Goal: Task Accomplishment & Management: Complete application form

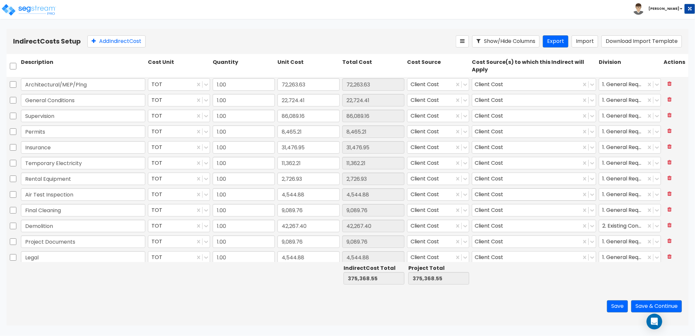
scroll to position [19, 0]
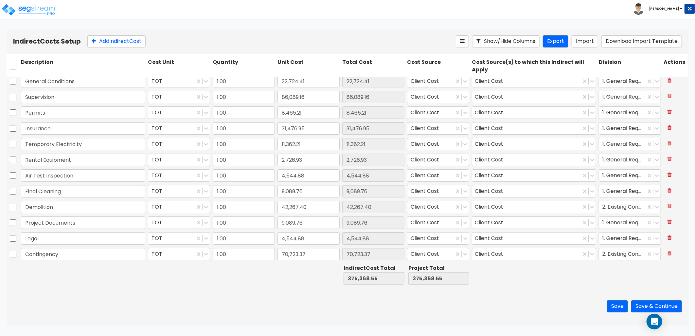
click at [620, 252] on div at bounding box center [622, 254] width 40 height 9
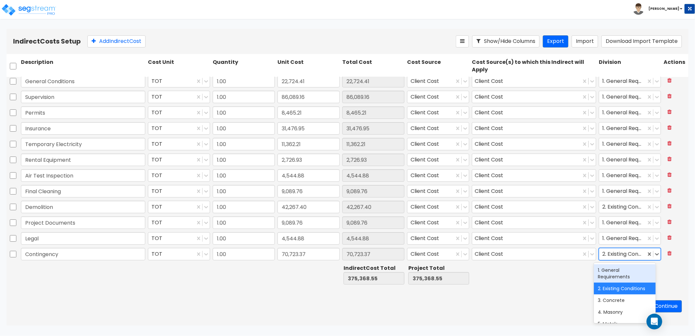
click at [617, 273] on div "1. General Requirements" at bounding box center [624, 273] width 61 height 18
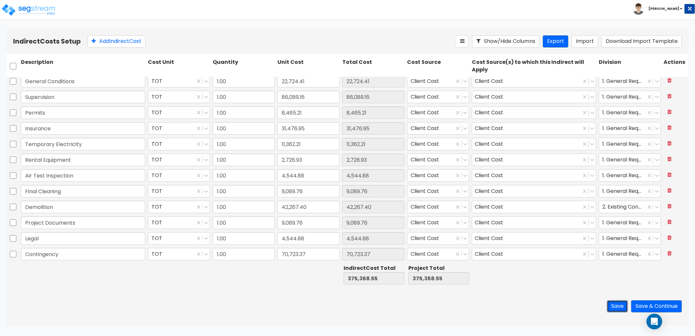
click at [616, 305] on button "Save" at bounding box center [617, 306] width 21 height 12
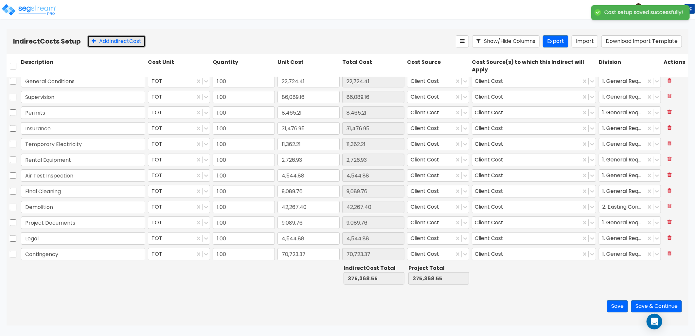
click at [119, 42] on button "Add Indirect Cost" at bounding box center [116, 41] width 58 height 12
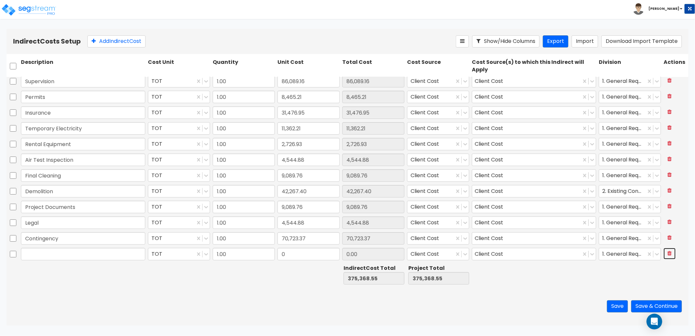
click at [667, 255] on icon at bounding box center [669, 252] width 4 height 5
click at [651, 304] on button "Save & Continue" at bounding box center [656, 306] width 51 height 12
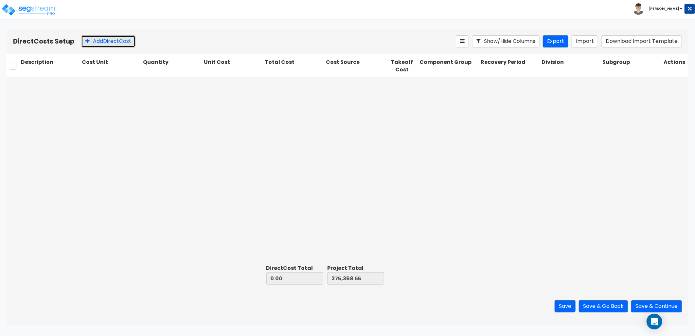
click at [121, 40] on button "Add Direct Cost" at bounding box center [108, 41] width 54 height 12
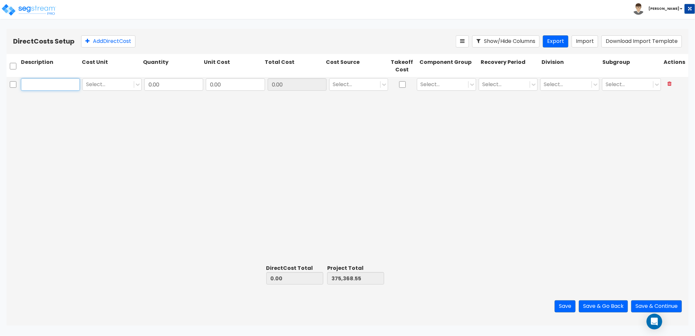
click at [58, 87] on input "text" at bounding box center [50, 84] width 59 height 12
paste input "Fences & Gates"
type input "Fences & Gates"
click at [168, 88] on input "0.00" at bounding box center [173, 84] width 59 height 12
type input "1"
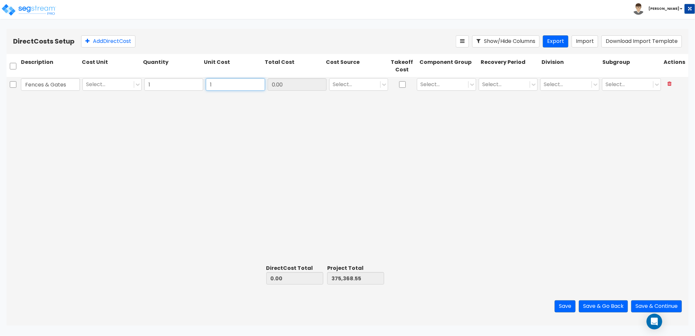
type input "1"
type input "1.00"
type input "375,369.55"
type input "1.00"
type input "1,000"
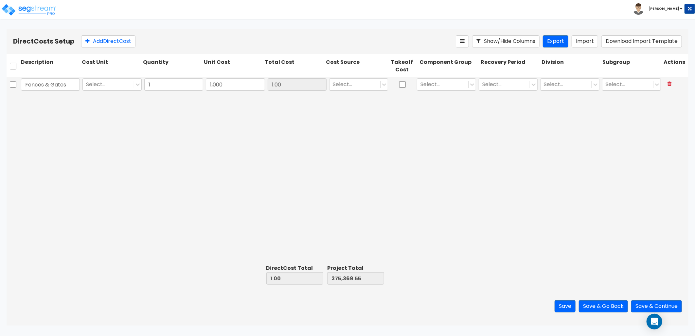
type input "1,000.00"
type input "376,368.55"
type input "1,000.00"
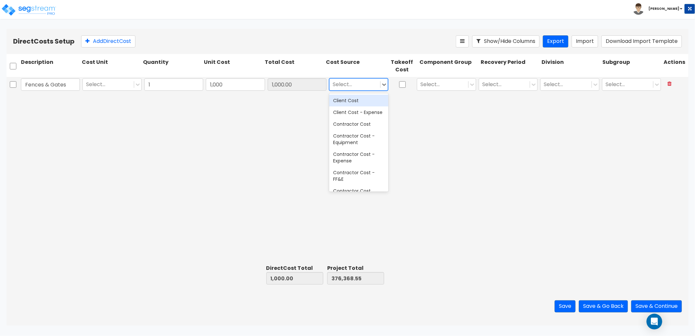
click at [359, 88] on div at bounding box center [355, 84] width 44 height 9
click at [360, 102] on div "Client Cost" at bounding box center [358, 101] width 59 height 12
click at [445, 79] on div "Select..." at bounding box center [442, 84] width 51 height 11
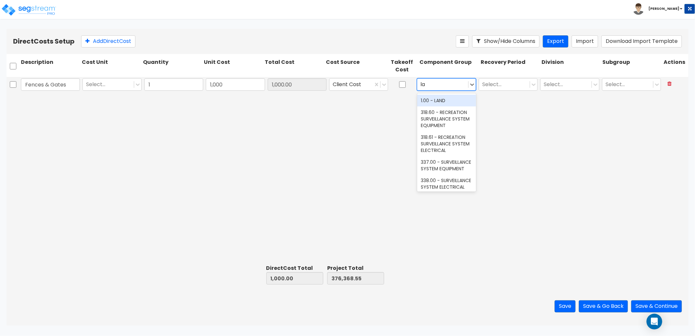
type input "l"
type input "fen"
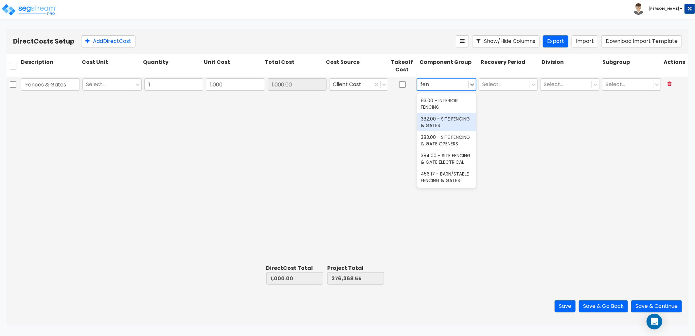
click at [437, 121] on div "382.00 - SITE FENCING & GATES" at bounding box center [446, 122] width 59 height 18
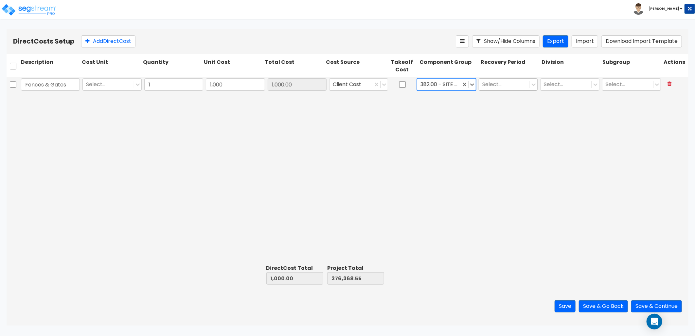
click at [499, 84] on div at bounding box center [504, 84] width 44 height 9
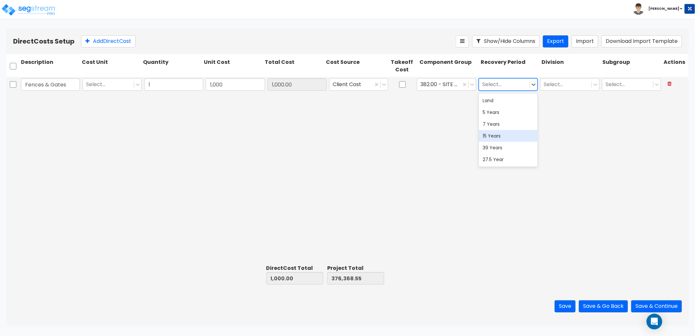
drag, startPoint x: 495, startPoint y: 135, endPoint x: 512, endPoint y: 125, distance: 19.7
click at [495, 135] on div "15 Years" at bounding box center [507, 136] width 59 height 12
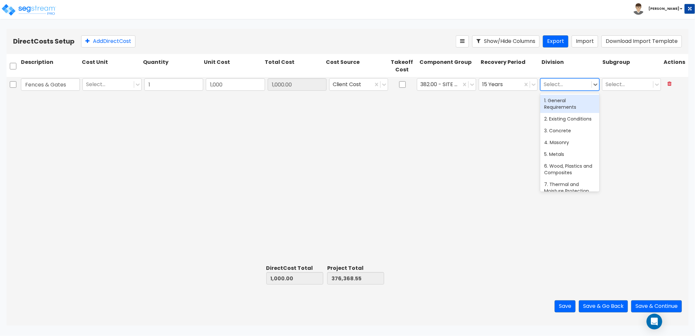
click at [560, 86] on div at bounding box center [566, 84] width 44 height 9
type input "f"
type input "s"
type input "l"
type input "g"
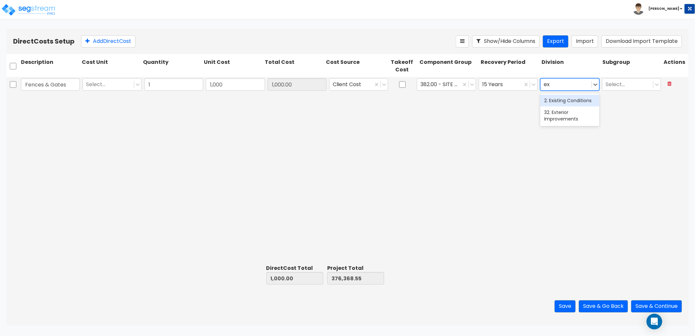
type input "ext"
click at [559, 109] on div "32. Exterior Improvements" at bounding box center [569, 104] width 59 height 18
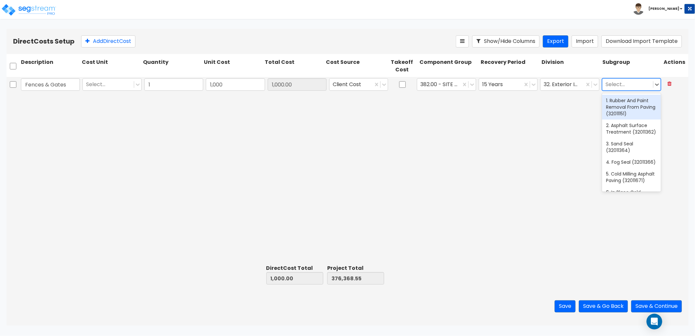
click at [614, 86] on div at bounding box center [627, 84] width 44 height 9
type input "fence"
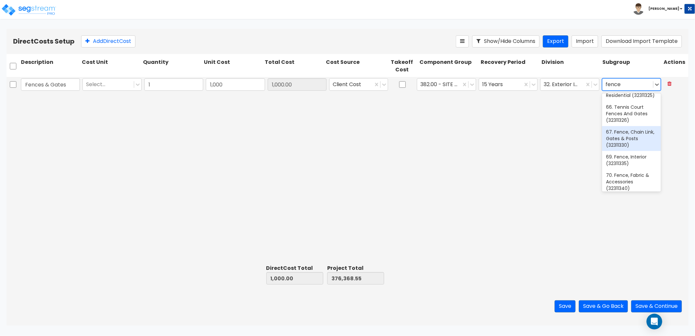
scroll to position [109, 0]
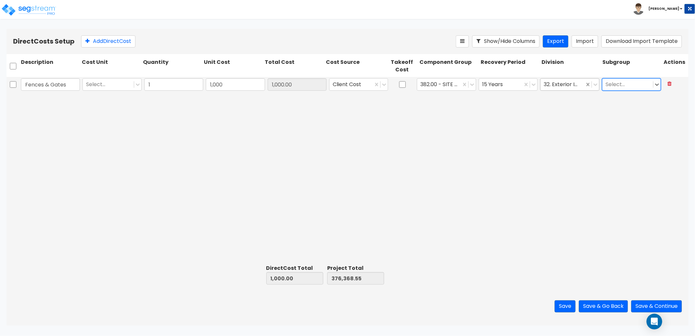
drag, startPoint x: 626, startPoint y: 83, endPoint x: 589, endPoint y: 87, distance: 37.5
click at [589, 87] on div "Fences & Gates Select... 1 1,000 1,000.00 Client Cost 382.00 - SITE FENCING & G…" at bounding box center [348, 84] width 682 height 15
click at [109, 41] on button "Add Direct Cost" at bounding box center [108, 41] width 54 height 12
click at [57, 100] on input "text" at bounding box center [50, 100] width 59 height 12
paste input "Gypcrete"
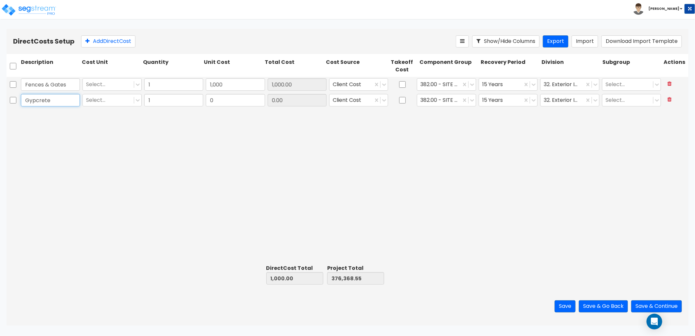
type input "Gypcrete"
click at [354, 149] on div "Fences & Gates Select... 1 1,000 1,000.00 Client Cost 382.00 - SITE FENCING & G…" at bounding box center [348, 169] width 682 height 185
click at [223, 103] on input "0" at bounding box center [235, 100] width 59 height 12
click at [235, 97] on input "0" at bounding box center [235, 100] width 59 height 12
drag, startPoint x: 225, startPoint y: 99, endPoint x: 192, endPoint y: 103, distance: 32.9
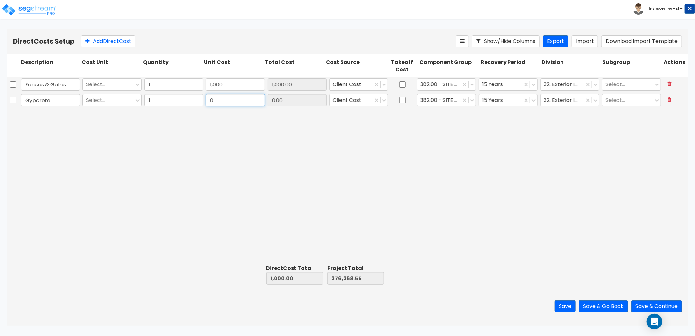
click at [192, 103] on div "Gypcrete Select... 1 0 0.00 Client Cost 382.00 - SITE FENCING & GATES 15 Years …" at bounding box center [348, 100] width 682 height 15
type input "50,819"
type input "51,819.00"
type input "427,187.55"
type input "50,819.00"
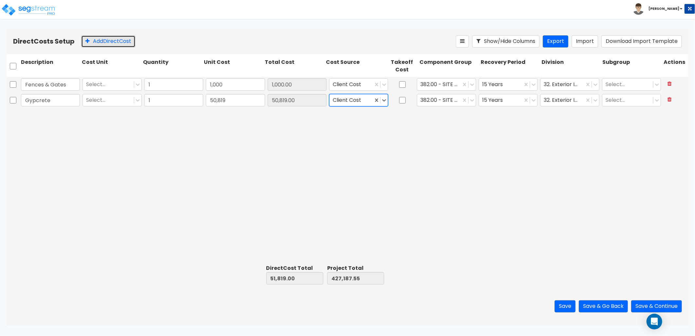
click at [99, 38] on button "Add Direct Cost" at bounding box center [108, 41] width 54 height 12
click at [64, 116] on input "text" at bounding box center [50, 116] width 59 height 12
paste input "Masonry Restoration"
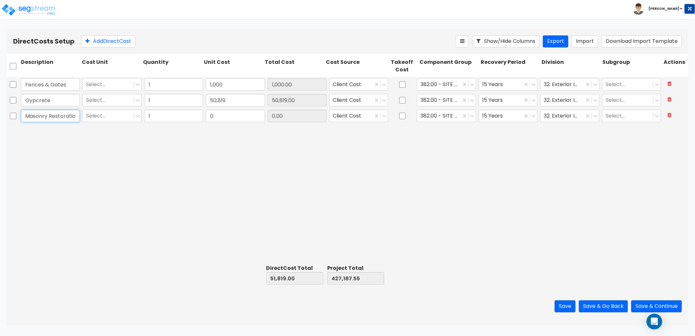
scroll to position [0, 3]
type input "Masonry Restoration"
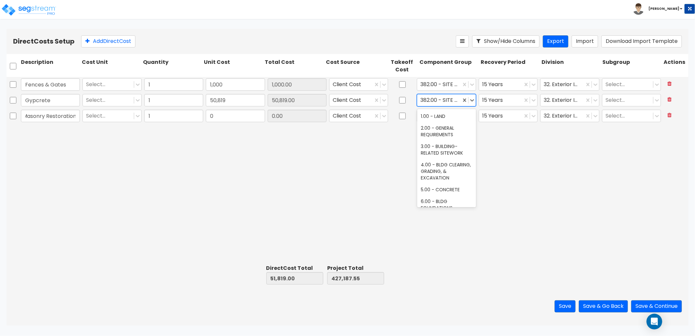
click at [449, 100] on div at bounding box center [438, 100] width 37 height 9
type input "onc"
click at [438, 117] on div "5.00 - CONCRETE" at bounding box center [446, 116] width 59 height 12
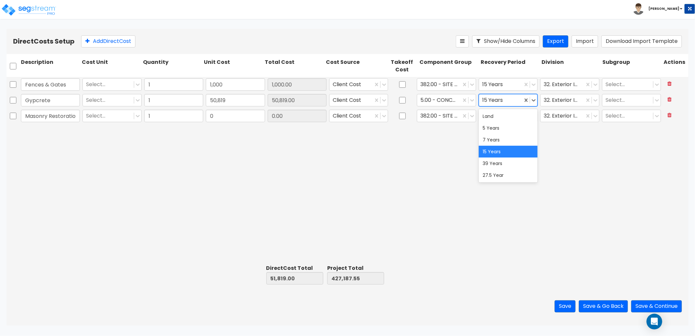
click at [499, 100] on div at bounding box center [500, 100] width 37 height 9
type input "27"
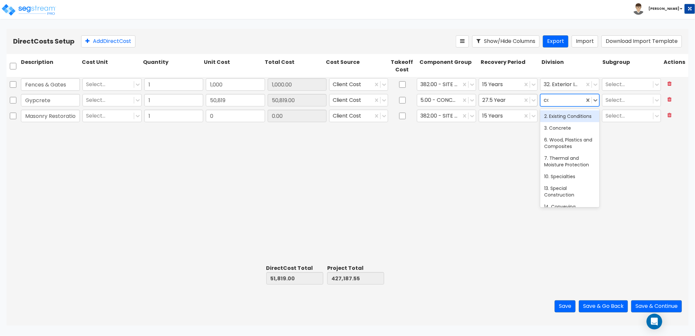
type input "con"
drag, startPoint x: 558, startPoint y: 135, endPoint x: 586, endPoint y: 114, distance: 35.5
click at [560, 134] on div "3. Concrete" at bounding box center [569, 128] width 59 height 12
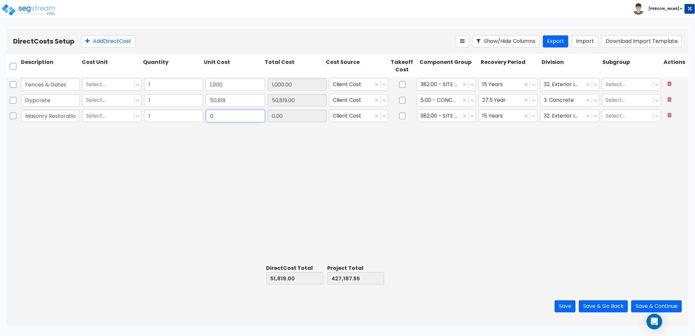
click at [253, 119] on input "0" at bounding box center [235, 116] width 59 height 12
type input "9,850"
type input "61,669.00"
type input "437,037.55"
type input "9,850.00"
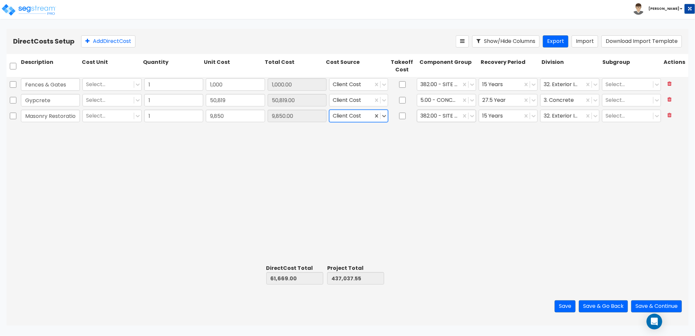
click at [442, 116] on div at bounding box center [438, 116] width 37 height 9
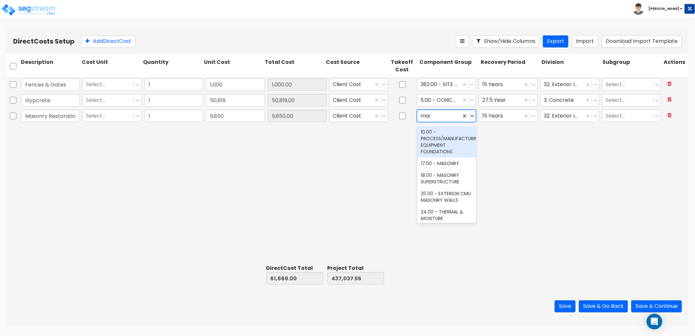
type input "[PERSON_NAME]"
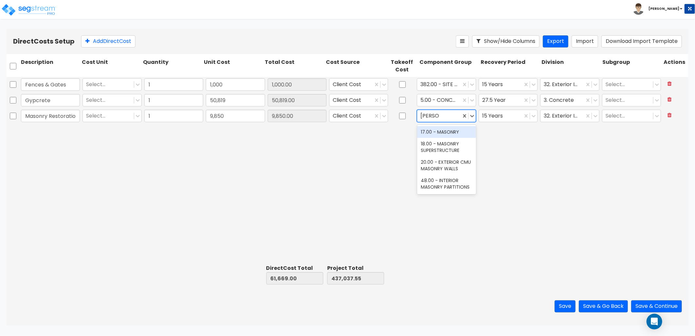
click at [449, 133] on div "17.00 - MASONRY" at bounding box center [446, 132] width 59 height 12
click at [495, 112] on div at bounding box center [500, 116] width 37 height 9
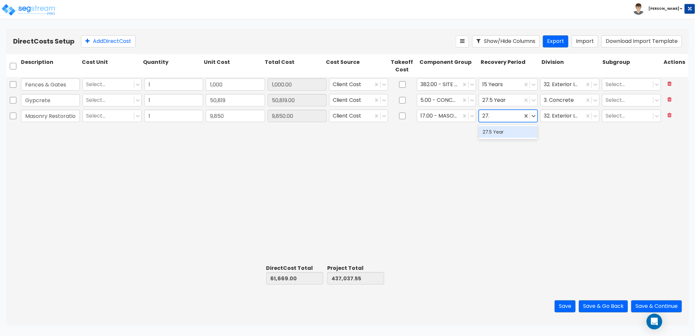
type input "27.5"
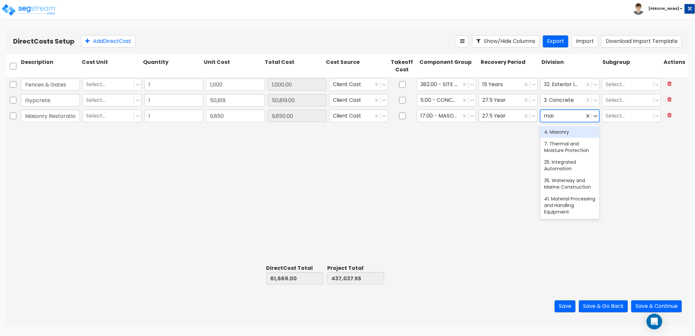
type input "[PERSON_NAME]"
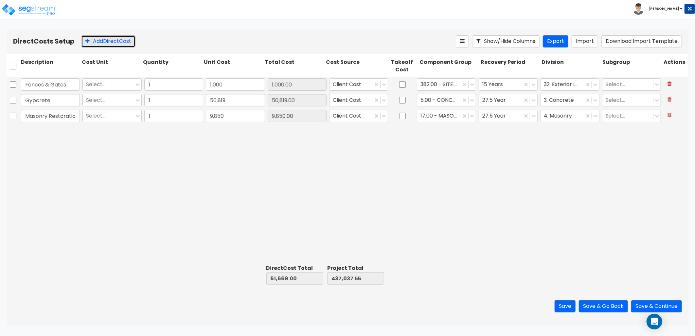
click at [95, 39] on button "Add Direct Cost" at bounding box center [108, 41] width 54 height 12
click at [55, 128] on input "text" at bounding box center [50, 131] width 59 height 12
paste input "Metal Fabrication"
drag, startPoint x: 71, startPoint y: 131, endPoint x: -3, endPoint y: 135, distance: 74.0
click at [0, 135] on html "Toggle navigation To Worksheet Indirect Costs Setup Direct Costs Setup Zack x" at bounding box center [347, 162] width 695 height 325
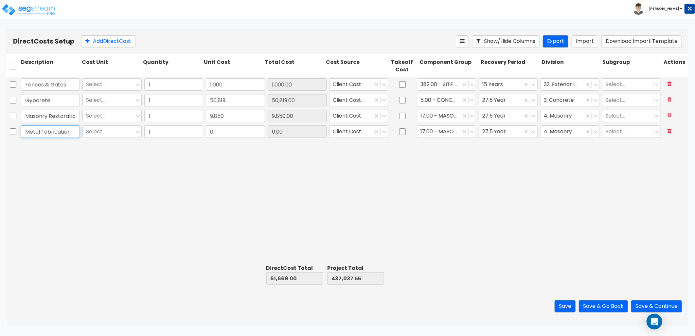
type input "Metal Fabrication"
click at [222, 133] on input "0" at bounding box center [235, 131] width 59 height 12
type input "5,646.5"
type input "67,315.50"
type input "442,684.05"
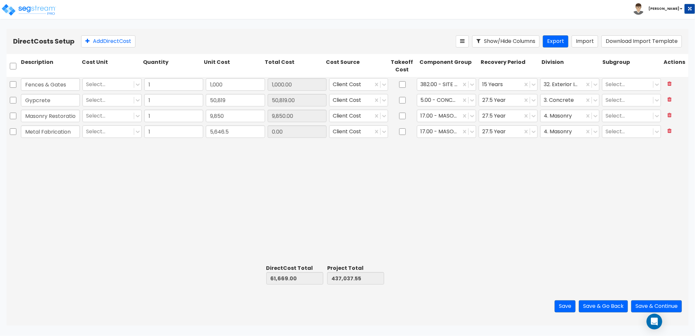
type input "5,646.50"
click at [447, 133] on div at bounding box center [438, 131] width 37 height 9
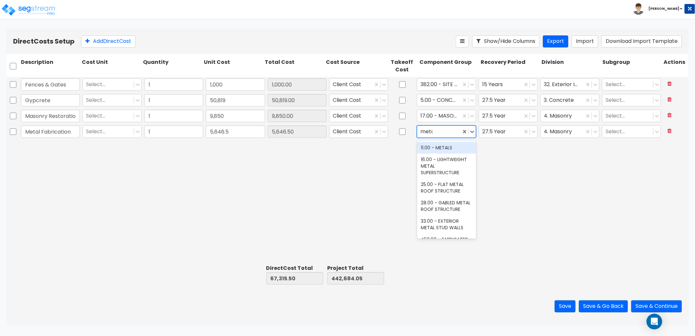
type input "metal"
click at [442, 150] on div "11.00 - METALS" at bounding box center [446, 148] width 59 height 12
click at [558, 134] on div at bounding box center [562, 131] width 37 height 9
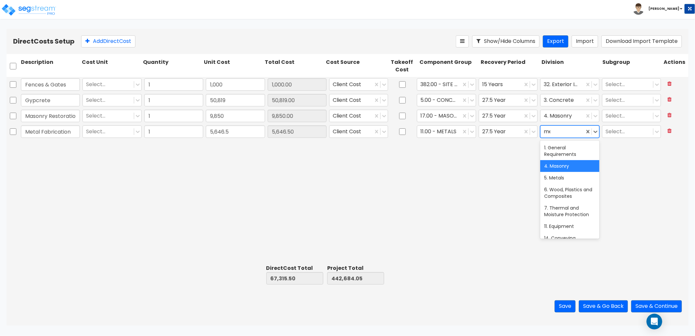
type input "met"
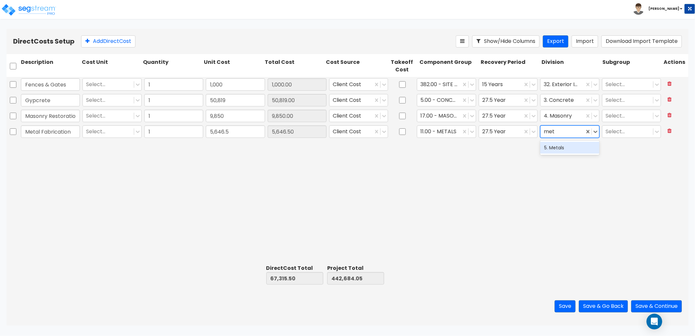
click at [558, 151] on div "5. Metals" at bounding box center [569, 148] width 59 height 12
click at [109, 42] on button "Add Direct Cost" at bounding box center [108, 41] width 54 height 12
click at [52, 141] on input "text" at bounding box center [50, 147] width 59 height 12
paste input "Structural Steel"
drag, startPoint x: 70, startPoint y: 147, endPoint x: -64, endPoint y: 148, distance: 134.4
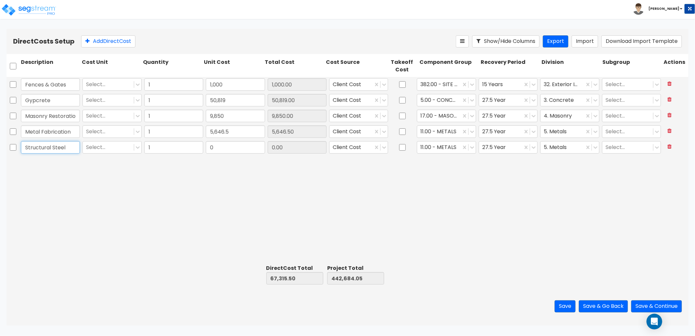
click at [0, 148] on html "Toggle navigation To Worksheet Indirect Costs Setup Direct Costs Setup Zack x" at bounding box center [347, 162] width 695 height 325
type input "Structural Steel"
click at [250, 150] on input "0" at bounding box center [235, 147] width 59 height 12
click at [226, 151] on input "0" at bounding box center [235, 147] width 59 height 12
type input "50,776.96"
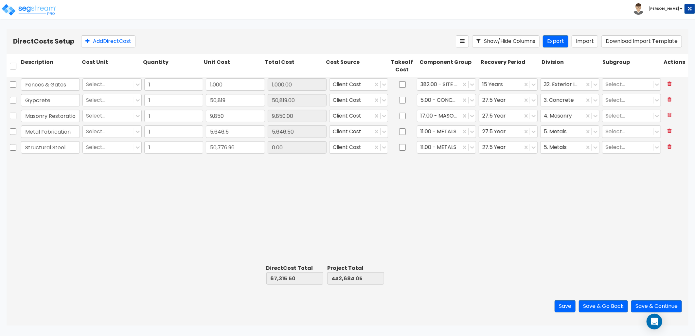
type input "118,092.46"
type input "493,461.01"
type input "50,776.96"
drag, startPoint x: 122, startPoint y: 39, endPoint x: 129, endPoint y: 43, distance: 8.0
click at [122, 39] on button "Add Direct Cost" at bounding box center [108, 41] width 54 height 12
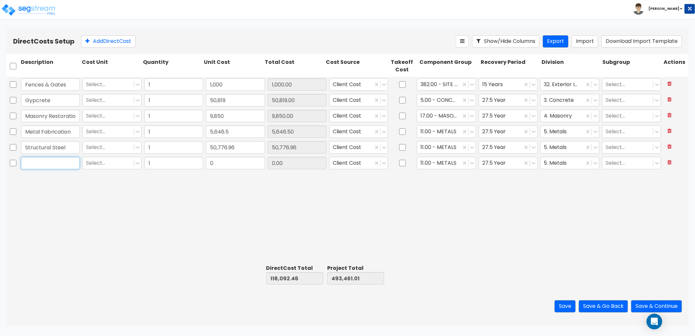
click at [62, 163] on input "text" at bounding box center [50, 163] width 59 height 12
paste input "Rough Framing Materials"
drag, startPoint x: 77, startPoint y: 160, endPoint x: -17, endPoint y: 158, distance: 93.9
click at [0, 158] on html "Toggle navigation To Worksheet Indirect Costs Setup Direct Costs Setup Zack x" at bounding box center [347, 162] width 695 height 325
type input "Rough Framing Materials"
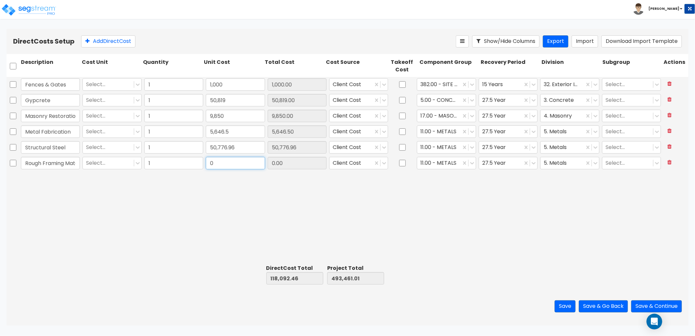
click at [224, 165] on input "0" at bounding box center [235, 163] width 59 height 12
type input "6,375"
type input "124,467.46"
type input "499,836.01"
type input "6,375.00"
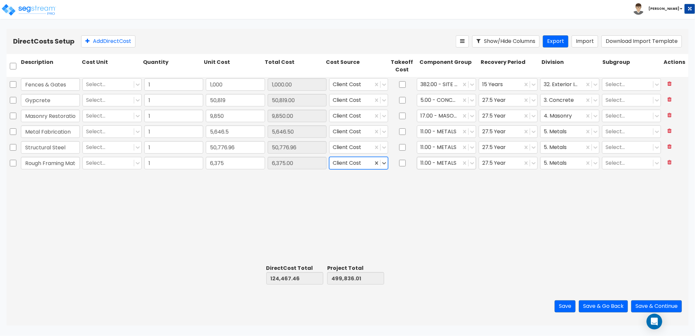
click at [446, 163] on div at bounding box center [438, 163] width 37 height 9
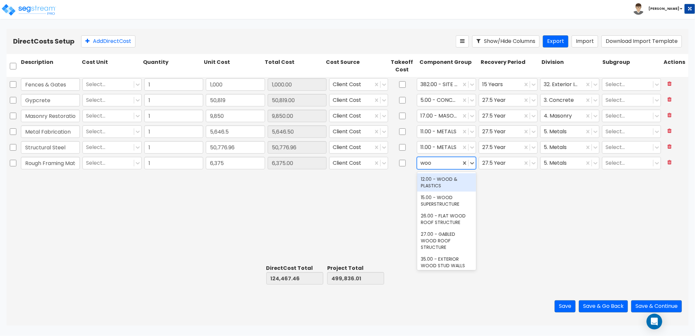
type input "wood"
drag, startPoint x: 438, startPoint y: 182, endPoint x: 452, endPoint y: 179, distance: 15.1
click at [439, 183] on div "12.00 - WOOD & PLASTICS" at bounding box center [446, 182] width 59 height 18
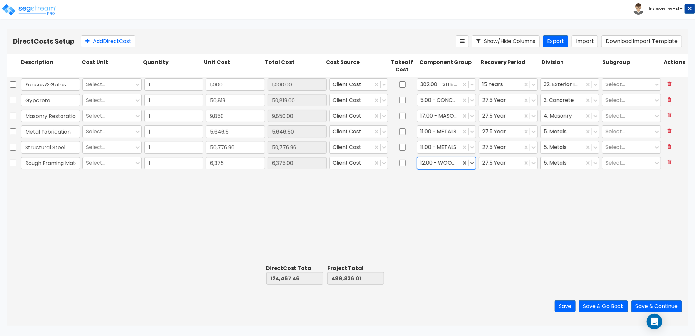
click at [548, 164] on div at bounding box center [562, 163] width 37 height 9
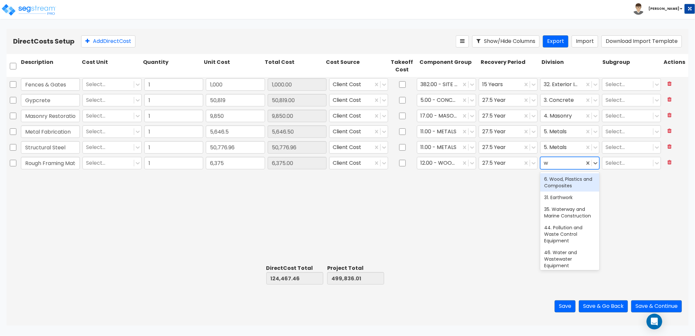
type input "wo"
click at [556, 182] on div "6. Wood, Plastics and Composites" at bounding box center [569, 182] width 59 height 18
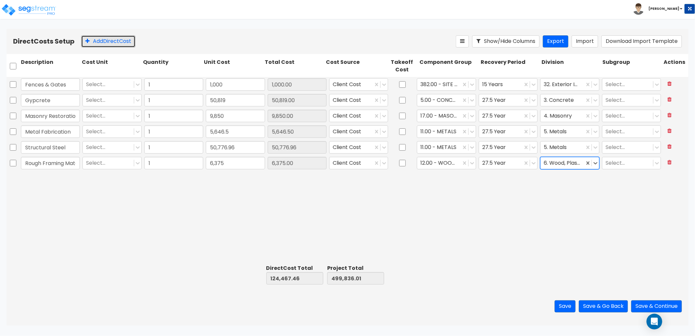
click at [104, 43] on button "Add Direct Cost" at bounding box center [108, 41] width 54 height 12
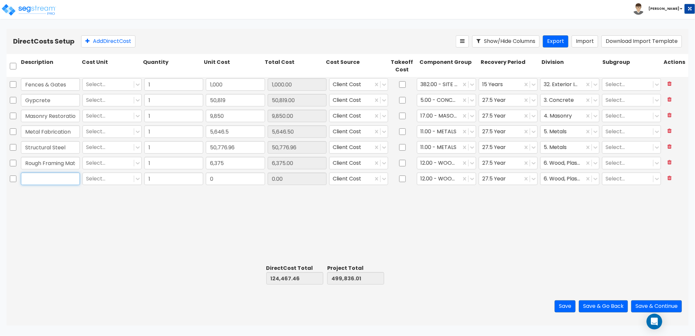
click at [38, 176] on input "text" at bounding box center [50, 178] width 59 height 12
paste input "Trim Material"
drag, startPoint x: 58, startPoint y: 179, endPoint x: -14, endPoint y: 187, distance: 72.1
click at [0, 187] on html "Toggle navigation To Worksheet Indirect Costs Setup Direct Costs Setup Zack x" at bounding box center [347, 162] width 695 height 325
type input "Trim Material"
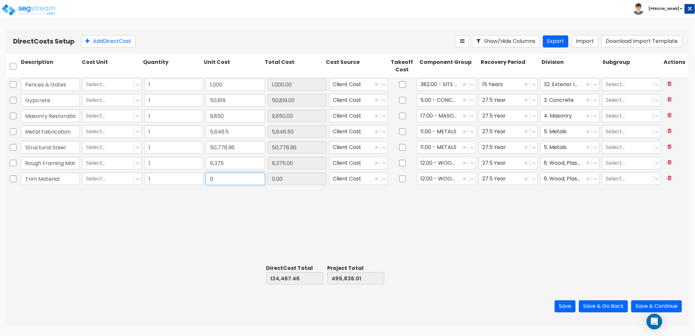
click at [231, 179] on input "0" at bounding box center [235, 178] width 59 height 12
type input "5,647"
type input "130,114.46"
type input "505,483.01"
type input "5,647.00"
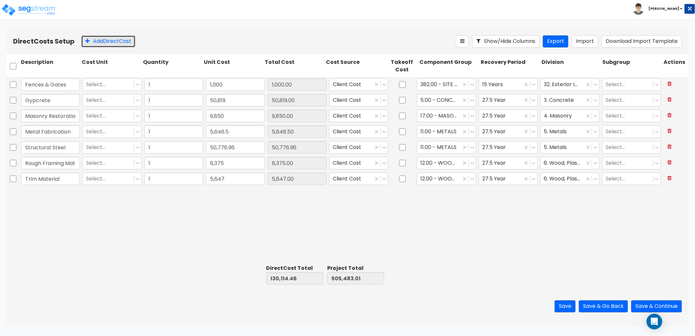
click at [126, 40] on button "Add Direct Cost" at bounding box center [108, 41] width 54 height 12
click at [39, 191] on input "text" at bounding box center [50, 194] width 59 height 12
paste input "Joint Filler & Gasket"
type input "Joint Filler & Gasket"
click at [218, 191] on input "0" at bounding box center [235, 194] width 59 height 12
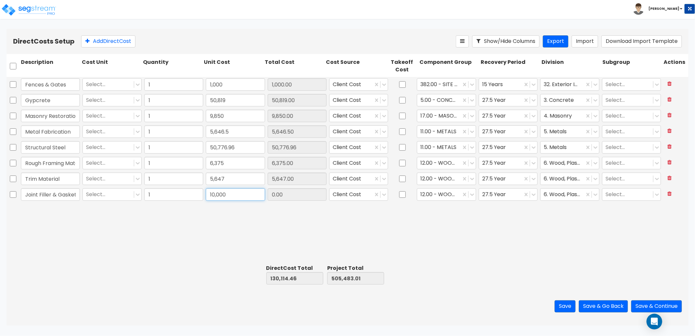
type input "10,000"
type input "140,114.46"
type input "515,483.01"
type input "10,000.00"
click at [445, 193] on div at bounding box center [438, 194] width 37 height 9
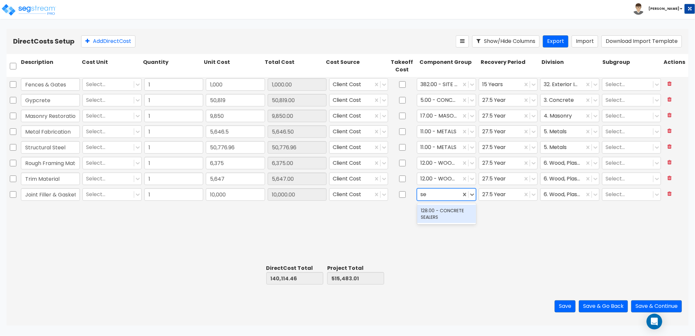
type input "s"
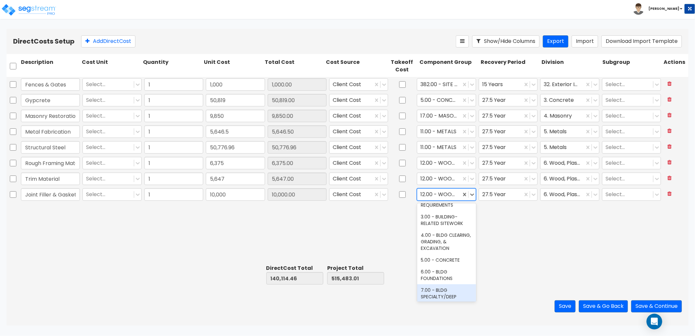
scroll to position [36, 0]
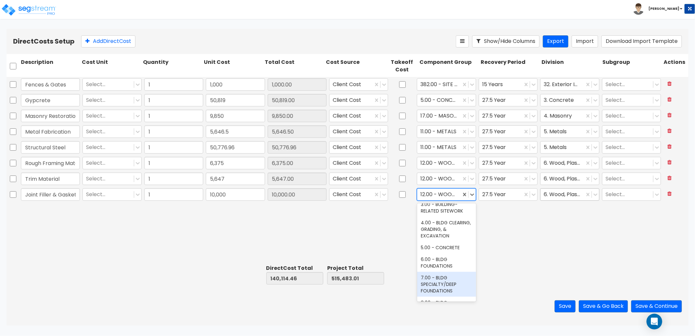
click at [564, 194] on div at bounding box center [562, 194] width 37 height 9
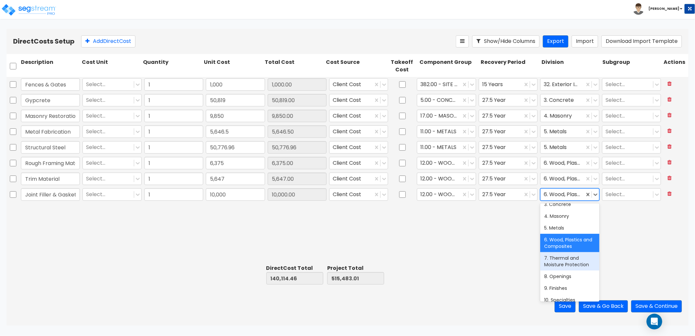
click at [564, 262] on div "7. Thermal and Moisture Protection" at bounding box center [569, 261] width 59 height 18
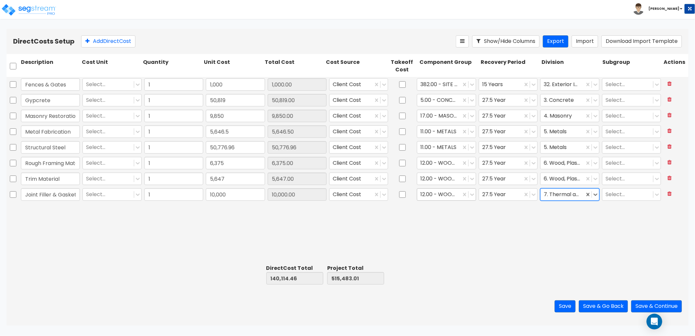
click at [448, 196] on div at bounding box center [438, 194] width 37 height 9
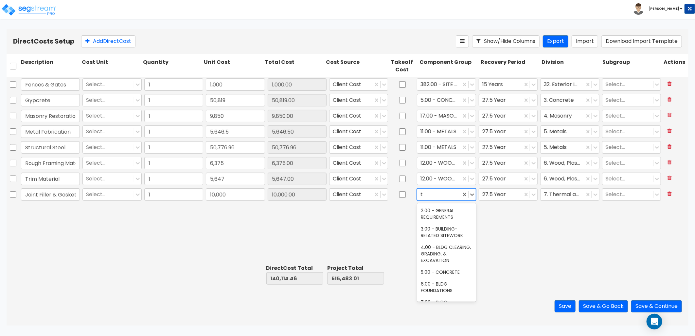
scroll to position [130, 0]
type input "ther"
click at [447, 218] on div "24.00 - THERMAL & MOISTURE PROTECTION" at bounding box center [446, 216] width 59 height 25
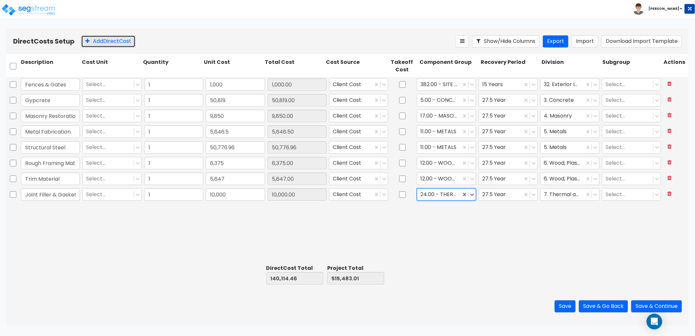
click at [114, 46] on button "Add Direct Cost" at bounding box center [108, 41] width 54 height 12
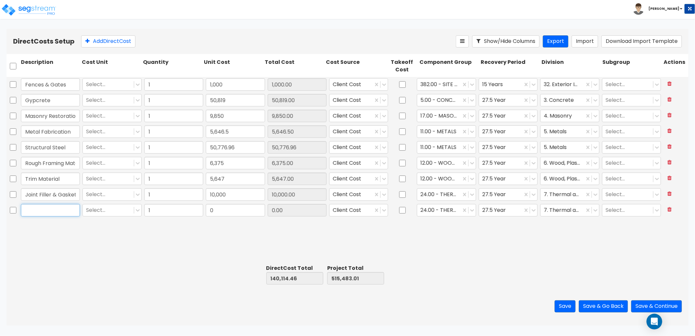
click at [64, 210] on input "text" at bounding box center [50, 210] width 59 height 12
type input "v"
paste input "Alum. Doors and Frames"
type input "Alum. Doors and Frames"
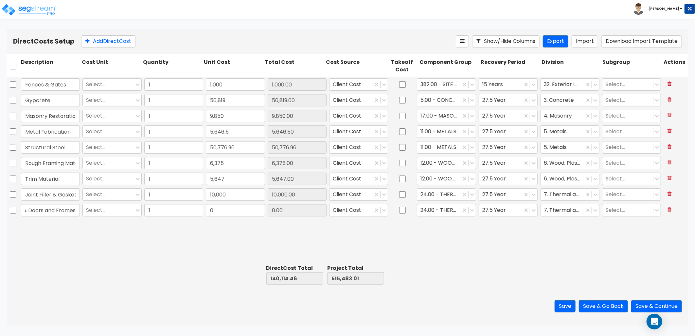
scroll to position [0, 0]
click at [241, 212] on input "0" at bounding box center [235, 210] width 59 height 12
type input "90,000"
type input "230,114.46"
type input "605,483.01"
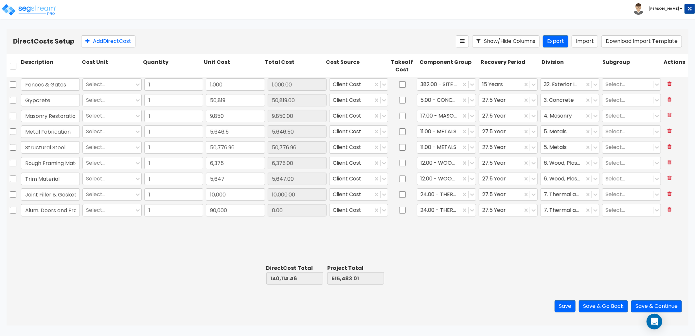
type input "90,000.00"
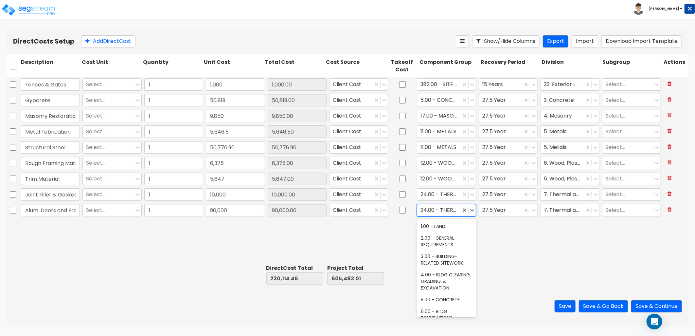
click at [442, 210] on div at bounding box center [438, 210] width 37 height 9
type input "doors"
click at [435, 231] on div "40.00 - DOORS & WINDOWS" at bounding box center [446, 229] width 59 height 18
click at [557, 210] on div at bounding box center [562, 210] width 37 height 9
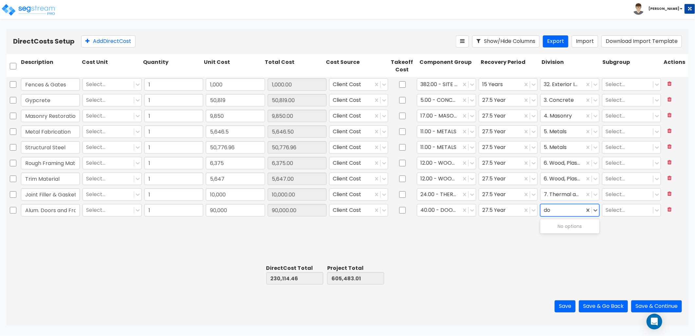
type input "d"
type input "open"
click at [548, 224] on div "8. Openings" at bounding box center [569, 226] width 59 height 12
click at [106, 41] on button "Add Direct Cost" at bounding box center [108, 41] width 54 height 12
click at [57, 223] on input "text" at bounding box center [50, 225] width 59 height 12
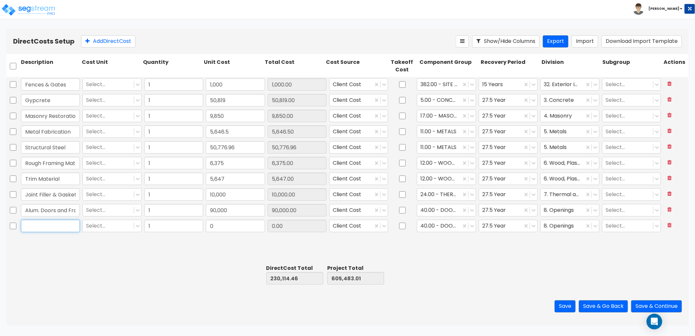
paste input "Access Door Materials"
type input "Access Door Materials"
click at [236, 229] on input "0" at bounding box center [235, 225] width 59 height 12
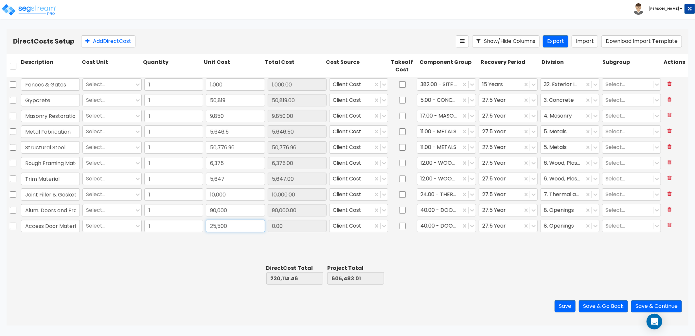
type input "25,500"
type input "255,614.46"
type input "630,983.01"
type input "25,500.00"
drag, startPoint x: 91, startPoint y: 41, endPoint x: 100, endPoint y: 94, distance: 53.7
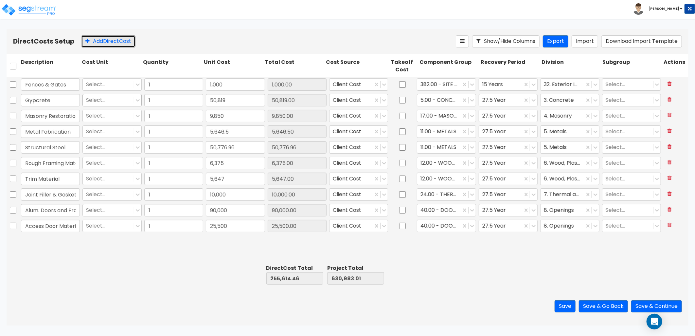
click at [91, 41] on button "Add Direct Cost" at bounding box center [108, 41] width 54 height 12
click at [60, 246] on input "text" at bounding box center [50, 241] width 59 height 12
type input "Hardware Labor/Material"
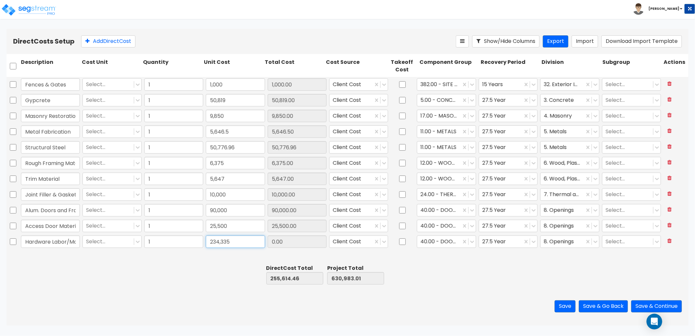
type input "234,335"
type input "489,949.46"
type input "865,318.01"
type input "234,335.00"
drag, startPoint x: 123, startPoint y: 43, endPoint x: 125, endPoint y: 54, distance: 11.0
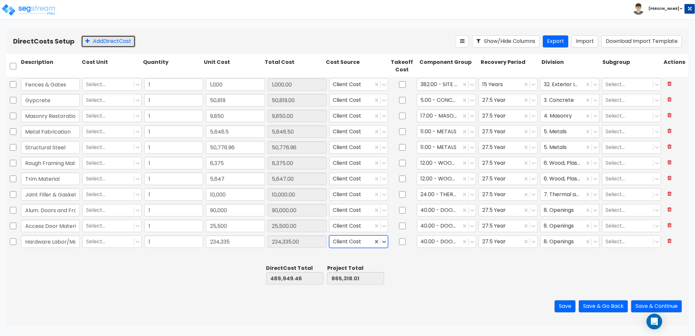
click at [123, 43] on button "Add Direct Cost" at bounding box center [108, 41] width 54 height 12
click at [79, 259] on input "text" at bounding box center [50, 256] width 59 height 12
click at [69, 255] on input "text" at bounding box center [50, 256] width 59 height 12
click at [44, 251] on input "text" at bounding box center [50, 256] width 59 height 12
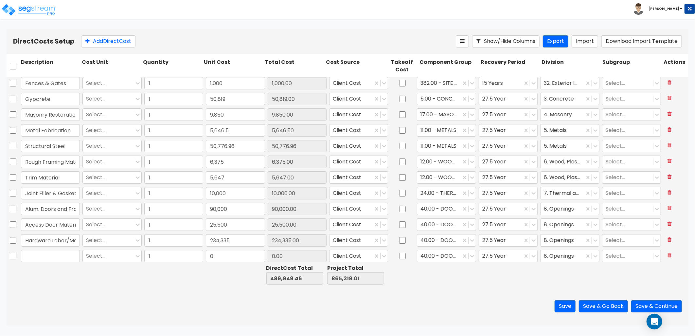
click at [45, 252] on input "text" at bounding box center [50, 256] width 59 height 12
click at [100, 42] on button "Add Direct Cost" at bounding box center [108, 41] width 54 height 12
click at [53, 239] on input "text" at bounding box center [50, 238] width 59 height 12
paste input "Mirrors"
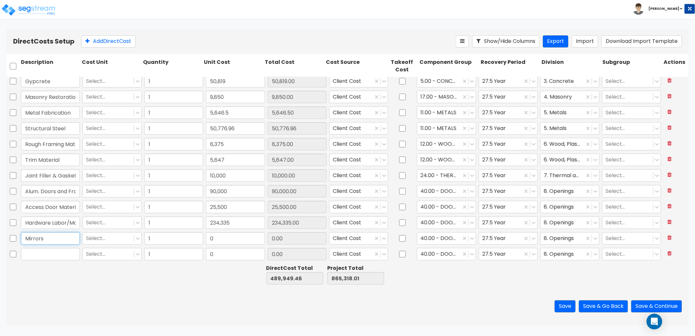
type input "Mirrors"
click at [221, 240] on input "0" at bounding box center [235, 238] width 59 height 12
type input "12,600"
type input "502,549.46"
type input "877,918.01"
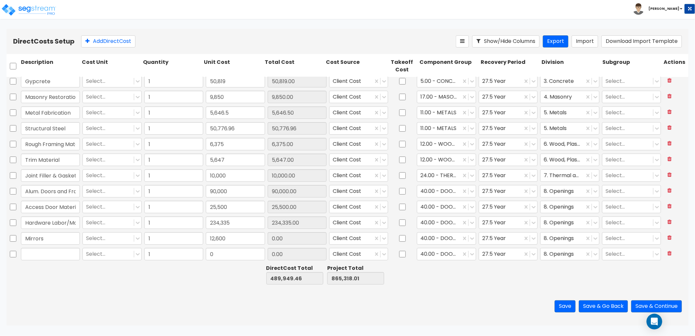
type input "12,600.00"
click at [432, 240] on div at bounding box center [438, 238] width 37 height 9
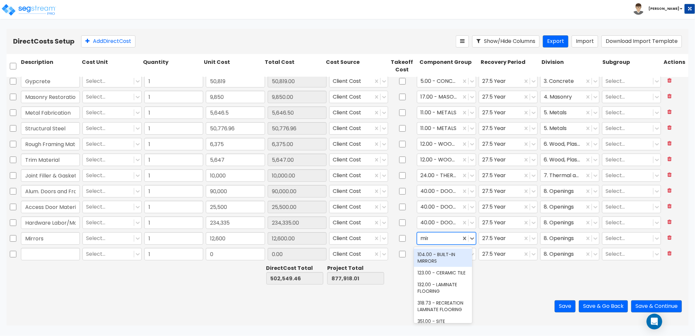
type input "mirr"
click at [444, 254] on div "104.00 - BUILT-IN MIRRORS" at bounding box center [443, 257] width 59 height 18
click at [492, 237] on div at bounding box center [500, 238] width 37 height 9
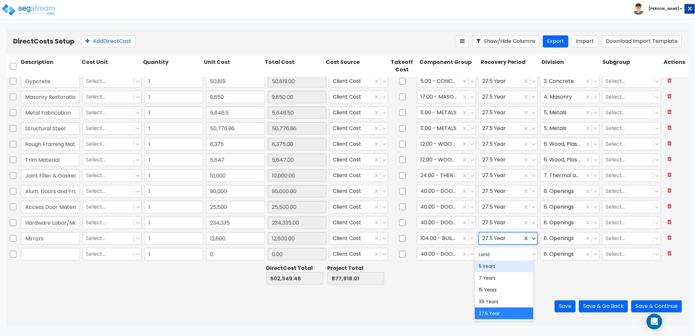
click at [493, 264] on div "5 Years" at bounding box center [504, 266] width 59 height 12
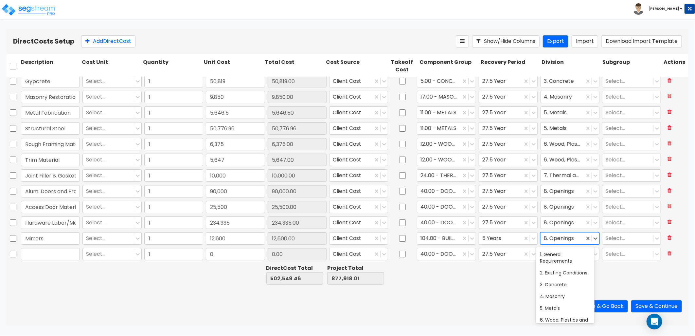
click at [557, 237] on div at bounding box center [562, 238] width 37 height 9
type input "m"
click at [573, 300] on div "12. Furnishings" at bounding box center [565, 294] width 59 height 12
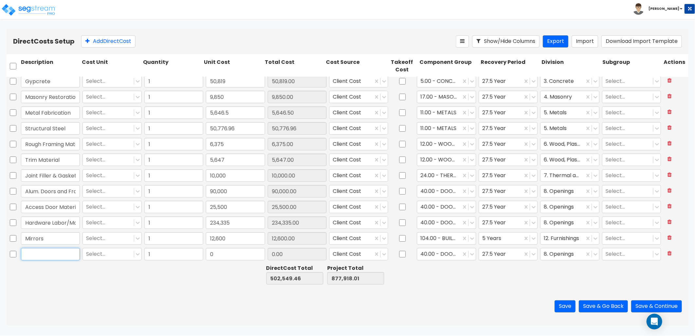
drag, startPoint x: 56, startPoint y: 255, endPoint x: 59, endPoint y: 255, distance: 3.3
click at [56, 255] on input "text" at bounding box center [50, 254] width 59 height 12
paste input "Gypsum Board Systems"
drag, startPoint x: 77, startPoint y: 253, endPoint x: -58, endPoint y: 256, distance: 134.5
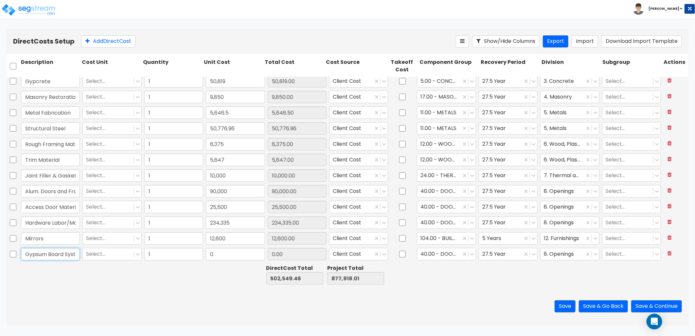
click at [0, 256] on html "Toggle navigation To Worksheet Indirect Costs Setup Direct Costs Setup Zack x" at bounding box center [347, 162] width 695 height 325
type input "Gypsum Board Systems"
click at [240, 254] on input "0" at bounding box center [235, 254] width 59 height 12
type input "180,516"
type input "683,065.46"
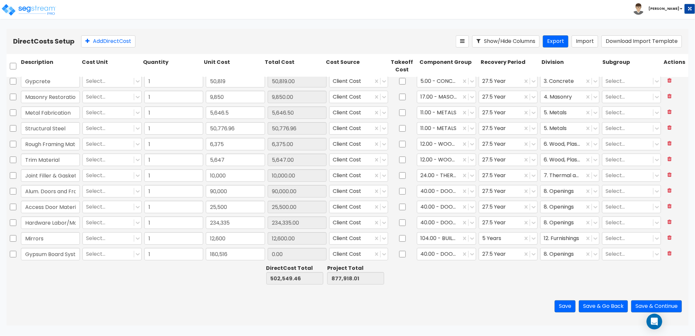
type input "1,058,434.01"
type input "180,516.00"
click at [435, 252] on div at bounding box center [438, 254] width 37 height 9
type input "drywa"
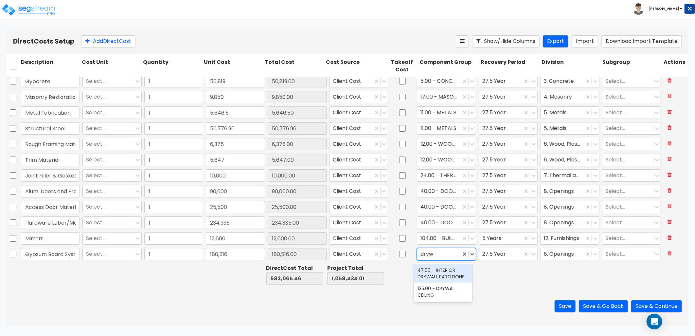
scroll to position [0, 0]
click at [446, 275] on div "47.00 - INTERIOR DRYWALL PARTITIONS" at bounding box center [443, 273] width 59 height 18
click at [551, 254] on div at bounding box center [562, 254] width 37 height 9
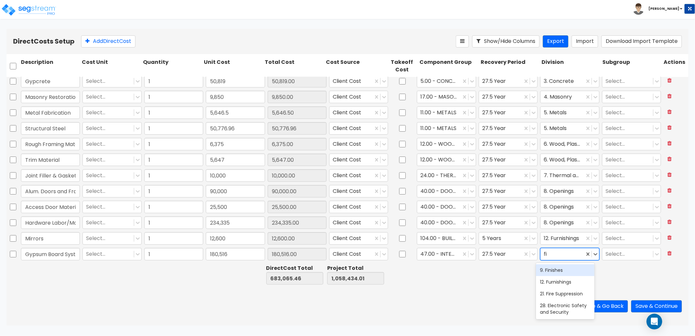
type input "fin"
click at [544, 272] on div "9. Finishes" at bounding box center [565, 270] width 59 height 12
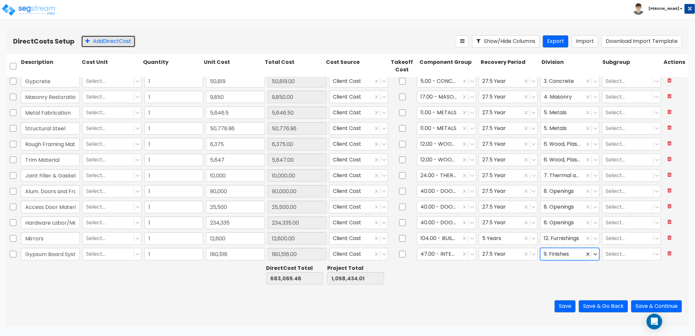
click at [91, 41] on button "Add Direct Cost" at bounding box center [108, 41] width 54 height 12
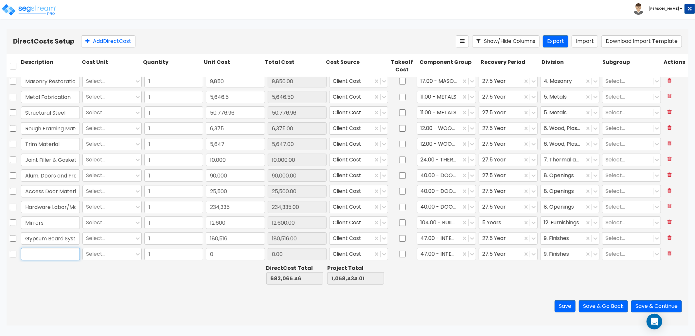
click at [58, 256] on input "text" at bounding box center [50, 254] width 59 height 12
paste input "Tile Flooring"
drag, startPoint x: 12, startPoint y: 252, endPoint x: 26, endPoint y: 253, distance: 14.8
click at [8, 252] on div "Tile Flooring Select... 1 0 0.00 Client Cost 47.00 - INTERIOR DRYWALL PARTITION…" at bounding box center [348, 253] width 682 height 15
type input "Tile Flooring"
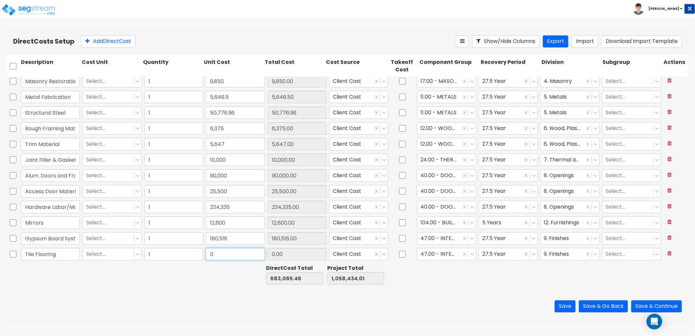
click at [230, 257] on input "0" at bounding box center [235, 254] width 59 height 12
type input "87,688"
type input "770,753.46"
type input "1,146,122.01"
type input "87,688.00"
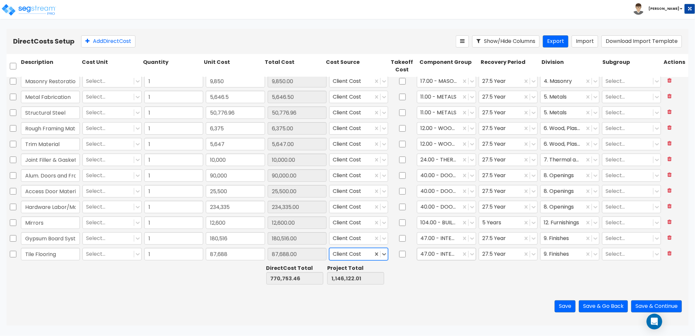
click at [433, 253] on div at bounding box center [438, 254] width 37 height 9
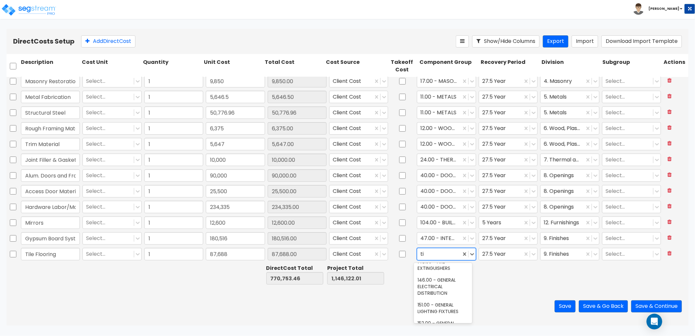
scroll to position [0, 0]
type input "tile"
click at [451, 269] on div "123.00 - CERAMIC TILE" at bounding box center [443, 270] width 59 height 12
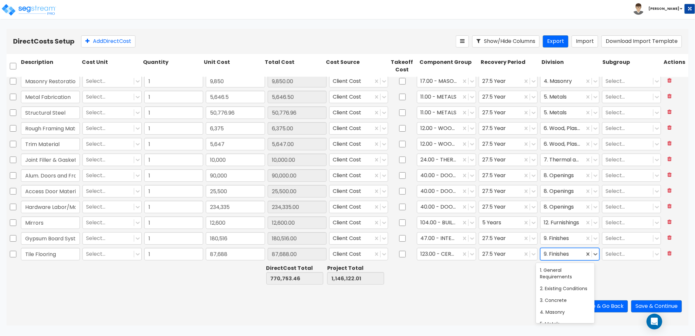
click at [560, 253] on div at bounding box center [562, 254] width 37 height 9
type input "f"
click at [559, 317] on div "9. Finishes" at bounding box center [565, 311] width 59 height 12
click at [99, 39] on button "Add Direct Cost" at bounding box center [108, 41] width 54 height 12
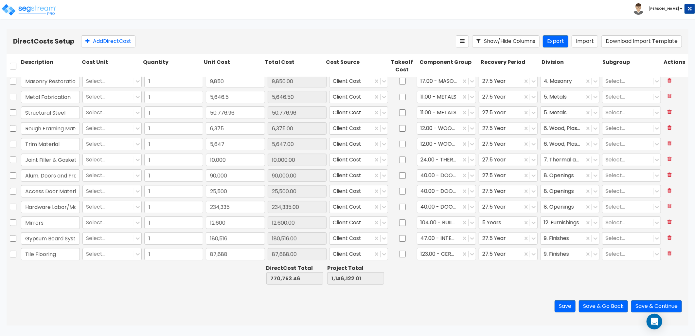
scroll to position [50, 0]
click at [44, 247] on div at bounding box center [50, 253] width 61 height 15
click at [44, 252] on input "text" at bounding box center [50, 254] width 59 height 12
paste input "Marble Sill"
drag, startPoint x: 51, startPoint y: 253, endPoint x: -33, endPoint y: 254, distance: 84.1
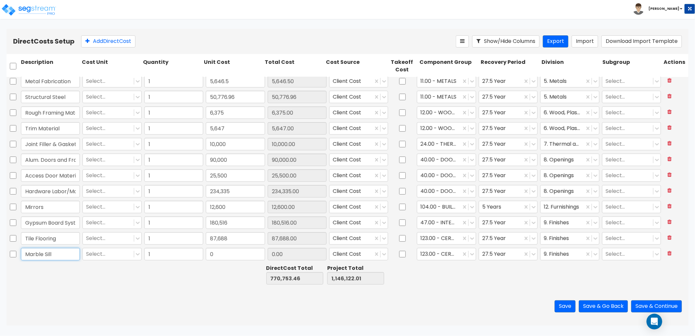
click at [0, 254] on html "Toggle navigation To Worksheet Indirect Costs Setup Direct Costs Setup Zack x" at bounding box center [347, 162] width 695 height 325
type input "Marble Sill"
click at [240, 256] on input "0" at bounding box center [235, 254] width 59 height 12
type input "9,100"
type input "779,853.46"
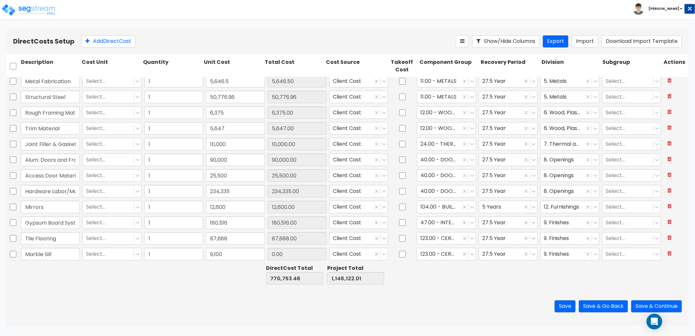
type input "1,155,222.01"
type input "9,100.00"
click at [442, 255] on div at bounding box center [438, 254] width 37 height 9
type input "[PERSON_NAME]"
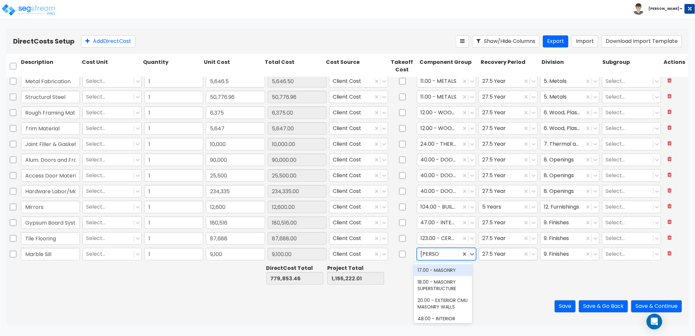
drag, startPoint x: 423, startPoint y: 268, endPoint x: 489, endPoint y: 259, distance: 66.9
click at [427, 268] on div "17.00 - MASONRY" at bounding box center [443, 270] width 59 height 12
click at [551, 254] on div at bounding box center [562, 254] width 37 height 9
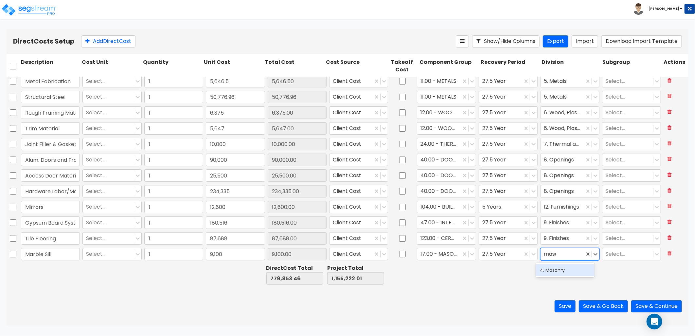
type input "[PERSON_NAME]"
click at [552, 269] on div "4. Masonry" at bounding box center [565, 270] width 59 height 12
click at [116, 45] on button "Add Direct Cost" at bounding box center [108, 41] width 54 height 12
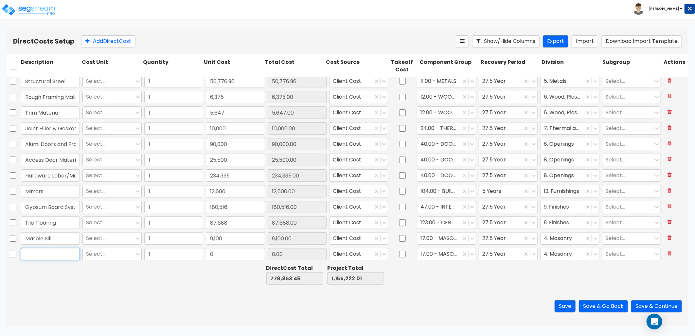
click at [51, 257] on input "text" at bounding box center [50, 254] width 59 height 12
paste input "Wood Floor"
drag, startPoint x: 65, startPoint y: 256, endPoint x: -9, endPoint y: 256, distance: 74.6
click at [0, 256] on html "Toggle navigation To Worksheet Indirect Costs Setup Direct Costs Setup Zack x" at bounding box center [347, 162] width 695 height 325
type input "Wood Floor"
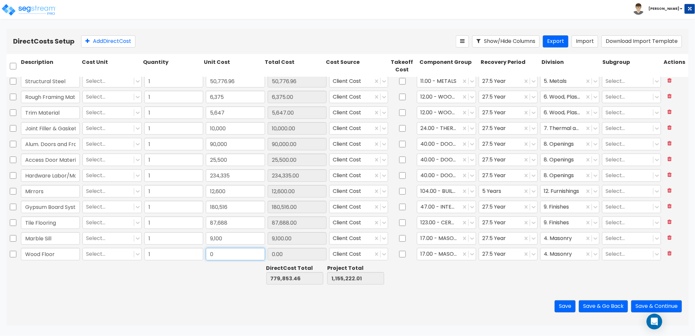
click at [237, 254] on input "0" at bounding box center [235, 254] width 59 height 12
type input "58,174"
type input "838,027.46"
type input "1,213,396.01"
type input "58,174.00"
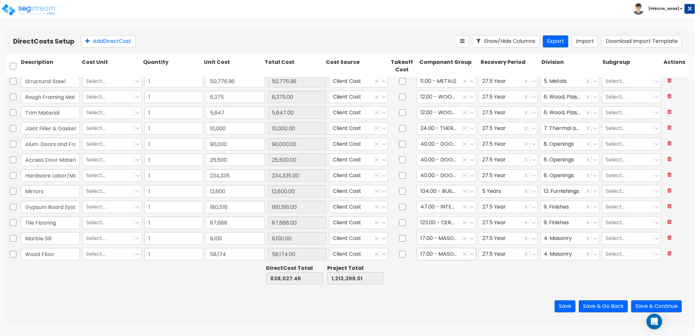
click at [450, 255] on div at bounding box center [438, 254] width 37 height 9
type input "f"
type input "wood"
click at [449, 272] on div "12.00 - WOOD & PLASTICS" at bounding box center [443, 273] width 59 height 18
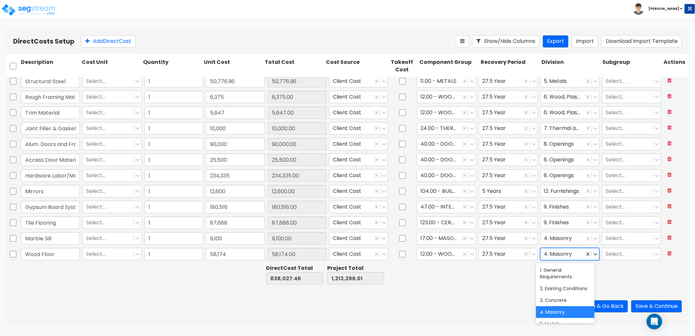
click at [558, 254] on div at bounding box center [562, 254] width 37 height 9
type input "fin"
click at [551, 270] on div "9. Finishes" at bounding box center [565, 270] width 59 height 12
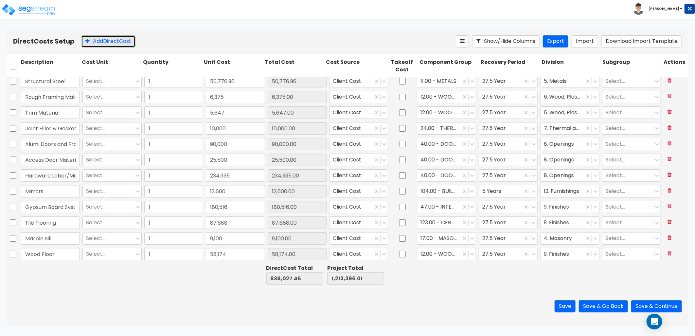
click at [113, 38] on button "Add Direct Cost" at bounding box center [108, 41] width 54 height 12
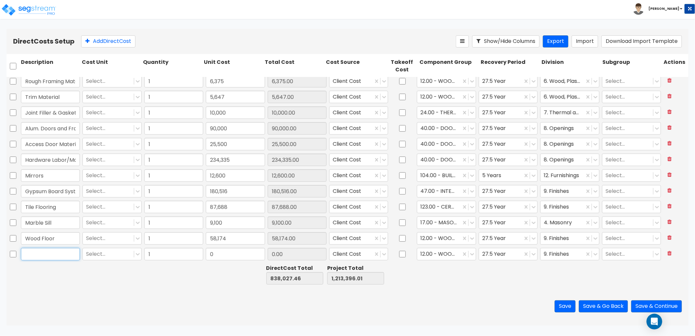
drag, startPoint x: 47, startPoint y: 256, endPoint x: 55, endPoint y: 241, distance: 17.3
click at [47, 256] on input "text" at bounding box center [50, 254] width 59 height 12
paste input "Carpet Floor"
drag, startPoint x: 60, startPoint y: 254, endPoint x: -16, endPoint y: 254, distance: 75.2
click at [0, 254] on html "Toggle navigation To Worksheet Indirect Costs Setup Direct Costs Setup Zack x" at bounding box center [347, 162] width 695 height 325
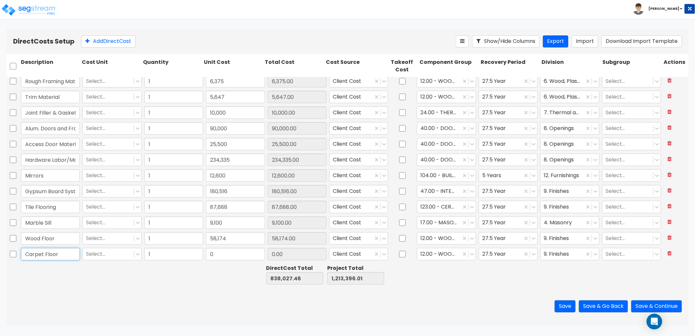
type input "Carpet Floor"
click at [242, 254] on input "0" at bounding box center [235, 254] width 59 height 12
type input "16,044"
type input "854,071.46"
type input "1,229,440.01"
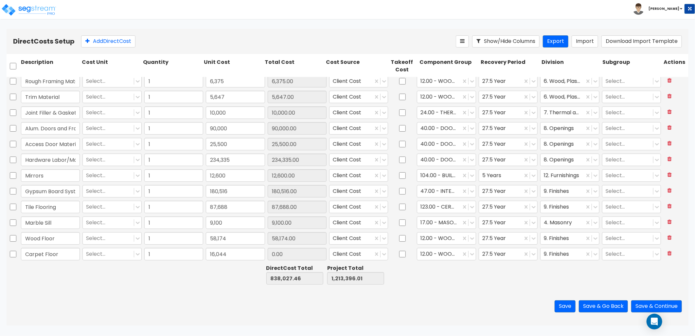
type input "16,044.00"
click at [438, 255] on div at bounding box center [438, 254] width 37 height 9
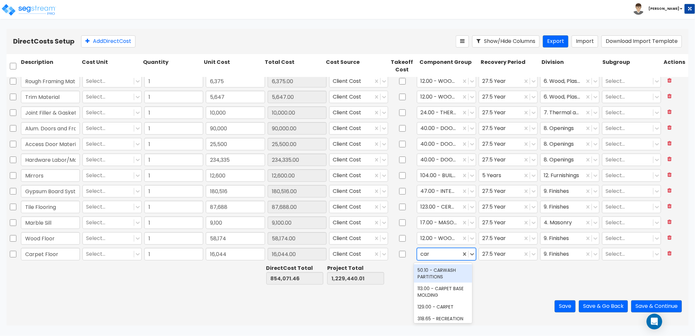
type input "carp"
click at [447, 290] on div "129.00 - CARPET" at bounding box center [443, 288] width 59 height 12
click at [502, 257] on div at bounding box center [500, 254] width 37 height 9
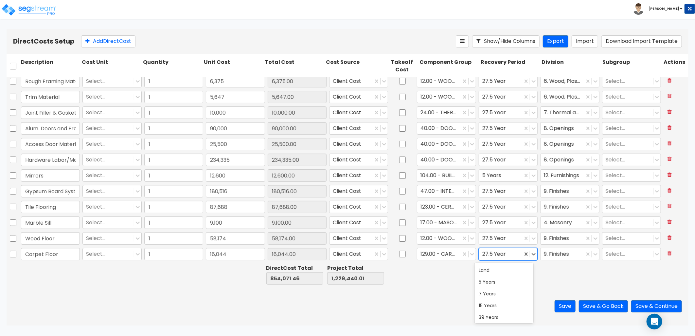
type input "5"
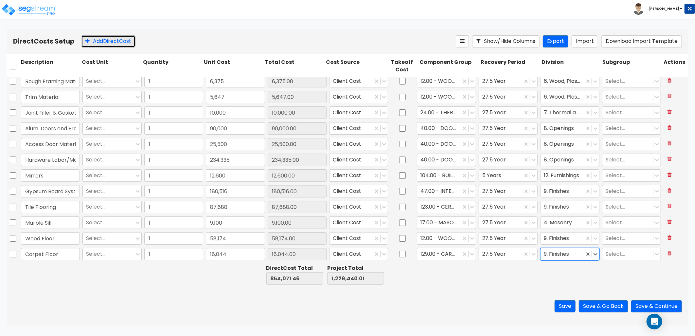
drag, startPoint x: 113, startPoint y: 41, endPoint x: 114, endPoint y: 68, distance: 26.5
click at [113, 42] on button "Add Direct Cost" at bounding box center [108, 41] width 54 height 12
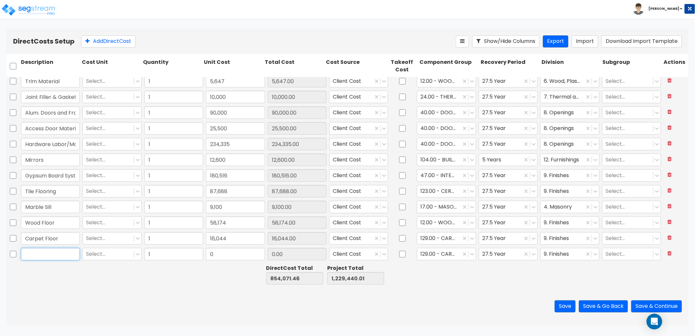
click at [58, 256] on input "text" at bounding box center [50, 254] width 59 height 12
paste input "Painting - Interior"
drag, startPoint x: 72, startPoint y: 255, endPoint x: -21, endPoint y: 262, distance: 92.8
click at [0, 262] on html "Toggle navigation To Worksheet Indirect Costs Setup Direct Costs Setup Zack x" at bounding box center [347, 162] width 695 height 325
type input "Painting - Interior"
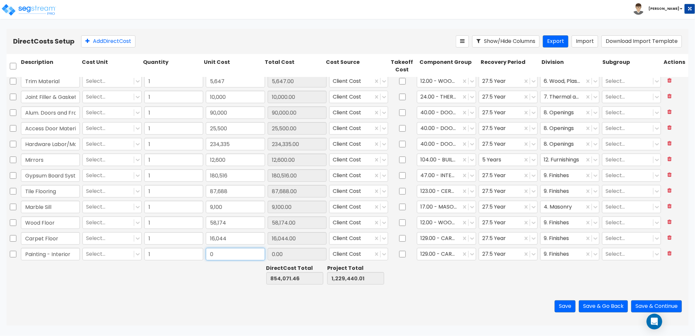
click at [228, 257] on input "0" at bounding box center [235, 254] width 59 height 12
type input "47,995"
type input "902,066.46"
type input "1,277,435.01"
type input "47,995.00"
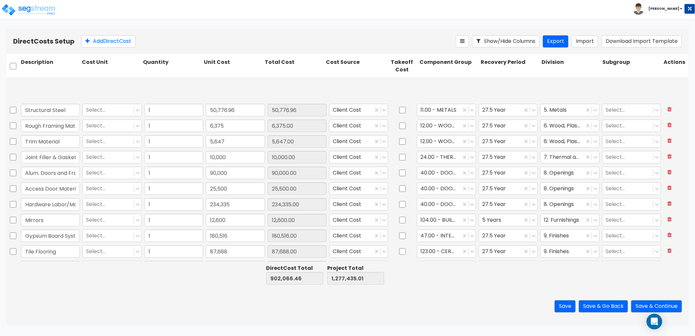
scroll to position [0, 0]
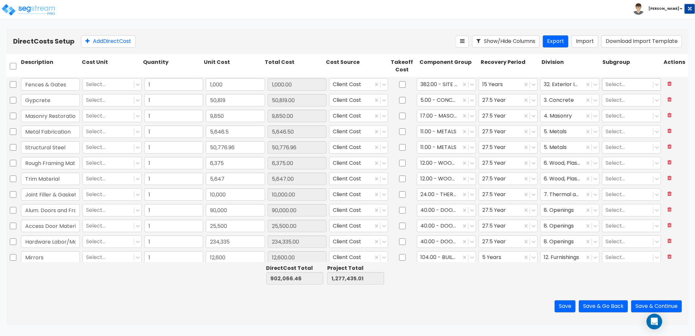
click at [618, 84] on div at bounding box center [627, 84] width 44 height 9
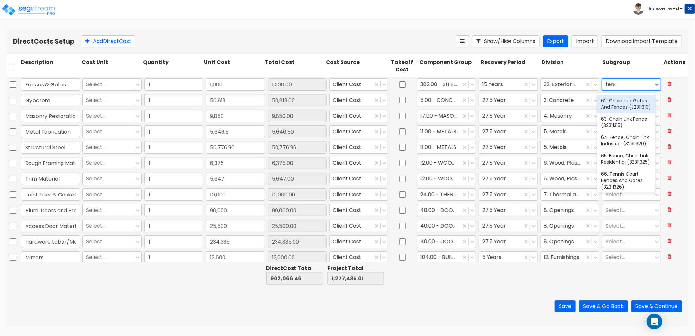
type input "fence"
drag, startPoint x: 617, startPoint y: 82, endPoint x: 595, endPoint y: 86, distance: 22.5
click at [600, 86] on div "Select..." at bounding box center [630, 84] width 61 height 15
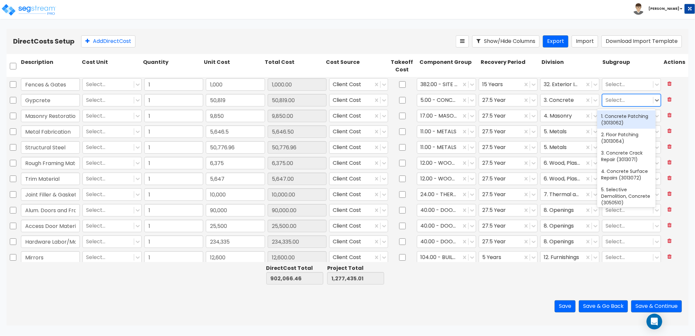
click at [612, 103] on div at bounding box center [627, 100] width 44 height 9
type input "g"
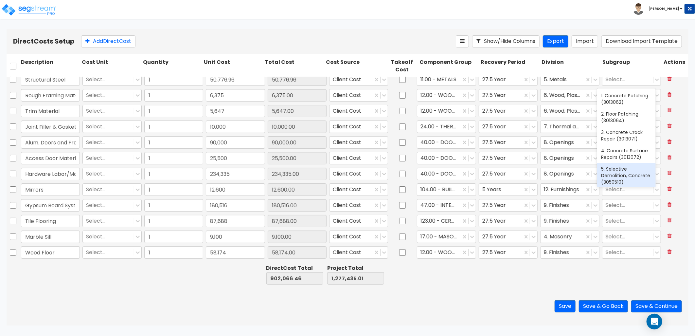
scroll to position [73, 0]
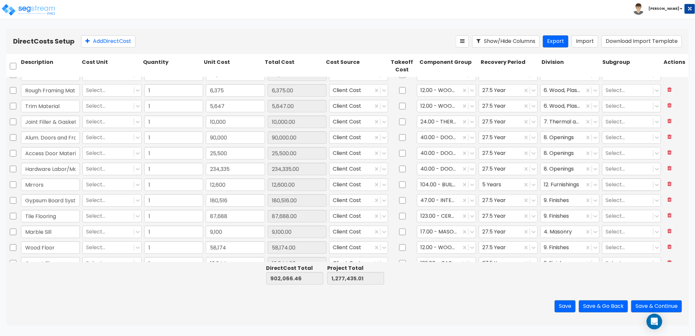
click at [612, 185] on div at bounding box center [627, 184] width 44 height 9
type input "mirror"
click at [563, 187] on div at bounding box center [562, 184] width 37 height 9
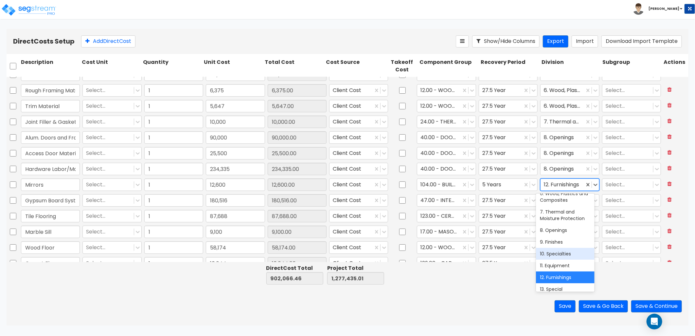
scroll to position [109, 0]
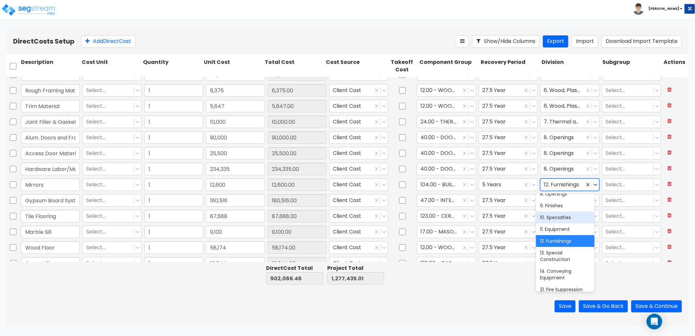
click at [561, 223] on div "10. Specialties" at bounding box center [565, 217] width 59 height 12
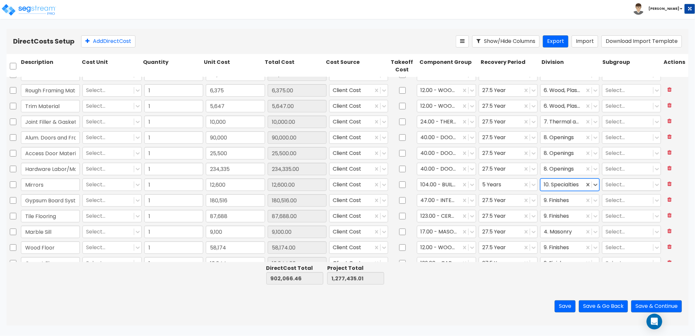
click at [611, 185] on div at bounding box center [627, 184] width 44 height 9
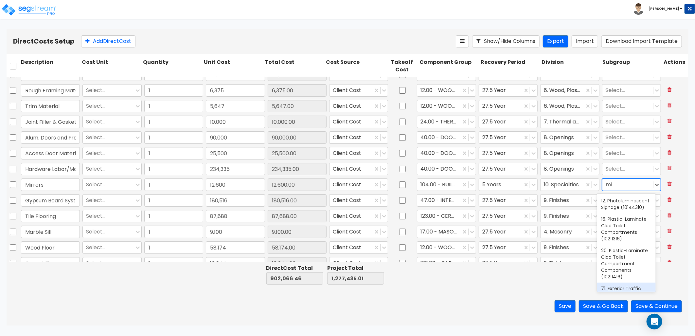
type input "m"
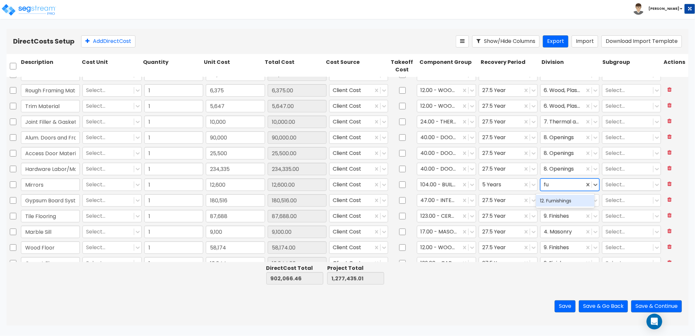
type input "f"
type input "m"
type input "fur"
click at [558, 196] on div "12. Furnishings" at bounding box center [565, 201] width 59 height 12
click at [612, 201] on div at bounding box center [627, 200] width 44 height 9
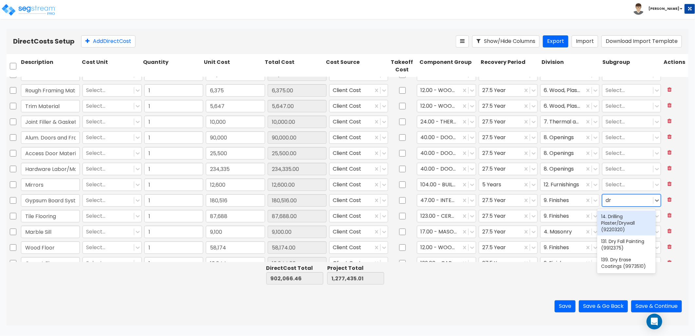
type input "d"
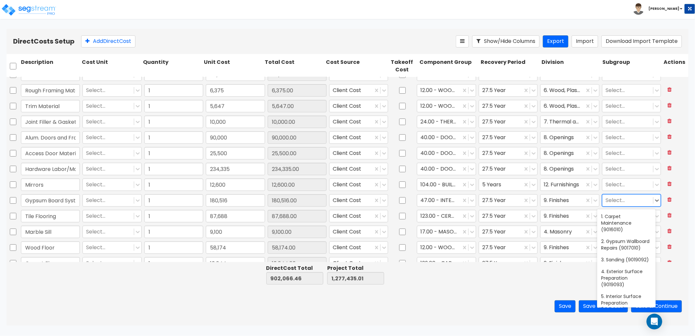
click at [609, 202] on div at bounding box center [627, 200] width 44 height 9
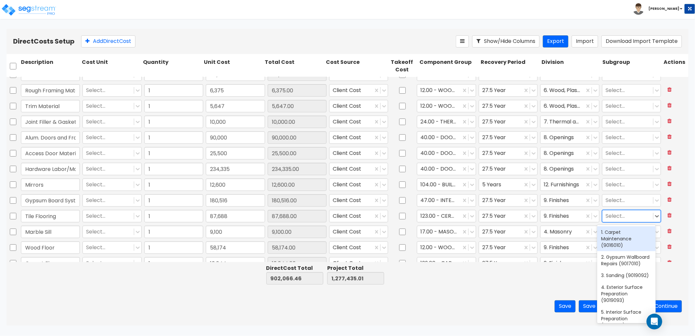
click at [614, 218] on div at bounding box center [627, 216] width 44 height 9
type input "t"
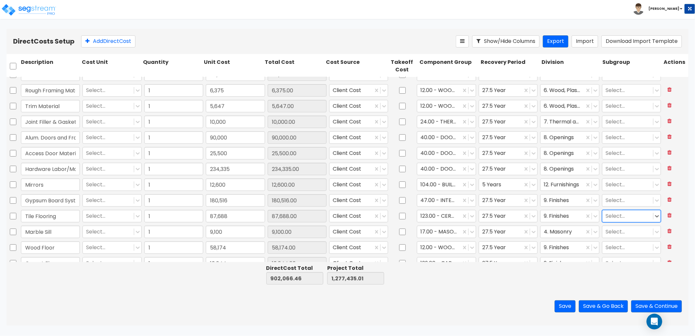
click at [617, 216] on div at bounding box center [627, 216] width 44 height 9
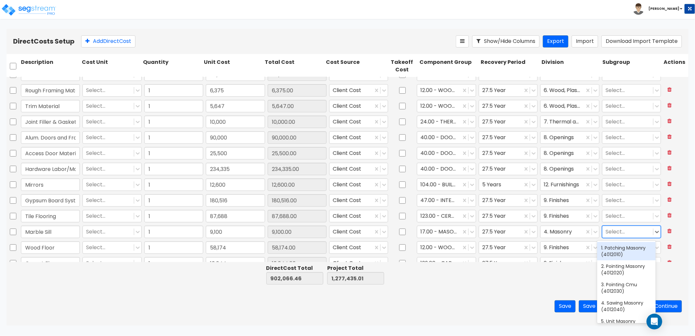
click at [621, 231] on div at bounding box center [627, 231] width 44 height 9
type input "marble"
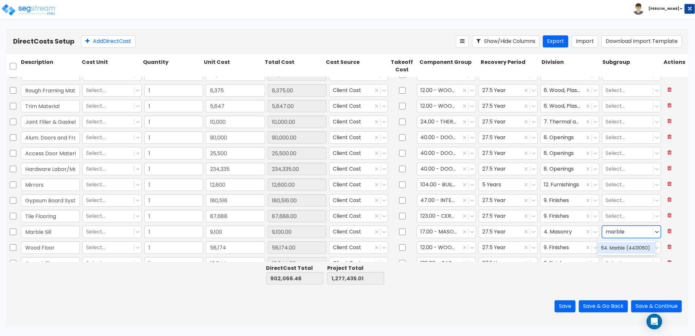
click at [622, 246] on div "64. Marble (4431060)" at bounding box center [626, 248] width 59 height 12
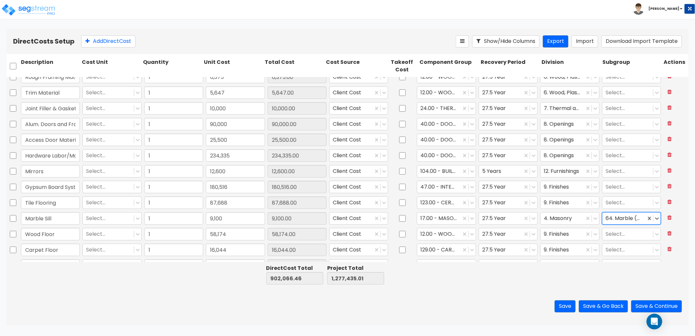
scroll to position [97, 0]
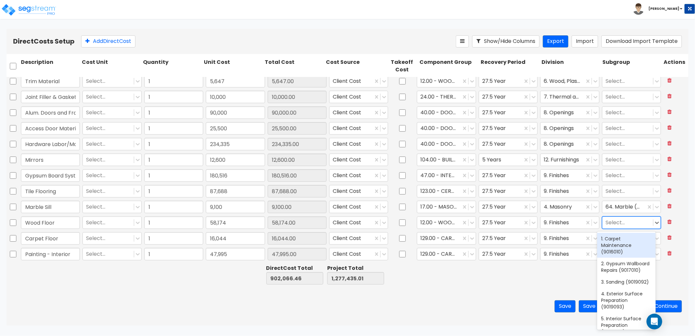
click at [611, 223] on div at bounding box center [627, 222] width 44 height 9
type input "w"
click at [611, 223] on div at bounding box center [627, 222] width 44 height 9
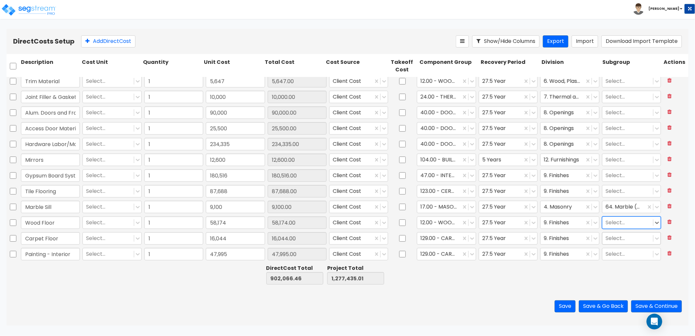
click at [614, 238] on div at bounding box center [627, 238] width 44 height 9
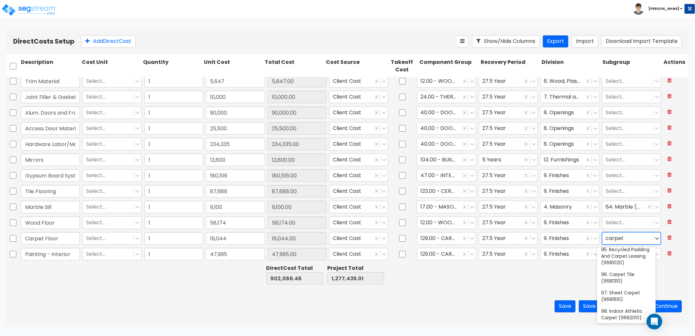
scroll to position [62, 0]
type input "c"
click at [629, 238] on div at bounding box center [627, 238] width 44 height 9
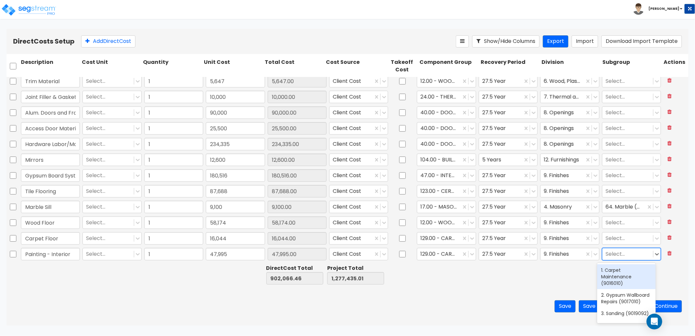
click at [608, 252] on div at bounding box center [627, 254] width 44 height 9
type input "painting"
drag, startPoint x: 615, startPoint y: 254, endPoint x: 595, endPoint y: 255, distance: 20.3
click at [600, 255] on div "2 results available for search term painting. Use Up and Down to choose options…" at bounding box center [630, 253] width 61 height 15
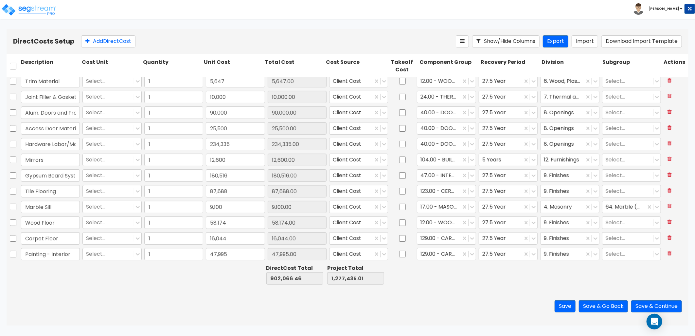
click at [548, 290] on div "Save Save & Go Back Save & Continue" at bounding box center [348, 306] width 682 height 38
click at [112, 43] on button "Add Direct Cost" at bounding box center [108, 41] width 54 height 12
click at [59, 251] on input "text" at bounding box center [50, 254] width 59 height 12
paste input "Wall Cover - Access"
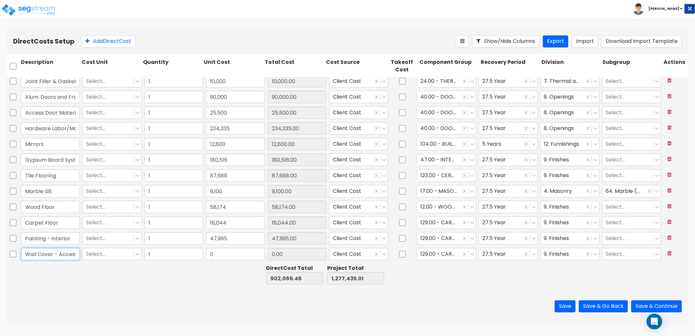
scroll to position [0, 2]
type input "Wall Cover - Access"
click at [234, 254] on input "0" at bounding box center [235, 254] width 59 height 12
type input "25,175"
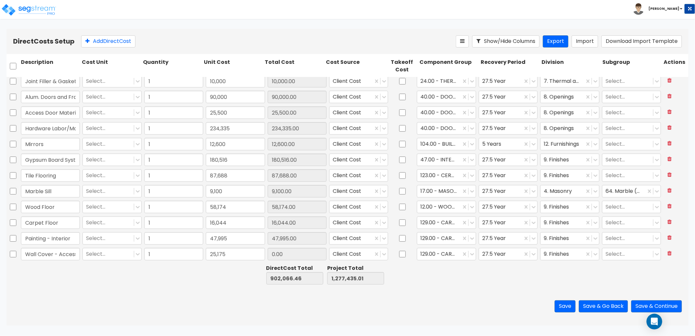
type input "927,241.46"
type input "1,302,610.01"
type input "25,175.00"
click at [57, 257] on input "Wall Cover - Access" at bounding box center [50, 254] width 59 height 12
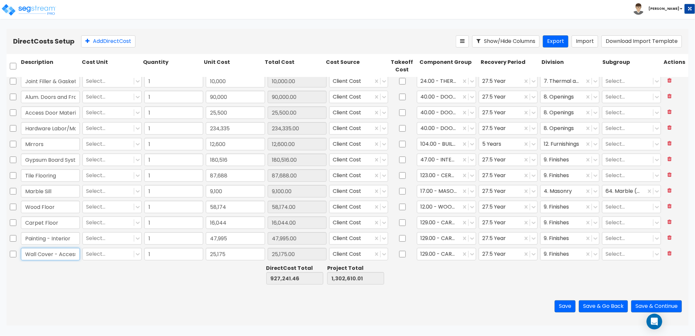
click at [57, 257] on input "Wall Cover - Access" at bounding box center [50, 254] width 59 height 12
click at [552, 252] on div at bounding box center [562, 254] width 37 height 9
type input "w"
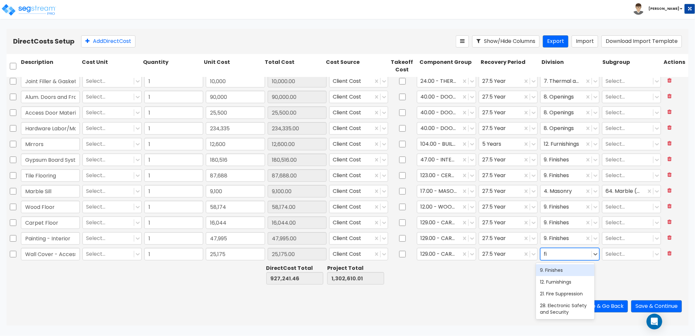
type input "fin"
click at [553, 275] on div "9. Finishes" at bounding box center [565, 270] width 59 height 12
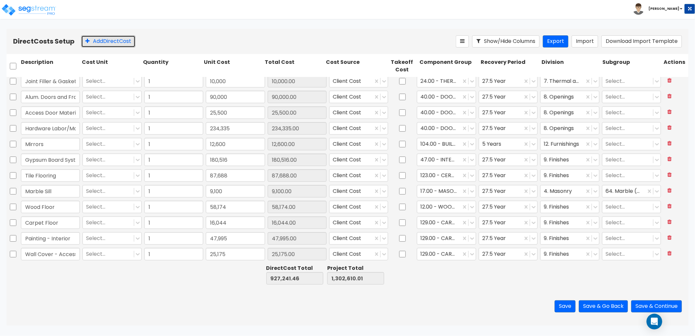
click at [103, 38] on button "Add Direct Cost" at bounding box center [108, 41] width 54 height 12
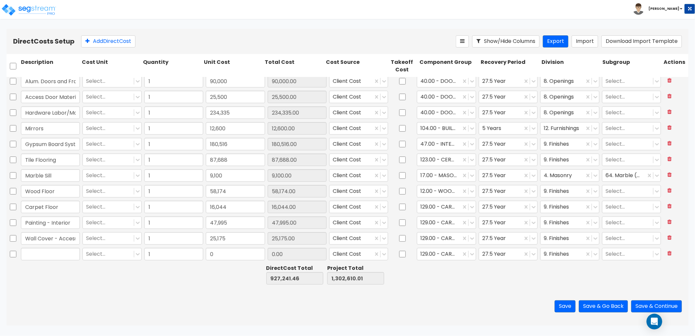
click at [45, 250] on input "text" at bounding box center [50, 254] width 59 height 12
type input "Interior/Exterior Signage"
click at [238, 255] on input "0" at bounding box center [235, 254] width 59 height 12
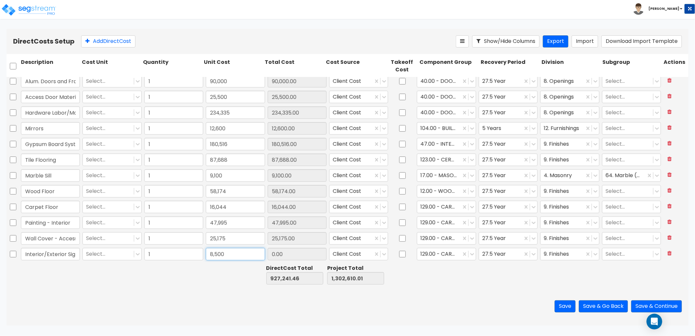
type input "8,500"
type input "935,741.46"
type input "1,311,110.01"
type input "8,500.00"
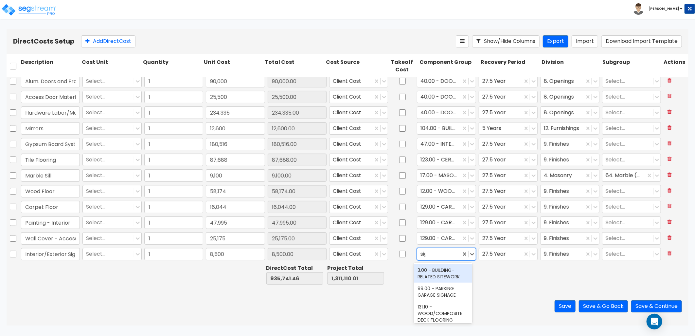
type input "sign"
click at [447, 294] on div "328.00 - SIGNAGE" at bounding box center [443, 289] width 59 height 12
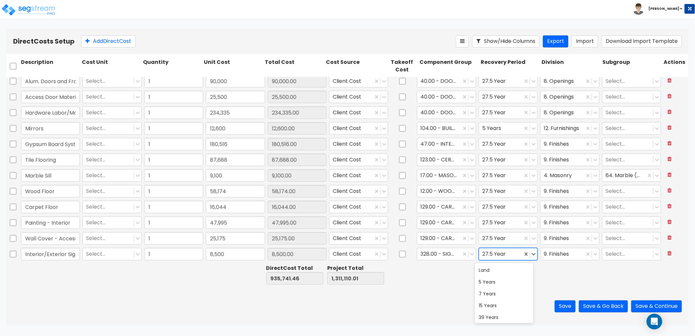
click at [502, 255] on div at bounding box center [500, 254] width 37 height 9
type input "15"
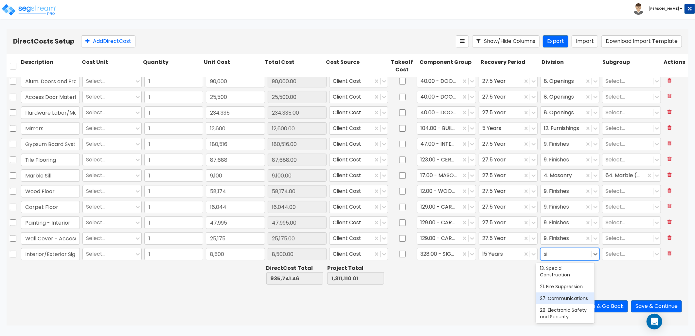
scroll to position [0, 0]
click at [554, 267] on div "32. Exterior Improvements" at bounding box center [565, 273] width 59 height 18
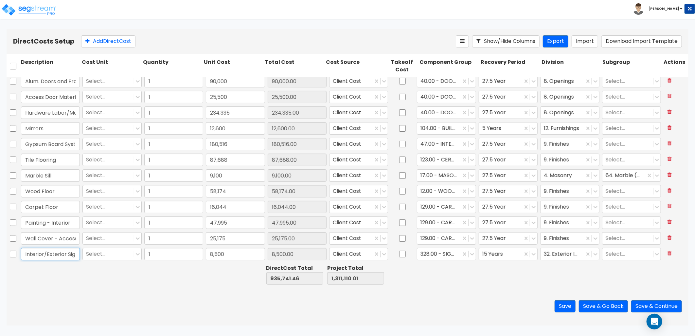
drag, startPoint x: 64, startPoint y: 252, endPoint x: 3, endPoint y: 251, distance: 61.5
click at [3, 251] on div "Direct Costs Setup Add Direct Cost Show/Hide Columns Export Import Download Imp…" at bounding box center [347, 177] width 695 height 296
click at [104, 39] on button "Add Direct Cost" at bounding box center [108, 41] width 54 height 12
click at [46, 253] on input "text" at bounding box center [50, 254] width 59 height 12
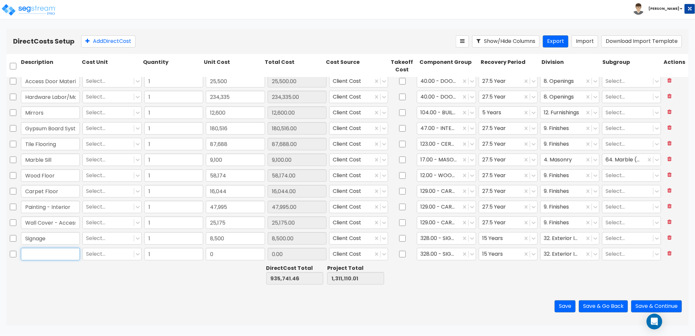
paste input "Fire Extinguisher Materials"
click at [220, 256] on input "0" at bounding box center [235, 254] width 59 height 12
click at [503, 251] on div at bounding box center [500, 254] width 37 height 9
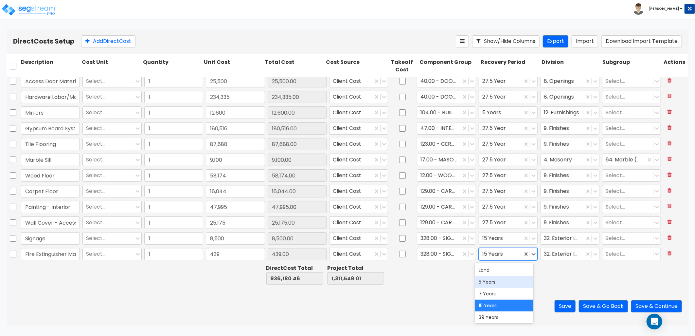
click at [495, 286] on div "5 Years" at bounding box center [504, 282] width 59 height 12
click at [439, 257] on div at bounding box center [438, 254] width 37 height 9
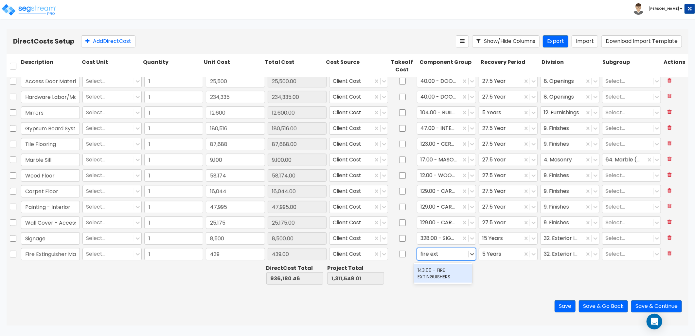
click at [460, 267] on div "143.00 - FIRE EXTINGUISHERS" at bounding box center [443, 273] width 59 height 18
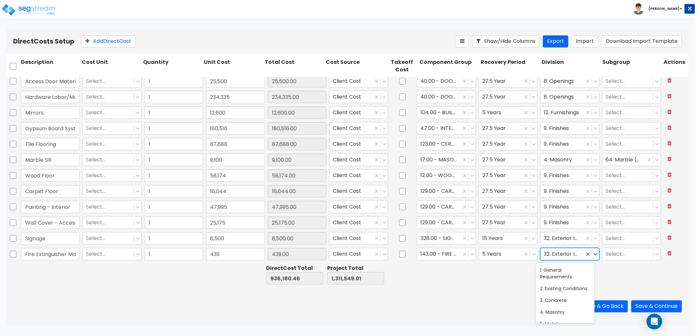
click at [561, 253] on div at bounding box center [562, 254] width 37 height 9
click at [565, 271] on div "10. Specialties" at bounding box center [565, 270] width 59 height 12
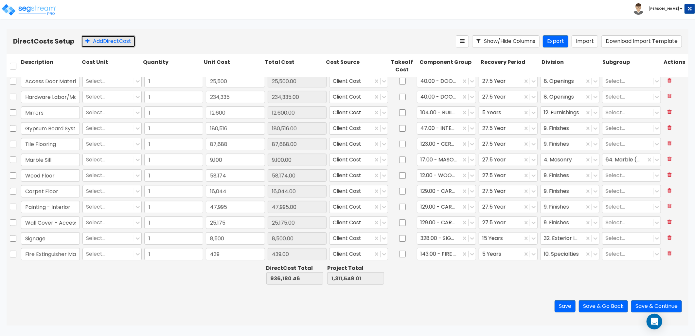
click at [109, 40] on button "Add Direct Cost" at bounding box center [108, 41] width 54 height 12
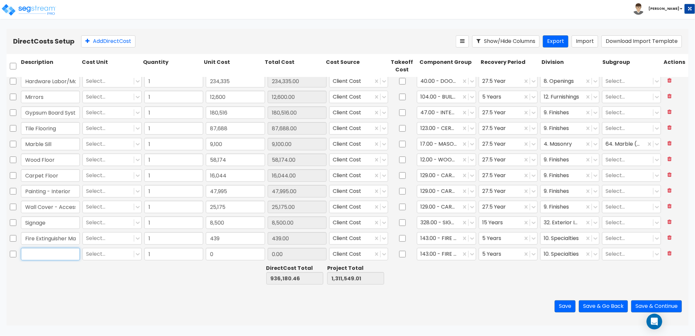
click at [60, 253] on input "text" at bounding box center [50, 254] width 59 height 12
paste input "Shelving"
click at [435, 253] on div at bounding box center [438, 254] width 37 height 9
click at [449, 274] on div "90.00 - BUILT-IN SHELVES" at bounding box center [443, 273] width 59 height 18
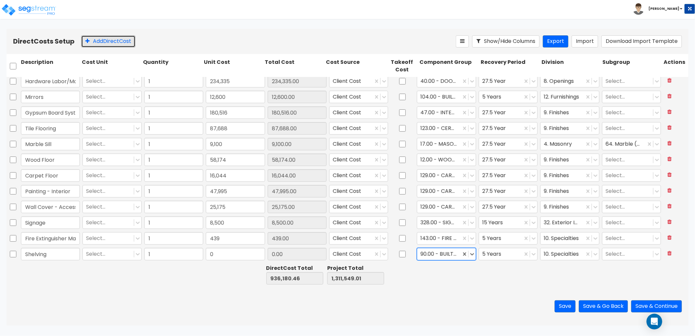
click at [126, 39] on button "Add Direct Cost" at bounding box center [108, 41] width 54 height 12
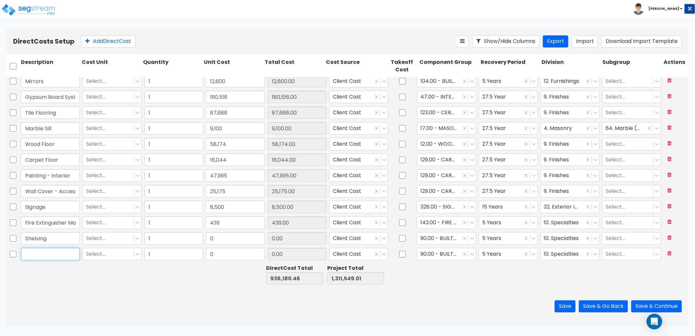
click at [44, 255] on input "text" at bounding box center [50, 254] width 59 height 12
paste input "Shower Doors"
click at [244, 251] on input "0" at bounding box center [235, 254] width 59 height 12
click at [244, 242] on input "0" at bounding box center [235, 238] width 59 height 12
click at [228, 255] on input "0" at bounding box center [235, 254] width 59 height 12
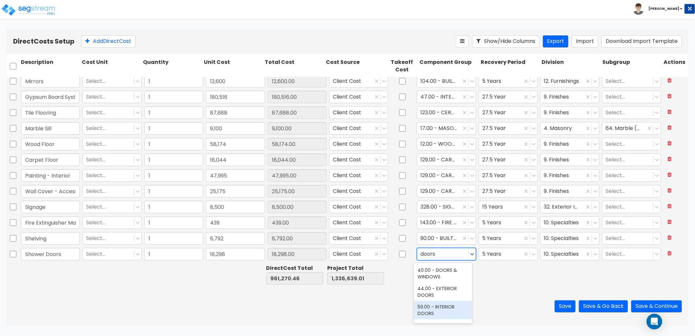
click at [443, 310] on div "59.00 - INTERIOR DOORS" at bounding box center [443, 310] width 59 height 18
click at [506, 253] on div at bounding box center [500, 254] width 37 height 9
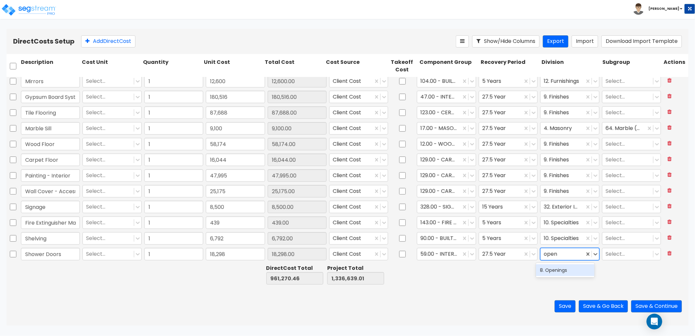
click at [582, 275] on div "8. Openings" at bounding box center [565, 270] width 59 height 12
click at [121, 43] on button "Add Direct Cost" at bounding box center [108, 41] width 54 height 12
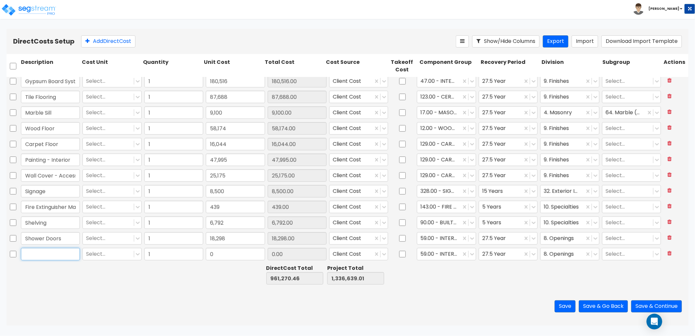
click at [55, 255] on input "text" at bounding box center [50, 254] width 59 height 12
paste input "Toilet & Bth Accessories"
click at [439, 253] on div at bounding box center [438, 254] width 37 height 9
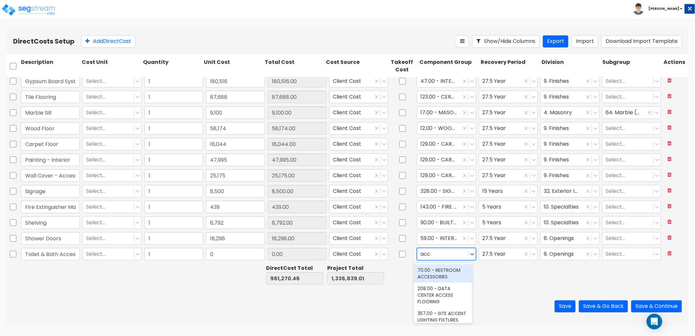
click at [441, 273] on div "70.00 - RESTROOM ACCESSORIES" at bounding box center [443, 273] width 59 height 18
click at [496, 252] on div at bounding box center [500, 254] width 37 height 9
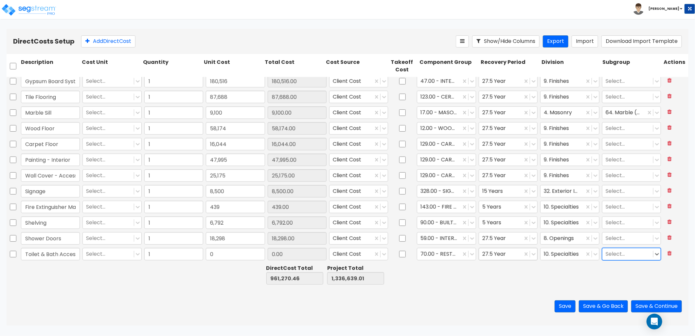
click at [494, 254] on div at bounding box center [500, 254] width 37 height 9
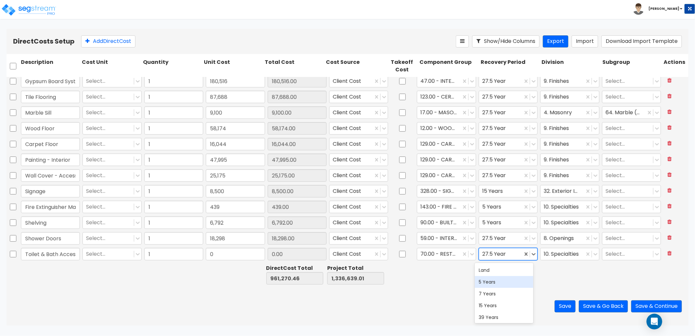
click at [493, 285] on div "5 Years" at bounding box center [504, 282] width 59 height 12
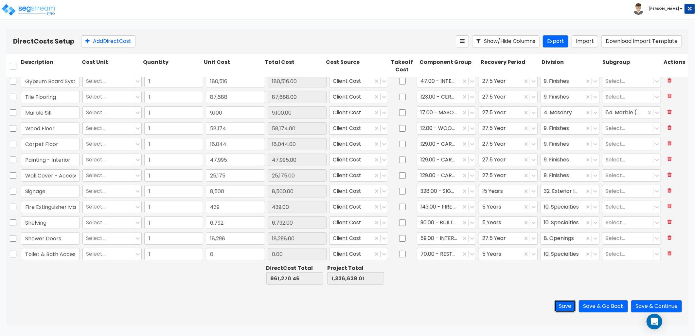
click at [563, 304] on button "Save" at bounding box center [564, 306] width 21 height 12
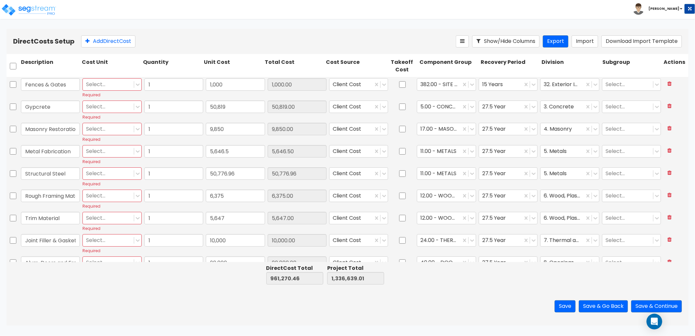
click at [105, 92] on div "Required" at bounding box center [111, 95] width 59 height 6
click at [105, 86] on div at bounding box center [108, 84] width 44 height 9
click at [107, 105] on div "TOT" at bounding box center [111, 101] width 59 height 12
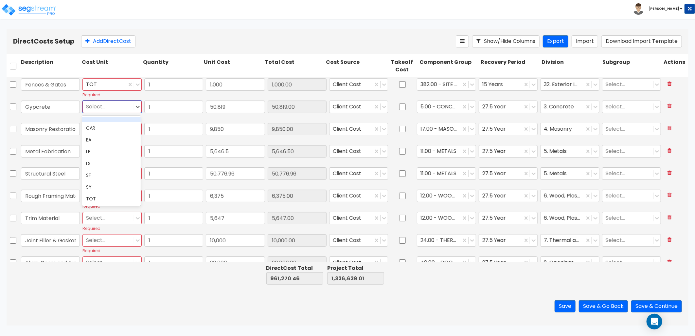
click at [107, 107] on div at bounding box center [108, 106] width 44 height 9
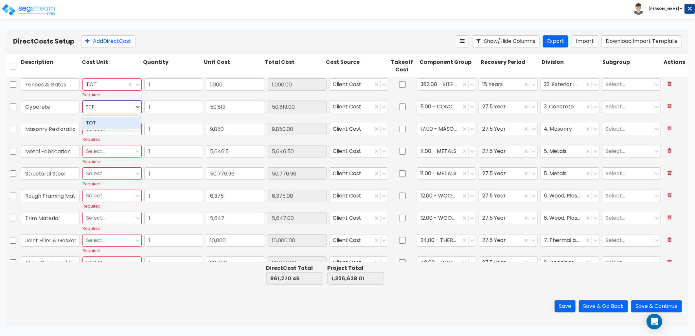
click at [110, 126] on div "TOT" at bounding box center [111, 123] width 59 height 12
click at [105, 128] on div at bounding box center [108, 129] width 44 height 9
click at [106, 144] on div "TOT" at bounding box center [111, 145] width 59 height 12
click at [105, 153] on div at bounding box center [108, 151] width 44 height 9
click at [107, 163] on div "TOT" at bounding box center [111, 167] width 59 height 12
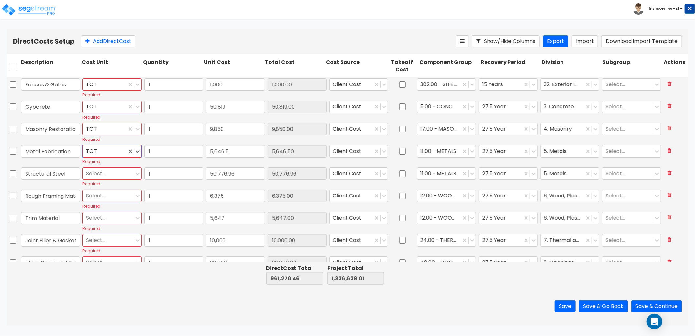
click at [107, 174] on div at bounding box center [108, 173] width 44 height 9
drag, startPoint x: 108, startPoint y: 187, endPoint x: 104, endPoint y: 199, distance: 12.2
click at [108, 188] on div "TOT" at bounding box center [111, 189] width 59 height 12
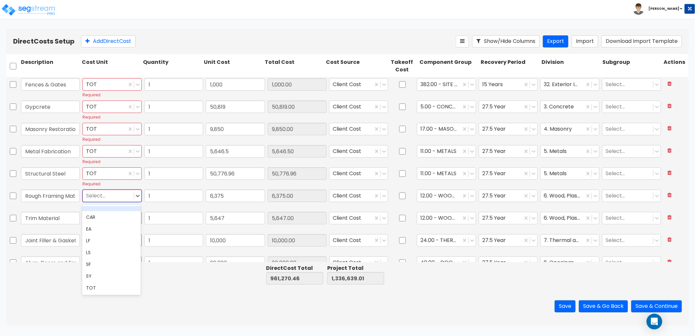
click at [104, 199] on div at bounding box center [108, 195] width 44 height 9
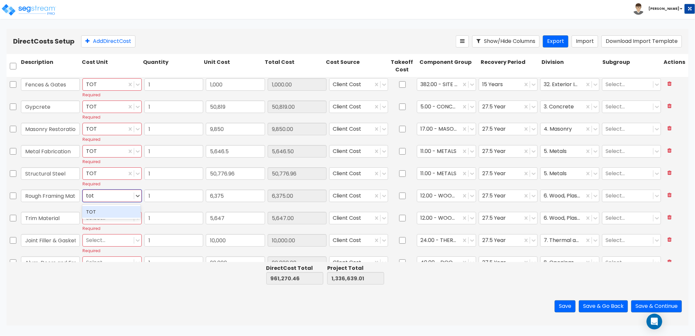
click at [101, 209] on div "TOT" at bounding box center [111, 212] width 59 height 12
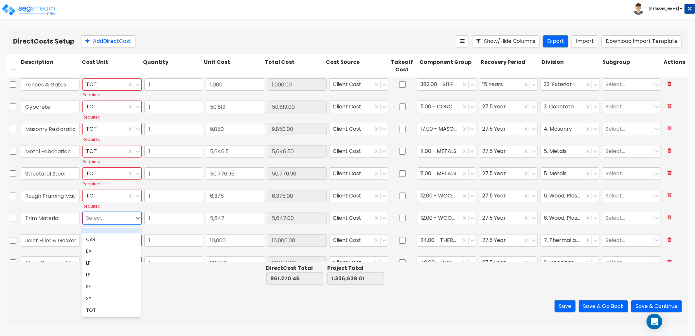
click at [99, 216] on div at bounding box center [108, 218] width 44 height 9
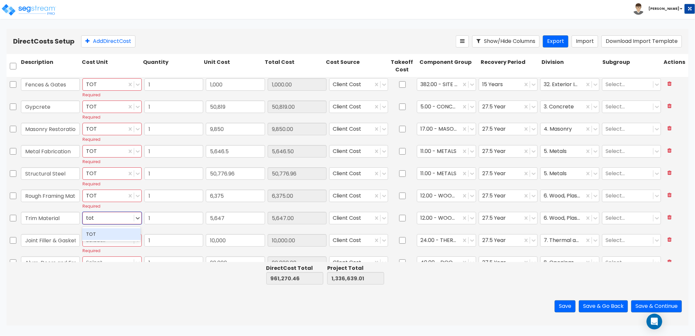
click at [101, 234] on div "TOT" at bounding box center [111, 234] width 59 height 12
click at [99, 239] on div at bounding box center [108, 240] width 44 height 9
click at [99, 256] on div "TOT" at bounding box center [111, 256] width 59 height 12
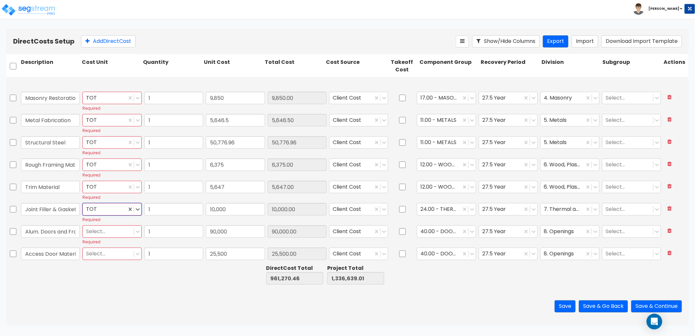
scroll to position [73, 0]
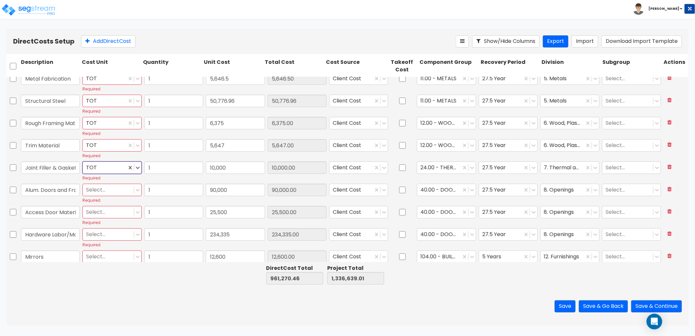
click at [102, 190] on div at bounding box center [108, 189] width 44 height 9
click at [93, 205] on div "TOT" at bounding box center [111, 206] width 59 height 12
click at [95, 208] on div at bounding box center [108, 212] width 44 height 9
drag, startPoint x: 99, startPoint y: 224, endPoint x: 95, endPoint y: 228, distance: 5.8
click at [99, 224] on div "TOT" at bounding box center [111, 228] width 59 height 12
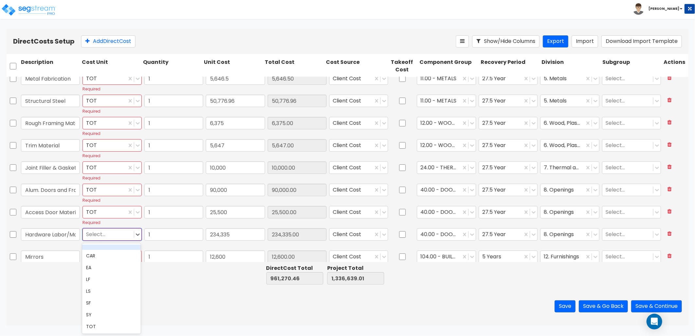
click at [93, 230] on div at bounding box center [108, 234] width 44 height 9
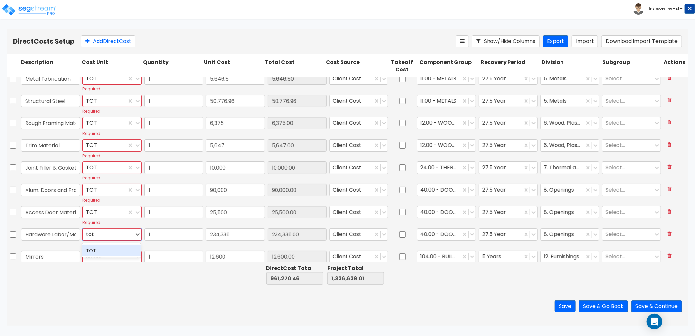
click at [89, 248] on div "TOT" at bounding box center [111, 250] width 59 height 12
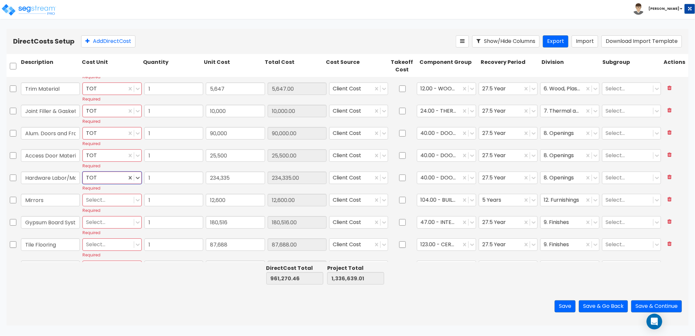
scroll to position [145, 0]
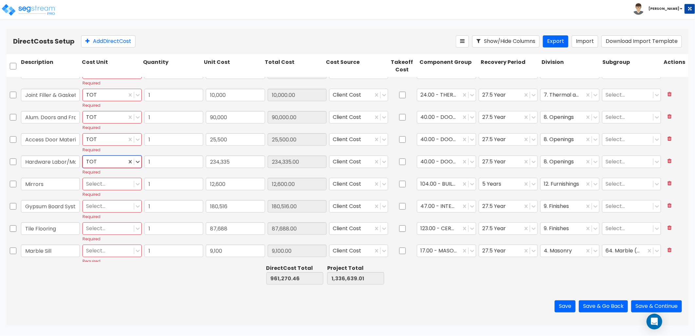
click at [100, 188] on div "Select..." at bounding box center [108, 183] width 51 height 11
click at [103, 199] on div "TOT" at bounding box center [111, 200] width 59 height 12
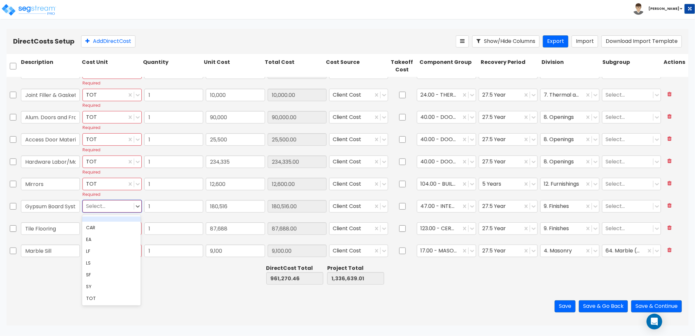
click at [100, 204] on div at bounding box center [108, 206] width 44 height 9
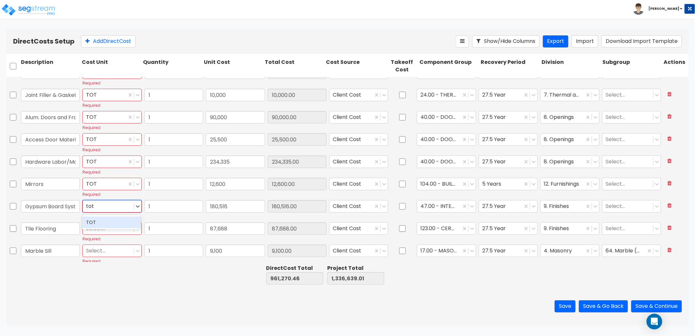
click at [99, 221] on div "TOT" at bounding box center [111, 222] width 59 height 12
click at [96, 229] on div at bounding box center [108, 228] width 44 height 9
click at [94, 240] on div "TOT" at bounding box center [111, 244] width 59 height 12
click at [93, 248] on div at bounding box center [108, 250] width 44 height 9
click at [107, 267] on div "TOT" at bounding box center [111, 267] width 59 height 12
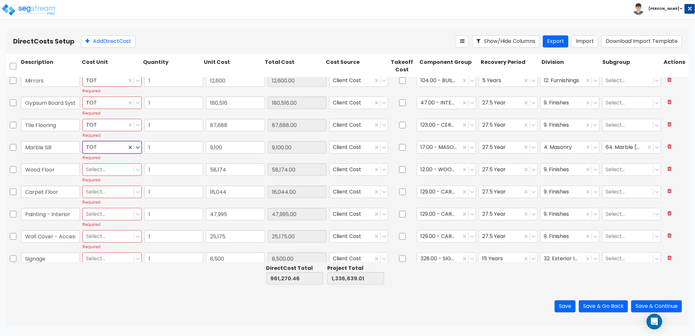
scroll to position [254, 0]
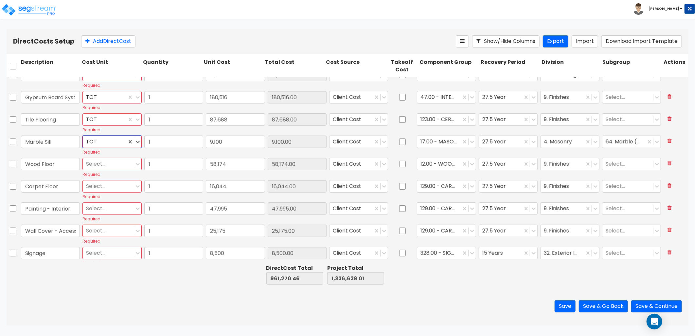
click at [104, 164] on div at bounding box center [108, 164] width 44 height 9
click at [94, 180] on div "TOT" at bounding box center [111, 180] width 59 height 12
click at [96, 188] on div at bounding box center [108, 186] width 44 height 9
drag, startPoint x: 102, startPoint y: 200, endPoint x: 101, endPoint y: 207, distance: 6.9
click at [102, 201] on div "TOT" at bounding box center [111, 202] width 59 height 12
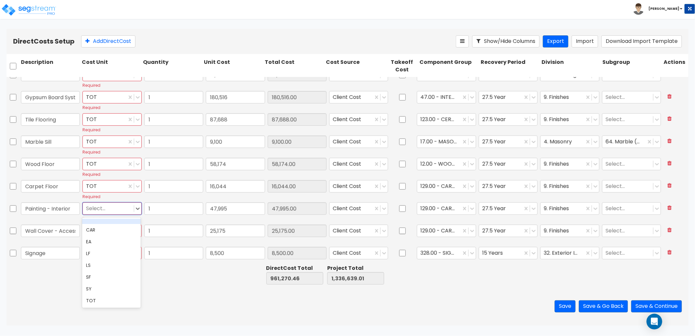
click at [100, 208] on div at bounding box center [108, 208] width 44 height 9
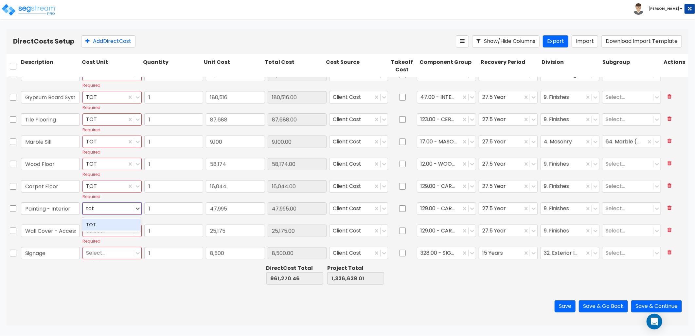
click at [90, 221] on div "TOT" at bounding box center [111, 224] width 59 height 12
click at [92, 226] on div at bounding box center [108, 230] width 44 height 9
click at [102, 246] on div "TOT" at bounding box center [111, 247] width 59 height 12
click at [101, 250] on div at bounding box center [108, 253] width 44 height 9
click at [97, 264] on div "TOT" at bounding box center [111, 269] width 59 height 12
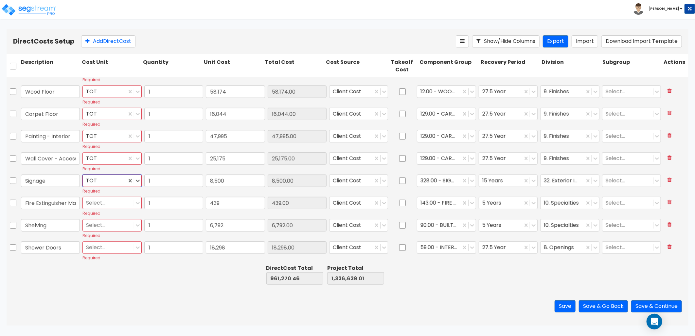
scroll to position [327, 0]
click at [105, 202] on div at bounding box center [108, 202] width 44 height 9
click at [102, 218] on div "TOT" at bounding box center [111, 218] width 59 height 12
click at [99, 228] on div at bounding box center [108, 224] width 44 height 9
click at [95, 243] on div "TOT" at bounding box center [111, 240] width 59 height 12
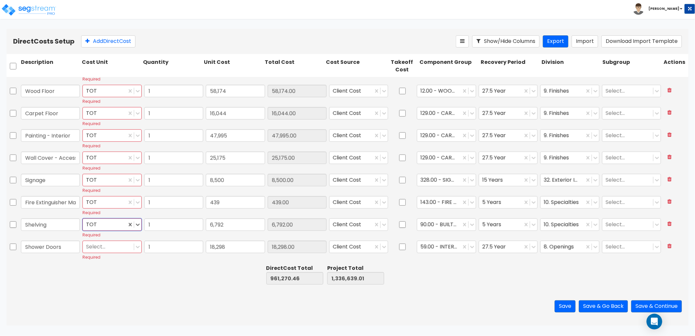
click at [99, 248] on div at bounding box center [108, 246] width 44 height 9
click at [106, 257] on div "TOT" at bounding box center [111, 263] width 59 height 12
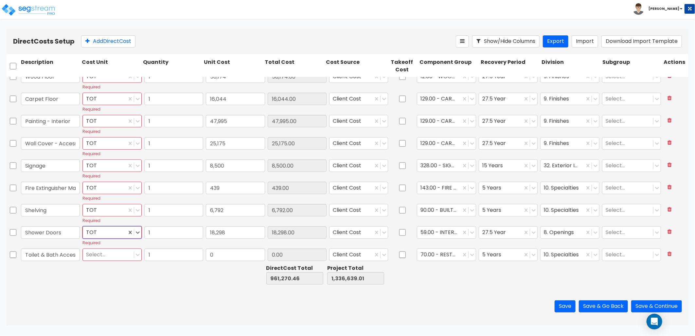
scroll to position [349, 0]
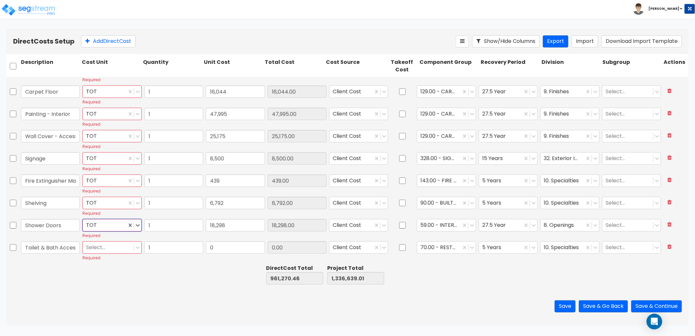
click at [106, 243] on div at bounding box center [108, 247] width 44 height 9
click at [109, 261] on div "TOT" at bounding box center [111, 263] width 59 height 12
click at [563, 304] on button "Save" at bounding box center [564, 306] width 21 height 12
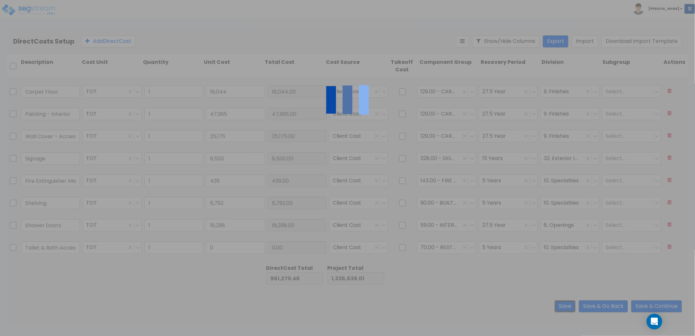
scroll to position [192, 0]
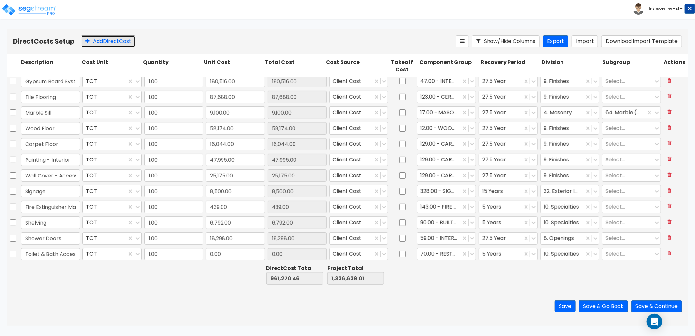
drag, startPoint x: 119, startPoint y: 41, endPoint x: 119, endPoint y: 115, distance: 74.9
click at [119, 41] on button "Add Direct Cost" at bounding box center [108, 41] width 54 height 12
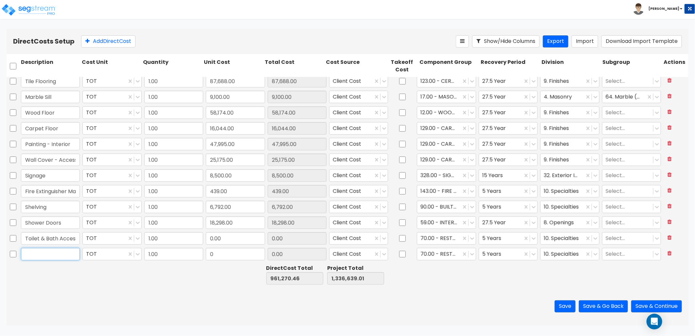
click at [44, 252] on input "text" at bounding box center [50, 254] width 59 height 12
paste input "Appliances"
click at [225, 255] on input "0" at bounding box center [235, 254] width 59 height 12
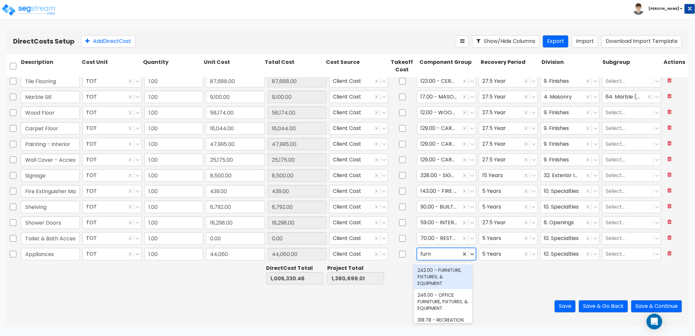
click at [444, 277] on div "242.00 - FURNITURE, FIXTURES, & EQUIPMENT" at bounding box center [443, 276] width 59 height 25
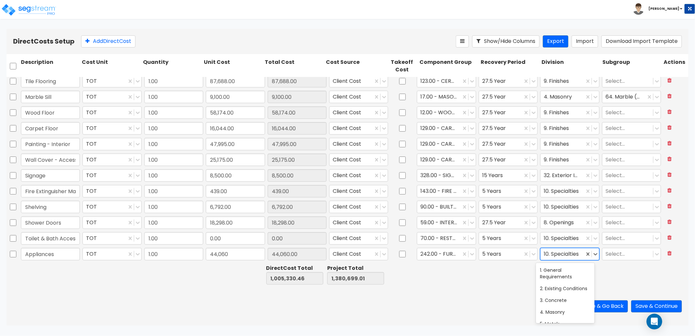
click at [547, 253] on div at bounding box center [562, 254] width 37 height 9
click at [543, 277] on div "12. Furnishings" at bounding box center [565, 270] width 59 height 14
click at [548, 270] on div "12. Furnishings" at bounding box center [565, 270] width 59 height 12
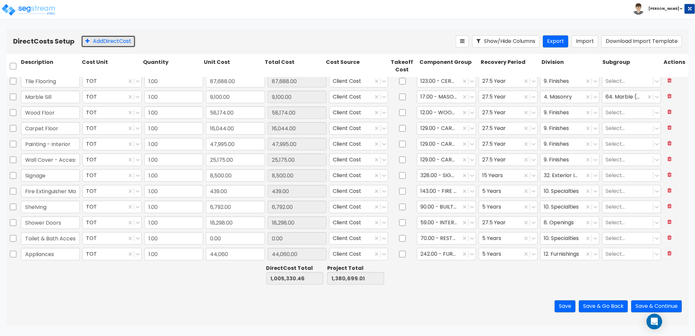
click at [110, 42] on button "Add Direct Cost" at bounding box center [108, 41] width 54 height 12
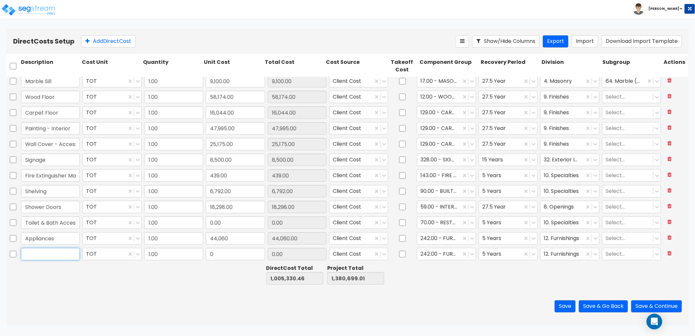
click at [53, 254] on input "text" at bounding box center [50, 254] width 59 height 12
paste input "Cabinets"
click at [488, 254] on div at bounding box center [500, 254] width 37 height 9
click at [222, 255] on input "0" at bounding box center [235, 254] width 59 height 12
click at [226, 225] on input "0.00" at bounding box center [235, 222] width 59 height 12
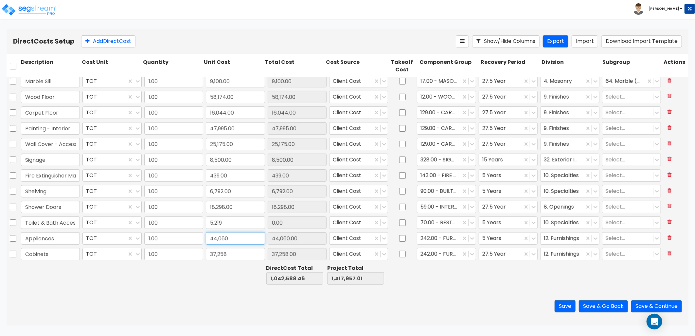
click at [230, 239] on input "44,060" at bounding box center [235, 238] width 59 height 12
click at [553, 256] on div at bounding box center [562, 254] width 37 height 9
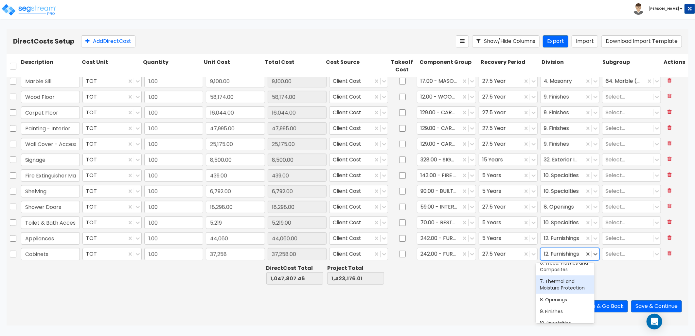
scroll to position [109, 0]
click at [559, 303] on div "11. Equipment" at bounding box center [565, 298] width 59 height 12
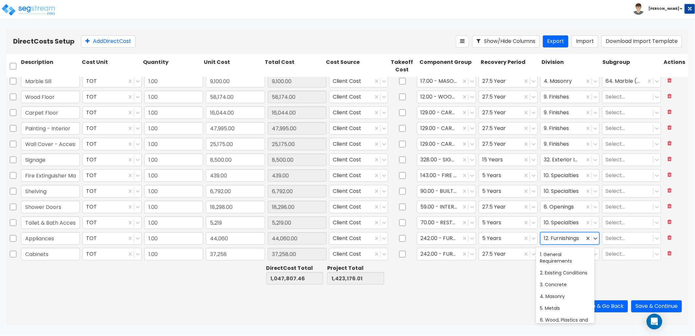
click at [564, 238] on div at bounding box center [562, 238] width 37 height 9
click at [557, 288] on div "11. Equipment" at bounding box center [565, 283] width 59 height 12
click at [530, 290] on div "Save Save & Go Back Save & Continue" at bounding box center [348, 306] width 682 height 38
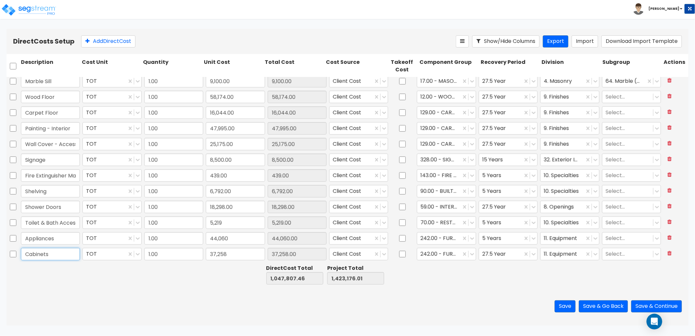
drag, startPoint x: 57, startPoint y: 256, endPoint x: -14, endPoint y: 253, distance: 70.7
click at [0, 253] on html "Toggle navigation To Worksheet Indirect Costs Setup Direct Costs Setup Zack x" at bounding box center [347, 162] width 695 height 325
click at [63, 258] on input "Cabinets" at bounding box center [50, 254] width 59 height 12
click at [438, 253] on div at bounding box center [438, 254] width 37 height 9
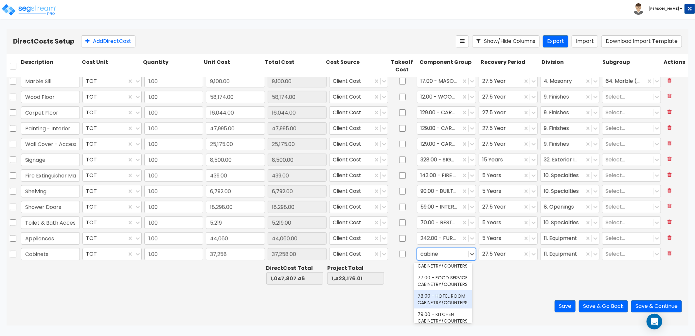
click at [453, 302] on div "78.00 - HOTEL ROOM CABINETRY/COUNTERS" at bounding box center [443, 299] width 59 height 18
click at [442, 254] on div at bounding box center [438, 254] width 37 height 9
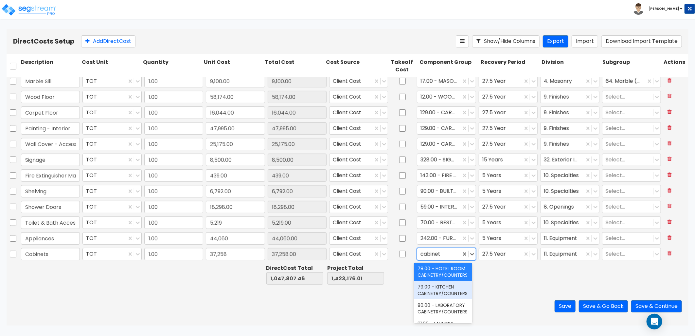
click at [447, 299] on div "79.00 - KITCHEN CABINETRY/COUNTERS" at bounding box center [443, 290] width 59 height 18
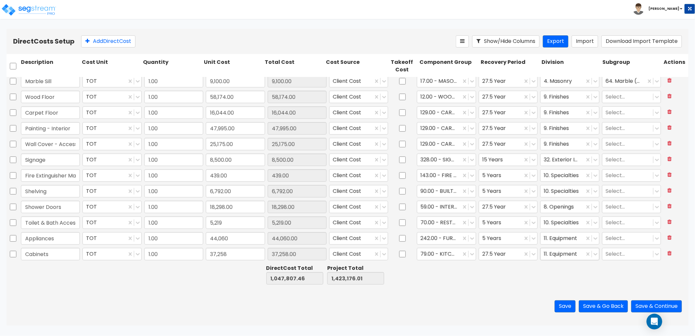
click at [553, 253] on div at bounding box center [562, 254] width 37 height 9
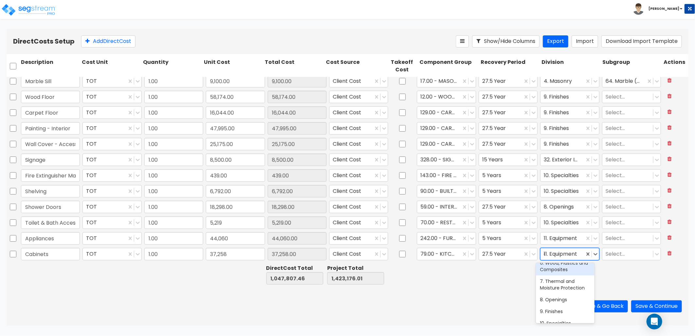
scroll to position [0, 0]
click at [561, 253] on div at bounding box center [566, 254] width 44 height 9
click at [566, 271] on div "12. Furnishings" at bounding box center [565, 270] width 59 height 12
click at [561, 256] on div at bounding box center [562, 254] width 37 height 9
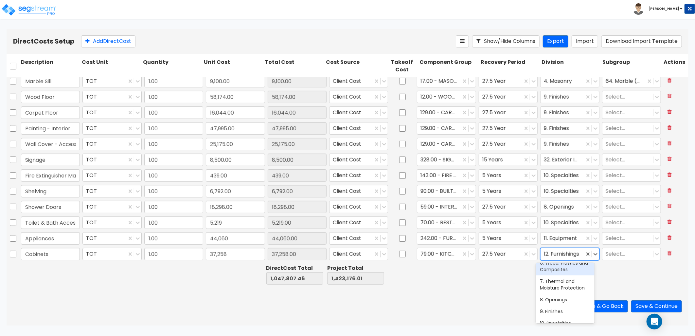
click at [572, 274] on div "6. Wood, Plastics and Composites" at bounding box center [565, 266] width 59 height 18
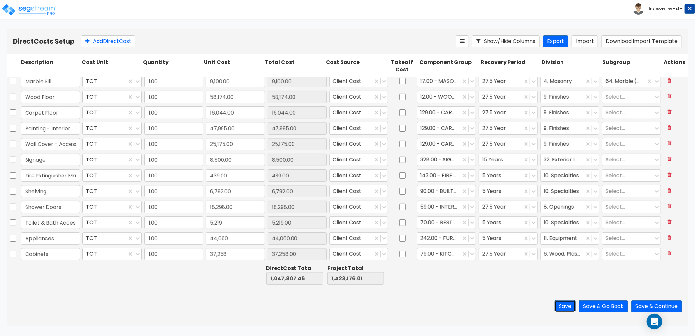
click at [563, 305] on button "Save" at bounding box center [564, 306] width 21 height 12
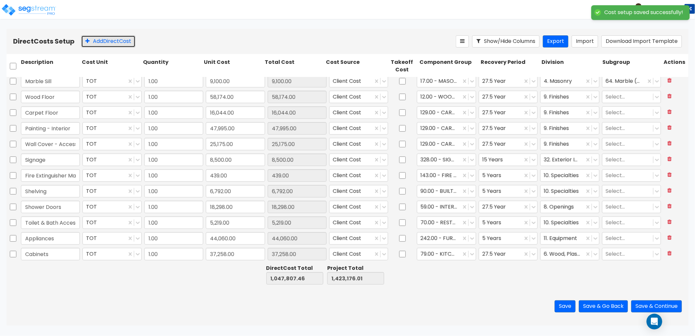
drag, startPoint x: 108, startPoint y: 42, endPoint x: 108, endPoint y: 45, distance: 3.3
click at [108, 42] on button "Add Direct Cost" at bounding box center [108, 41] width 54 height 12
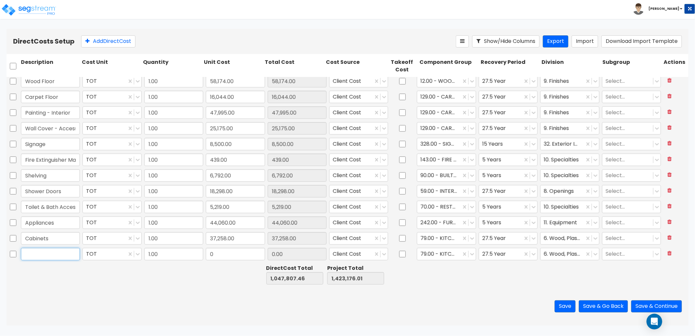
click at [53, 257] on input "text" at bounding box center [50, 254] width 59 height 12
paste input "Countertops - Granite"
click at [222, 254] on input "0" at bounding box center [235, 254] width 59 height 12
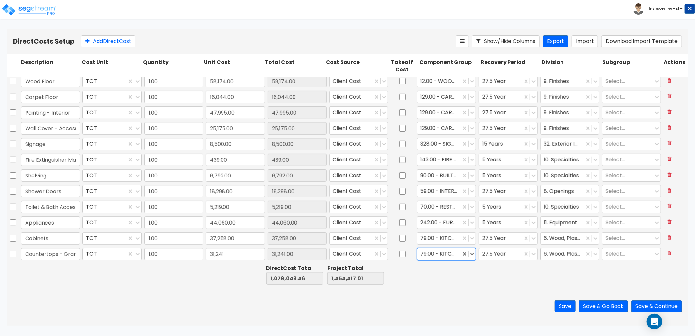
click at [553, 255] on div at bounding box center [562, 254] width 37 height 9
click at [58, 256] on input "Countertops - Granite" at bounding box center [50, 254] width 59 height 12
click at [558, 252] on div at bounding box center [562, 254] width 37 height 9
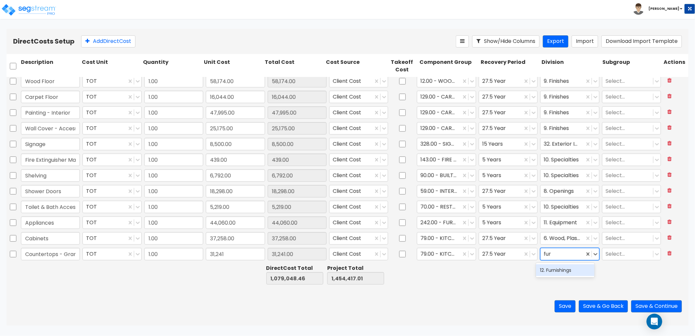
click at [561, 269] on div "12. Furnishings" at bounding box center [565, 270] width 59 height 12
click at [564, 307] on button "Save" at bounding box center [564, 306] width 21 height 12
click at [106, 43] on button "Add Direct Cost" at bounding box center [108, 41] width 54 height 12
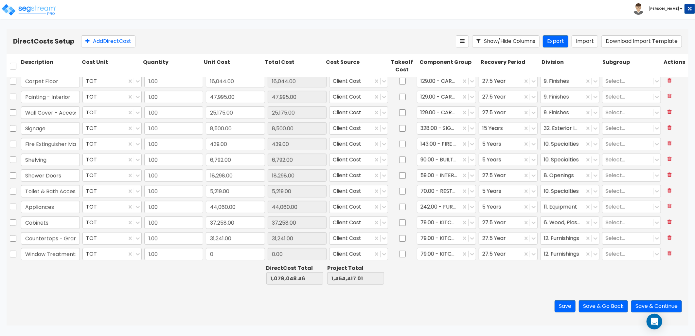
scroll to position [0, 2]
click at [231, 251] on input "0" at bounding box center [235, 254] width 59 height 12
click at [437, 253] on div at bounding box center [438, 254] width 37 height 9
click at [456, 277] on div "105.00 - WINDOW TREATMENTS" at bounding box center [443, 273] width 59 height 18
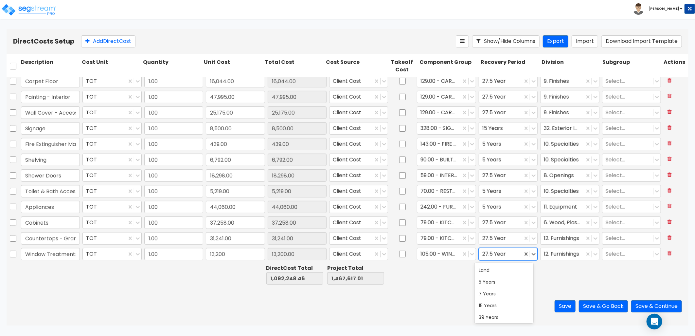
click at [491, 256] on div at bounding box center [500, 254] width 37 height 9
click at [494, 283] on div "5 Years" at bounding box center [504, 282] width 59 height 12
click at [563, 306] on button "Save" at bounding box center [564, 306] width 21 height 12
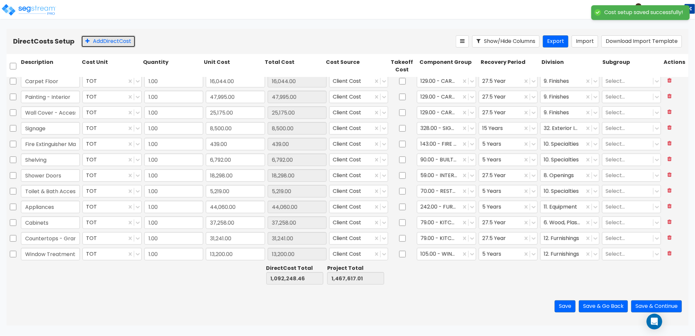
click at [119, 43] on button "Add Direct Cost" at bounding box center [108, 41] width 54 height 12
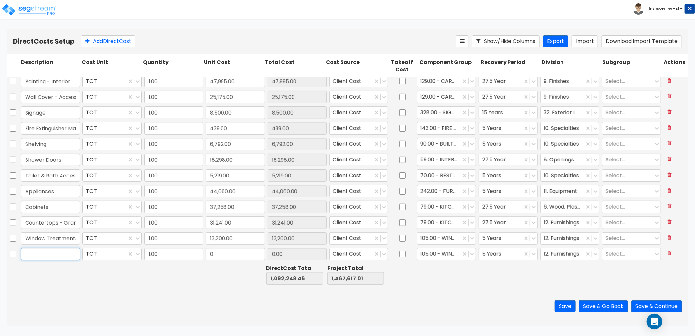
drag, startPoint x: 49, startPoint y: 253, endPoint x: 53, endPoint y: 253, distance: 4.3
click at [49, 253] on input "text" at bounding box center [50, 254] width 59 height 12
paste input "Furniture and Accessories"
click at [219, 256] on input "0" at bounding box center [235, 254] width 59 height 12
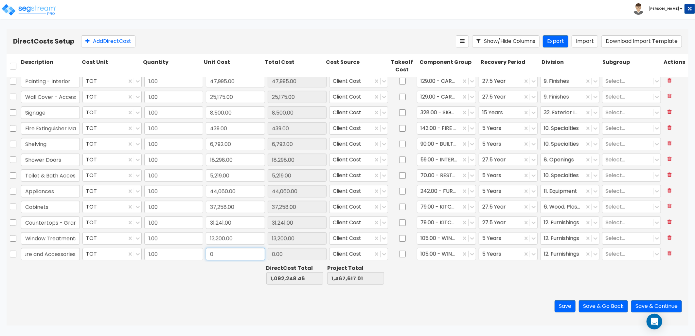
scroll to position [0, 0]
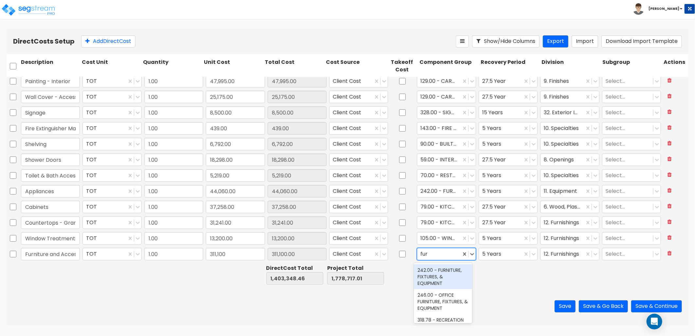
click at [430, 280] on div "242.00 - FURNITURE, FIXTURES, & EQUIPMENT" at bounding box center [443, 276] width 59 height 25
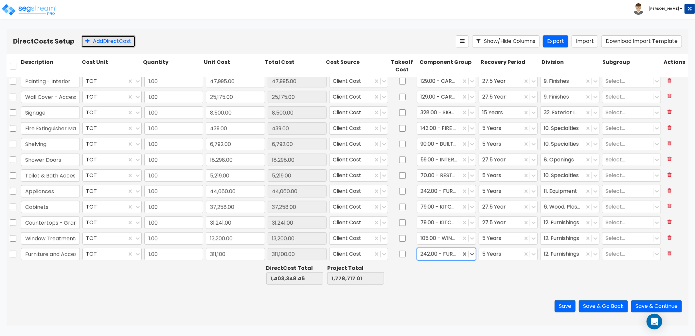
click at [118, 40] on button "Add Direct Cost" at bounding box center [108, 41] width 54 height 12
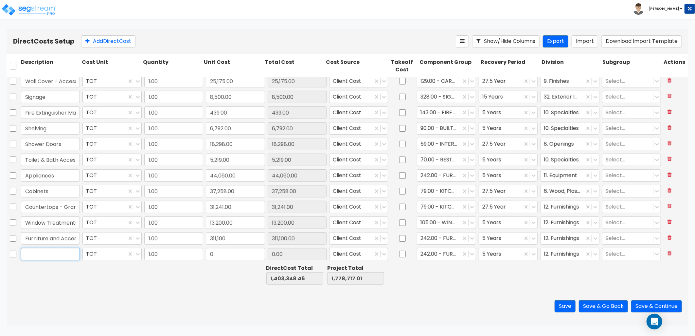
click at [53, 256] on input "text" at bounding box center [50, 254] width 59 height 12
paste input "Fire Protection"
click at [224, 254] on input "0" at bounding box center [235, 254] width 59 height 12
click at [427, 253] on div at bounding box center [438, 254] width 37 height 9
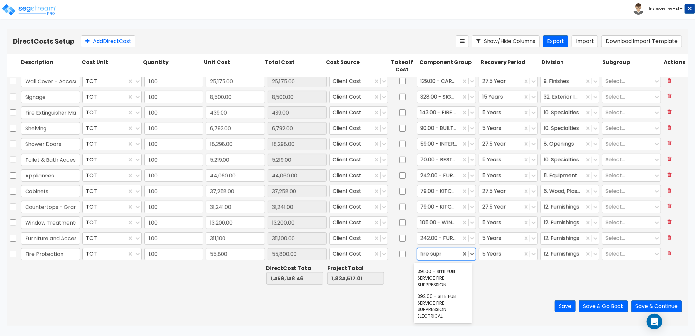
scroll to position [0, 0]
drag, startPoint x: 446, startPoint y: 274, endPoint x: 487, endPoint y: 259, distance: 43.4
click at [446, 274] on div "141.00 - BLDG FIRE PROTECTION" at bounding box center [443, 273] width 59 height 18
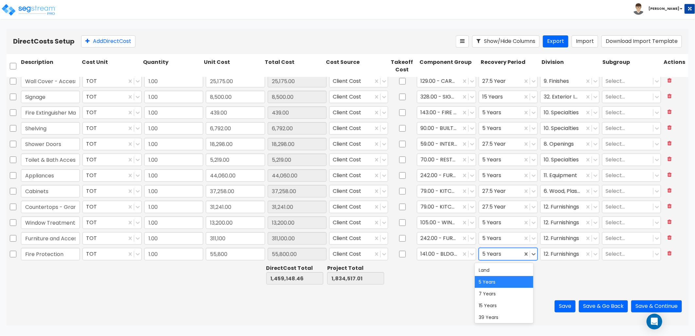
click at [492, 253] on div at bounding box center [500, 254] width 37 height 9
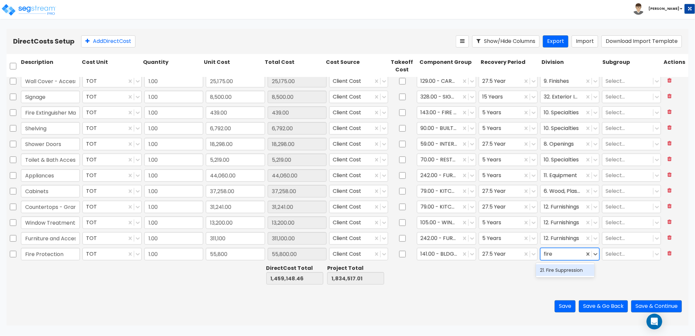
drag, startPoint x: 548, startPoint y: 267, endPoint x: 549, endPoint y: 262, distance: 5.2
click at [549, 267] on div "21. Fire Suppression" at bounding box center [565, 270] width 59 height 12
click at [111, 42] on button "Add Direct Cost" at bounding box center [108, 41] width 54 height 12
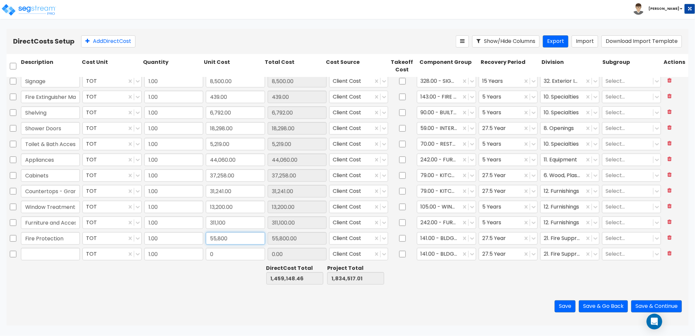
click at [223, 240] on input "55,800" at bounding box center [235, 238] width 59 height 12
drag, startPoint x: 40, startPoint y: 249, endPoint x: 56, endPoint y: 253, distance: 16.7
click at [40, 250] on input "text" at bounding box center [50, 254] width 59 height 12
paste input "Plumbing Sub"
drag, startPoint x: 62, startPoint y: 253, endPoint x: 52, endPoint y: 256, distance: 11.0
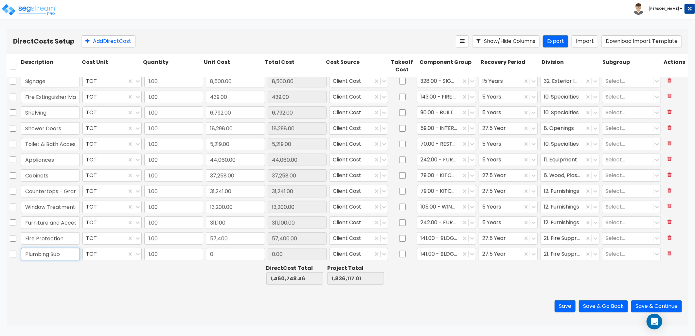
click at [52, 256] on input "Plumbing Sub" at bounding box center [50, 254] width 59 height 12
click at [225, 257] on input "0" at bounding box center [235, 254] width 59 height 12
click at [431, 252] on div at bounding box center [438, 254] width 37 height 9
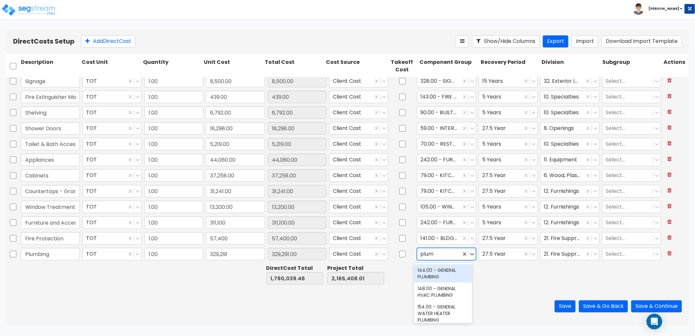
click at [443, 274] on div "144.00 - GENERAL PLUMBING" at bounding box center [443, 273] width 59 height 18
click at [546, 253] on div at bounding box center [562, 254] width 37 height 9
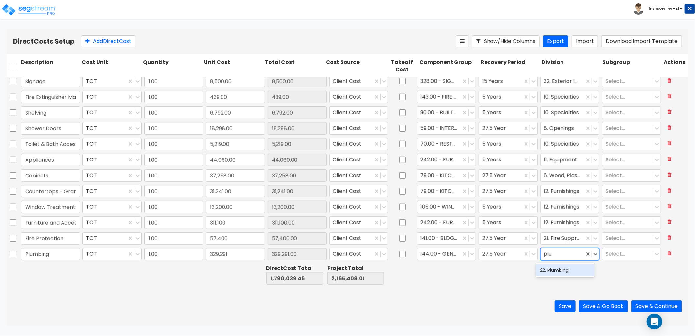
click at [561, 270] on div "22. Plumbing" at bounding box center [565, 270] width 59 height 12
click at [561, 306] on button "Save" at bounding box center [564, 306] width 21 height 12
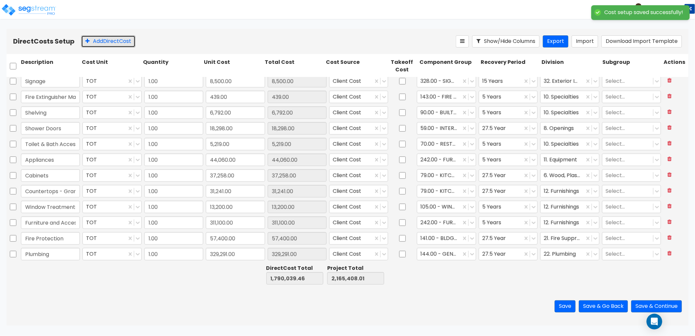
click at [106, 45] on button "Add Direct Cost" at bounding box center [108, 41] width 54 height 12
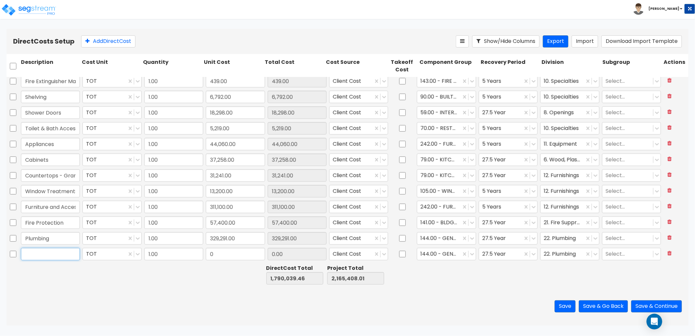
drag, startPoint x: 56, startPoint y: 258, endPoint x: 76, endPoint y: 256, distance: 20.8
click at [56, 258] on input "text" at bounding box center [50, 254] width 59 height 12
paste input "HVAC"
click at [239, 256] on input "0" at bounding box center [235, 254] width 59 height 12
click at [433, 251] on div at bounding box center [438, 254] width 37 height 9
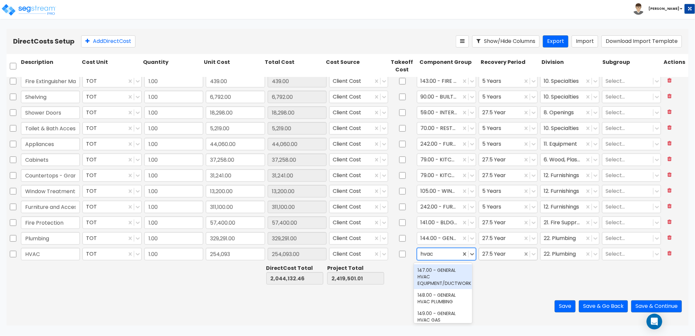
drag, startPoint x: 440, startPoint y: 276, endPoint x: 524, endPoint y: 255, distance: 86.3
click at [443, 276] on div "147.00 - GENERAL HVAC EQUIPMENT/DUCTWORK" at bounding box center [443, 276] width 59 height 25
click at [563, 254] on div at bounding box center [562, 254] width 37 height 9
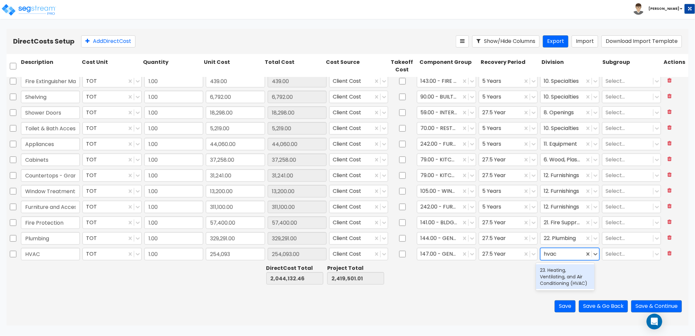
click at [567, 274] on div "23. Heating, Ventilating, and Air Conditioning (HVAC)" at bounding box center [565, 276] width 59 height 25
click at [563, 304] on button "Save" at bounding box center [564, 306] width 21 height 12
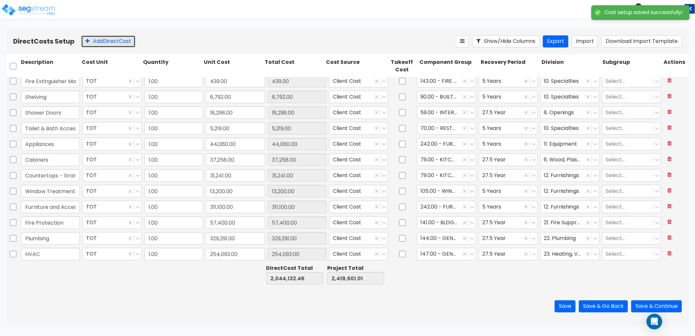
click at [113, 42] on button "Add Direct Cost" at bounding box center [108, 41] width 54 height 12
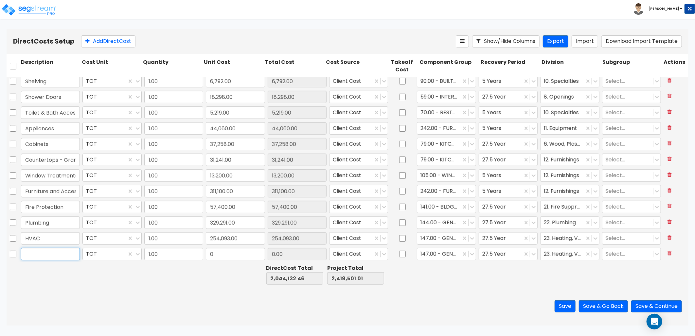
click at [56, 253] on input "text" at bounding box center [50, 254] width 59 height 12
paste input "Electrical Rough In/Out"
drag, startPoint x: 75, startPoint y: 254, endPoint x: 38, endPoint y: 256, distance: 37.0
click at [38, 256] on input "Electrical Rough In/Out" at bounding box center [50, 254] width 59 height 12
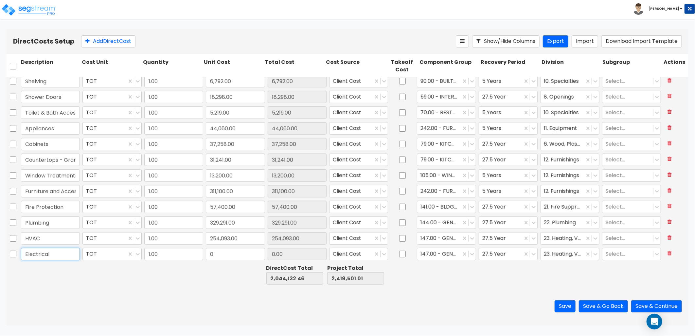
scroll to position [0, 0]
click at [223, 254] on input "0" at bounding box center [235, 254] width 59 height 12
click at [427, 253] on div at bounding box center [438, 254] width 37 height 9
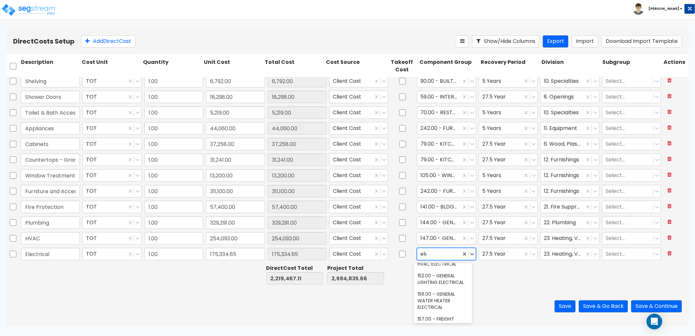
scroll to position [135, 0]
drag, startPoint x: 440, startPoint y: 277, endPoint x: 462, endPoint y: 272, distance: 22.4
click at [442, 277] on div "146.00 - GENERAL ELECTRICAL DISTRIBUTION" at bounding box center [443, 271] width 59 height 25
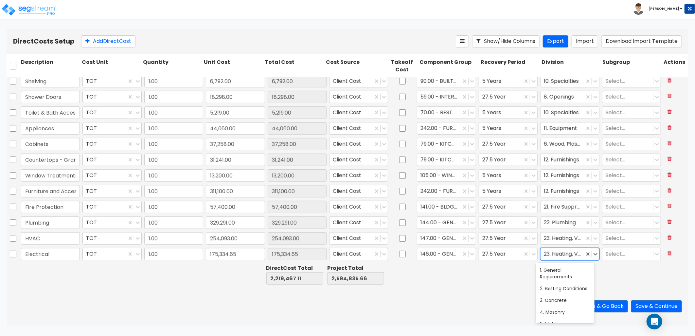
click at [552, 252] on div at bounding box center [562, 254] width 37 height 9
click at [550, 272] on div "26. Electrical" at bounding box center [565, 270] width 59 height 12
click at [566, 311] on button "Save" at bounding box center [564, 306] width 21 height 12
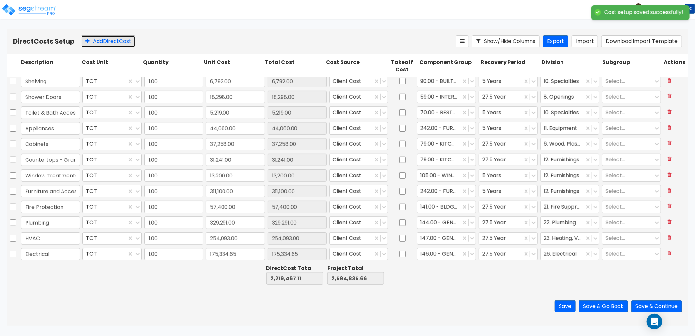
click at [109, 45] on button "Add Direct Cost" at bounding box center [108, 41] width 54 height 12
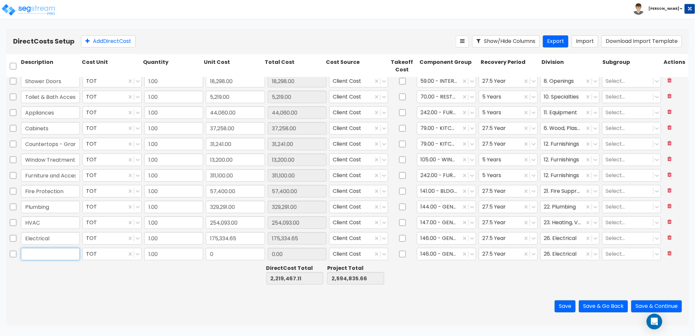
click at [60, 251] on input "text" at bounding box center [50, 254] width 59 height 12
paste input "Light Fixtures"
click at [222, 253] on input "0" at bounding box center [235, 254] width 59 height 12
click at [437, 254] on div at bounding box center [438, 254] width 37 height 9
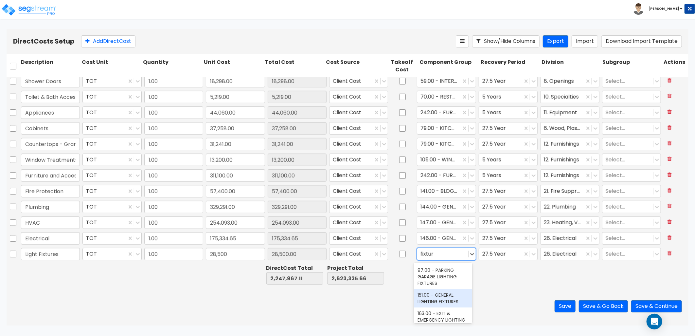
click at [445, 294] on div "151.00 - GENERAL LIGHTING FIXTURES" at bounding box center [443, 298] width 59 height 18
click at [499, 253] on div at bounding box center [500, 254] width 37 height 9
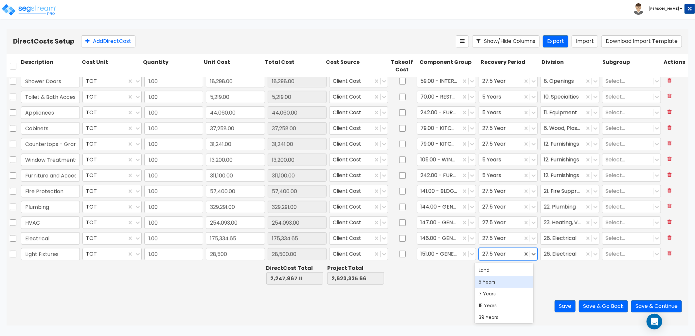
click at [503, 280] on div "5 Years" at bounding box center [504, 282] width 59 height 12
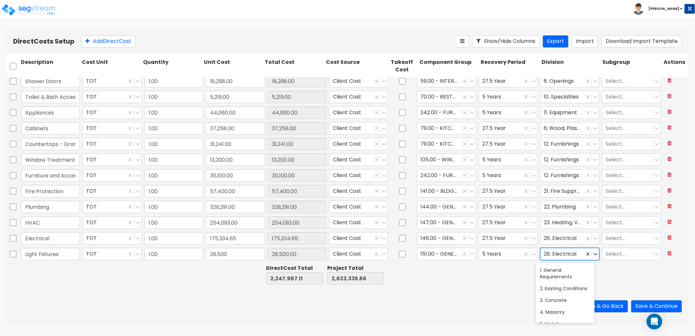
click at [554, 254] on div at bounding box center [562, 254] width 37 height 9
click at [634, 272] on div at bounding box center [631, 274] width 61 height 23
click at [562, 303] on button "Save" at bounding box center [564, 306] width 21 height 12
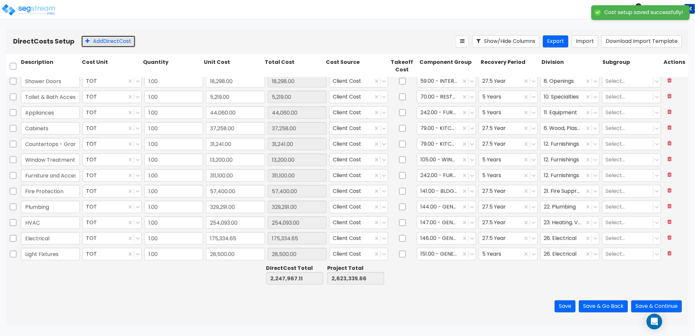
click at [120, 43] on button "Add Direct Cost" at bounding box center [108, 41] width 54 height 12
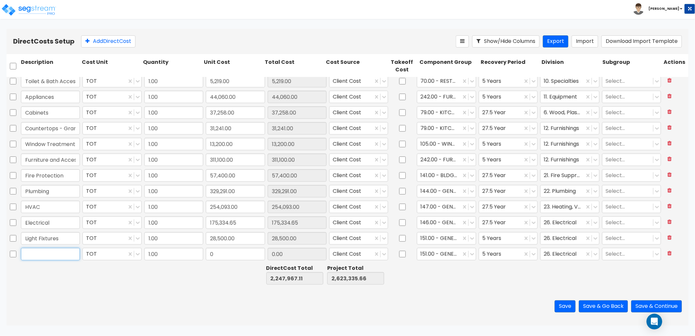
click at [62, 253] on input "text" at bounding box center [50, 254] width 59 height 12
paste input "Security System"
click at [230, 256] on input "0" at bounding box center [235, 254] width 59 height 12
drag, startPoint x: 439, startPoint y: 256, endPoint x: 436, endPoint y: 256, distance: 3.3
click at [439, 256] on div at bounding box center [438, 254] width 37 height 9
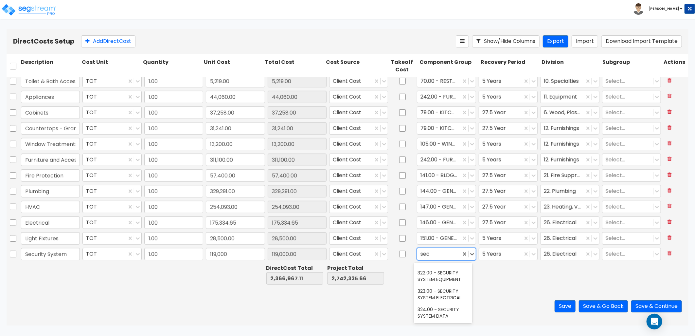
scroll to position [72, 0]
click at [453, 293] on div "323.00 - SECURITY SYSTEM ELECTRICAL" at bounding box center [443, 294] width 59 height 18
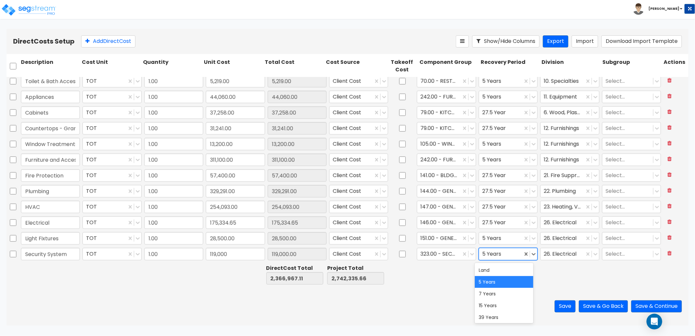
click at [504, 254] on div at bounding box center [500, 254] width 37 height 9
click at [501, 272] on div "27.5 Year" at bounding box center [504, 270] width 59 height 12
click at [547, 252] on div at bounding box center [562, 254] width 37 height 9
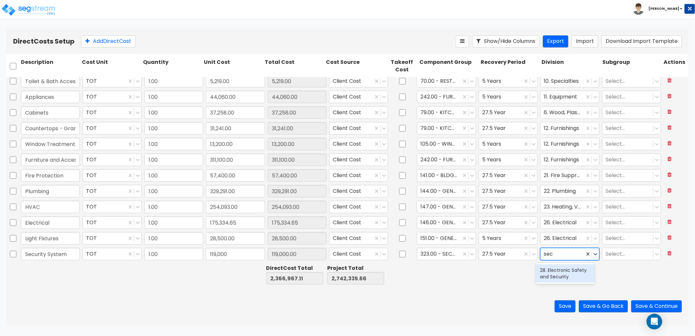
click at [576, 275] on div "28. Electronic Safety and Security" at bounding box center [565, 273] width 59 height 18
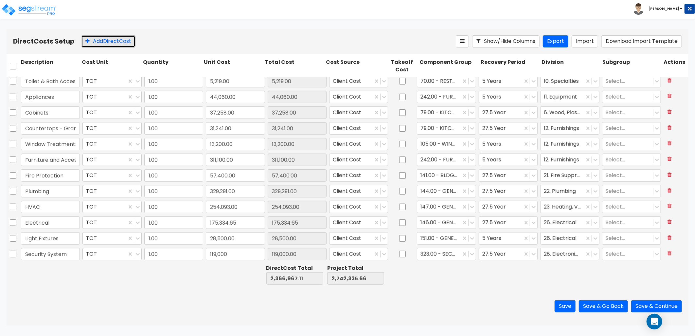
click at [113, 42] on button "Add Direct Cost" at bounding box center [108, 41] width 54 height 12
click at [228, 259] on input "0" at bounding box center [235, 254] width 59 height 12
click at [441, 253] on div at bounding box center [438, 254] width 37 height 9
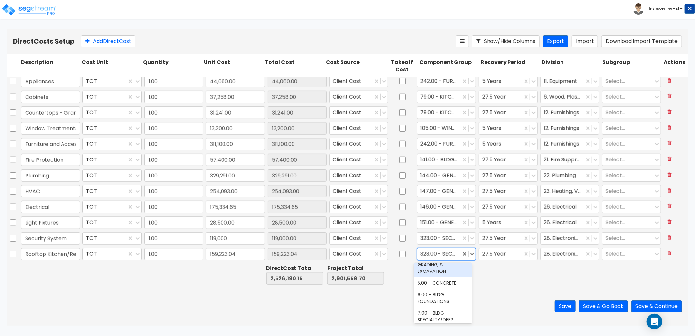
scroll to position [73, 0]
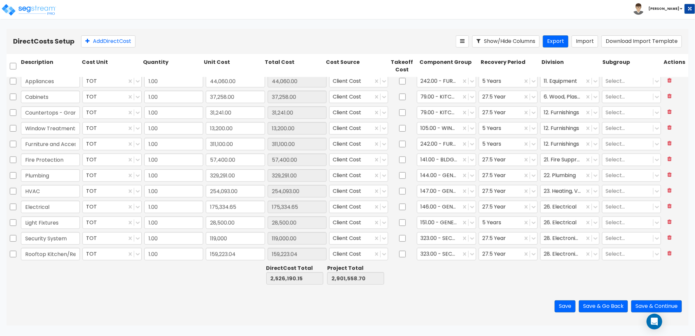
drag, startPoint x: 505, startPoint y: 286, endPoint x: 499, endPoint y: 284, distance: 6.4
click at [504, 286] on div "Direct Cost Total 2,526,190.15 Project Total 2,901,558.70" at bounding box center [348, 274] width 682 height 25
click at [563, 307] on button "Save" at bounding box center [564, 306] width 21 height 12
click at [644, 304] on button "Save & Continue" at bounding box center [656, 306] width 51 height 12
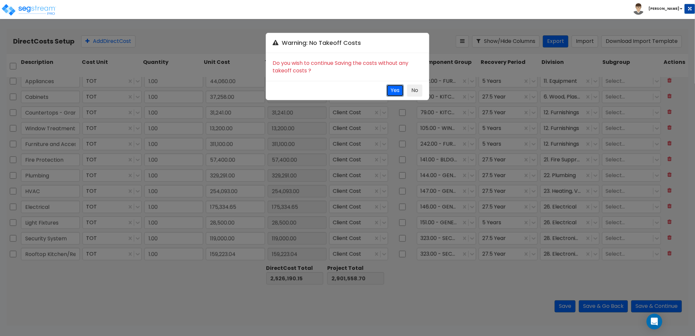
click at [396, 91] on button "Yes" at bounding box center [394, 90] width 17 height 12
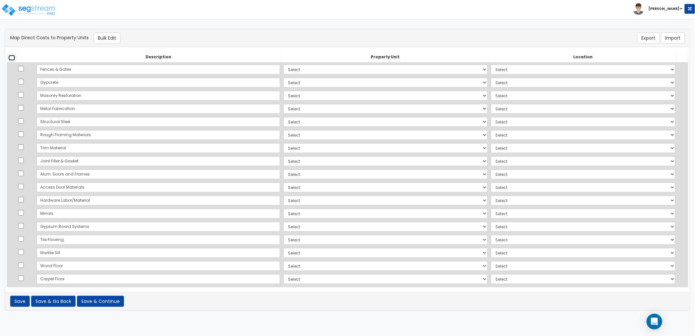
click at [13, 57] on input "checkbox" at bounding box center [12, 58] width 7 height 6
checkbox input "true"
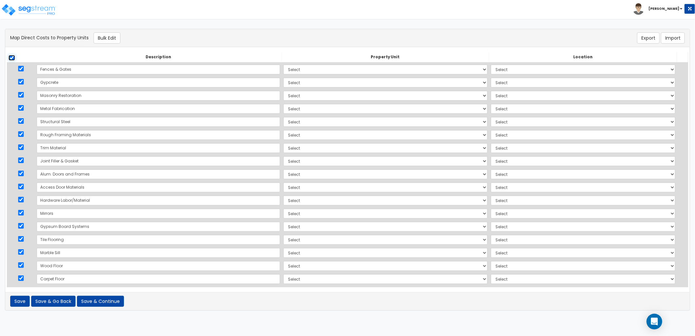
checkbox input "true"
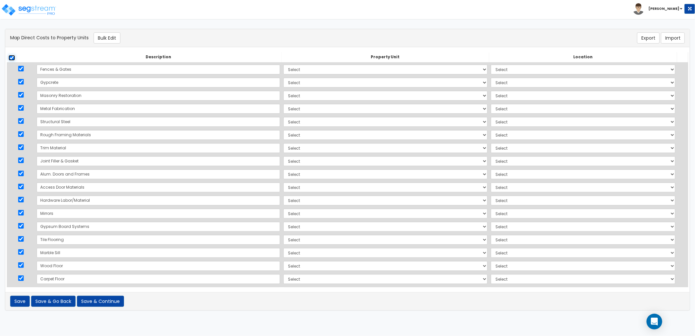
checkbox input "true"
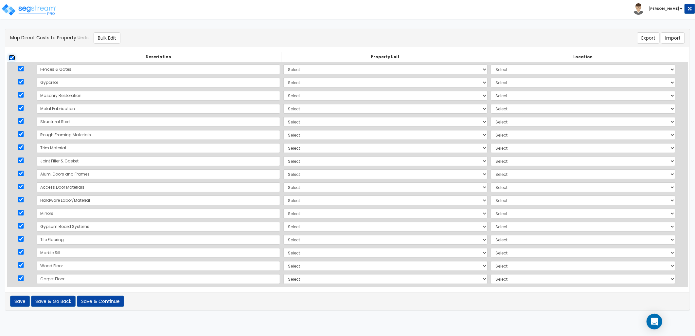
checkbox input "true"
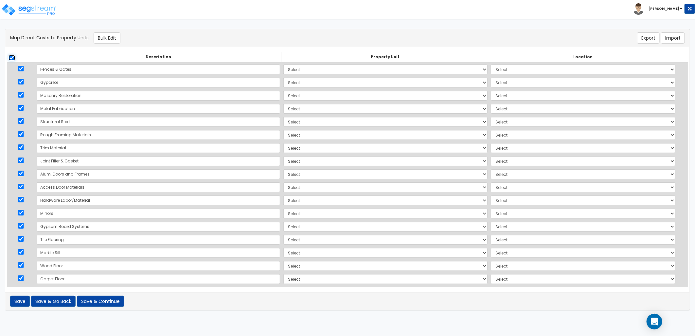
checkbox input "true"
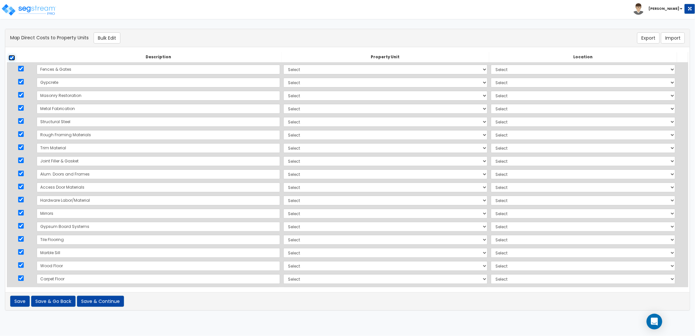
checkbox input "true"
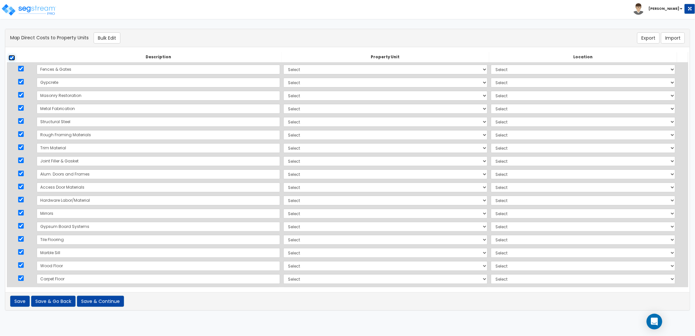
checkbox input "true"
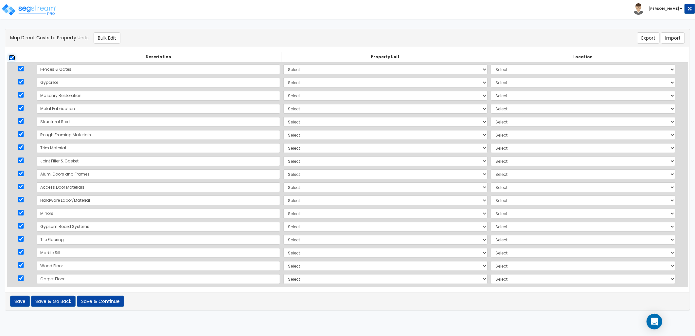
checkbox input "true"
click at [14, 58] on input "checkbox" at bounding box center [12, 58] width 7 height 6
checkbox input "false"
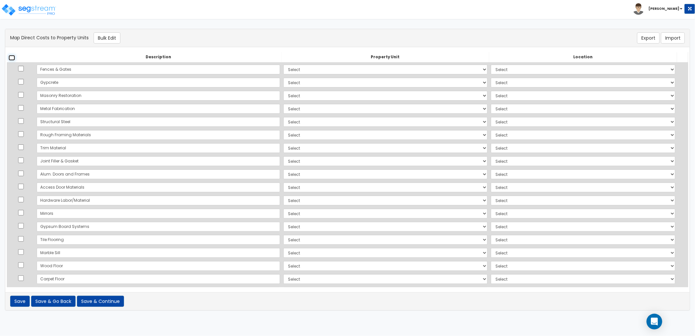
checkbox input "false"
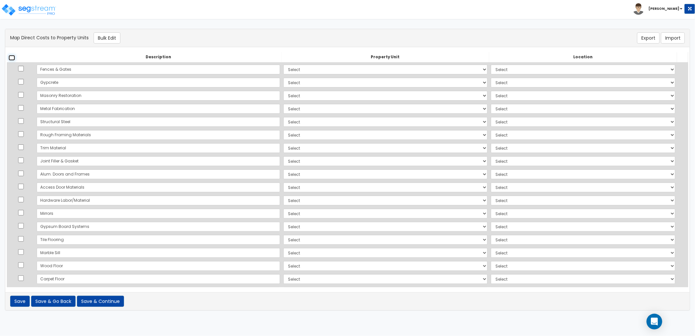
checkbox input "false"
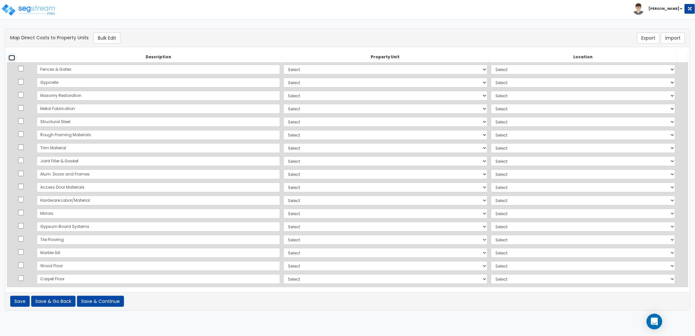
checkbox input "false"
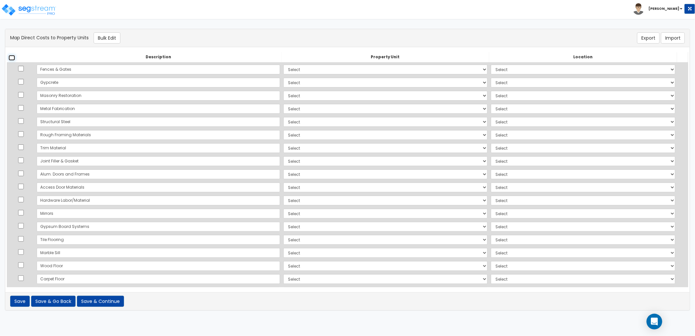
checkbox input "false"
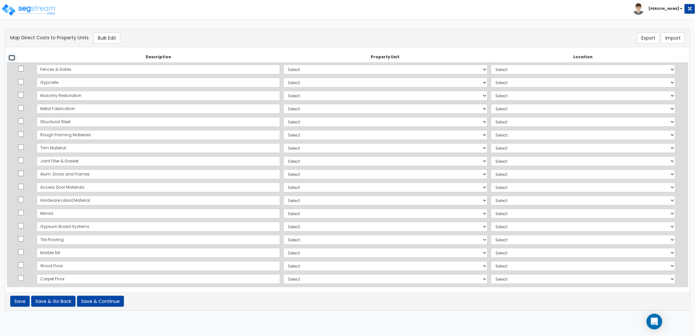
checkbox input "false"
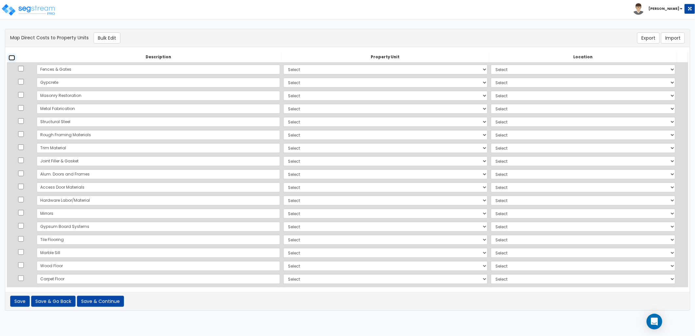
checkbox input "false"
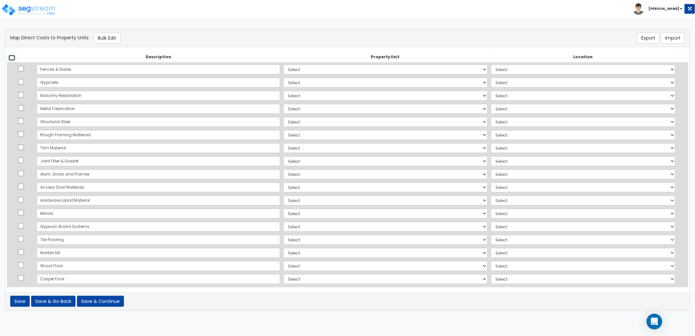
checkbox input "false"
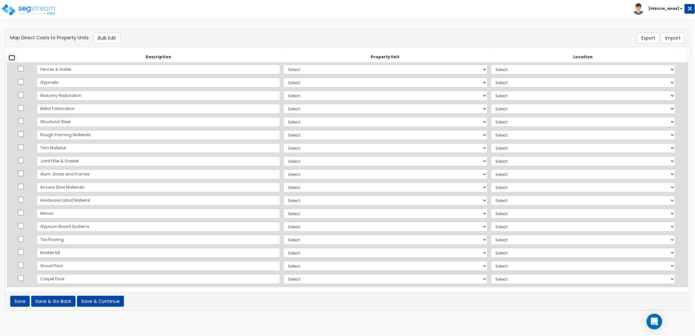
checkbox input "false"
click at [293, 72] on select "Select Add Additional Property Unit" at bounding box center [385, 69] width 204 height 10
select select "_additional"
click at [283, 64] on select "Select Add Additional Property Unit" at bounding box center [385, 69] width 204 height 10
select select
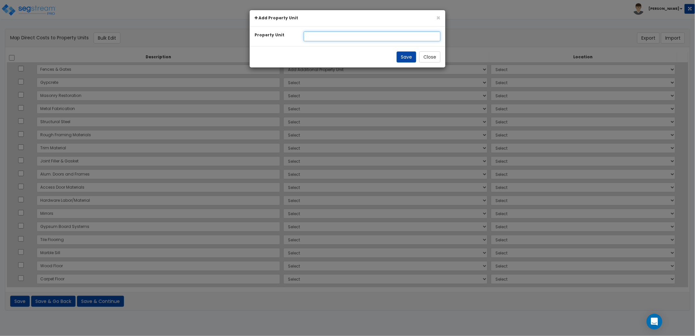
click at [331, 37] on input "text" at bounding box center [372, 36] width 137 height 10
type input "154 Hotel Buildout"
click at [405, 58] on button "Save" at bounding box center [406, 56] width 20 height 11
select select
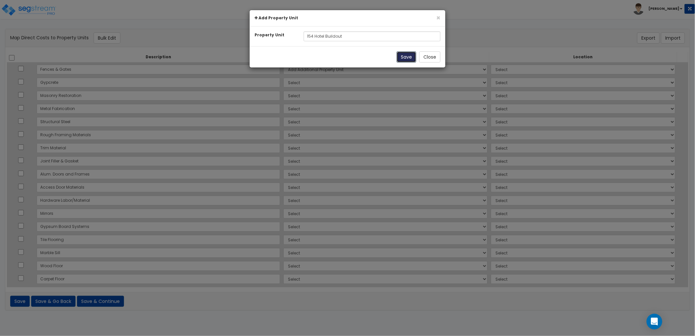
select select
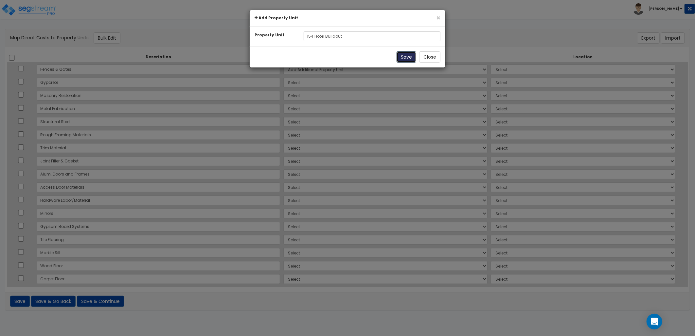
select select
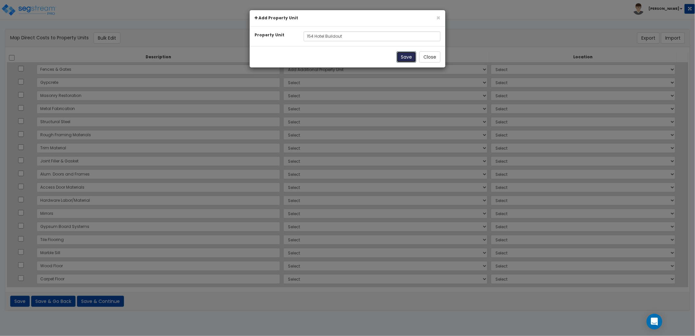
select select
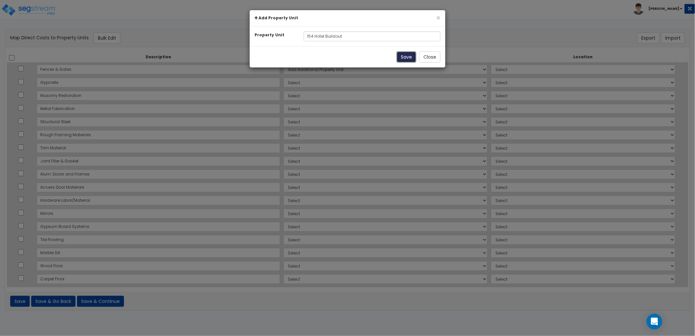
select select
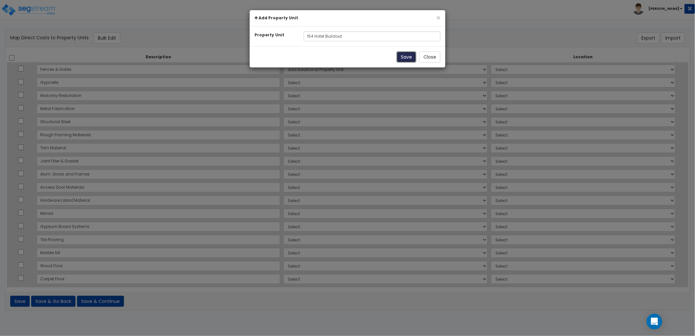
select select
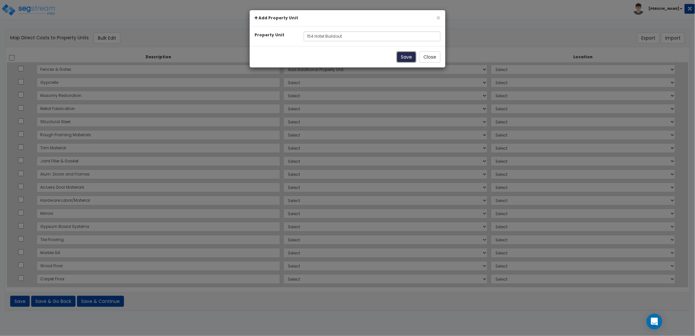
select select
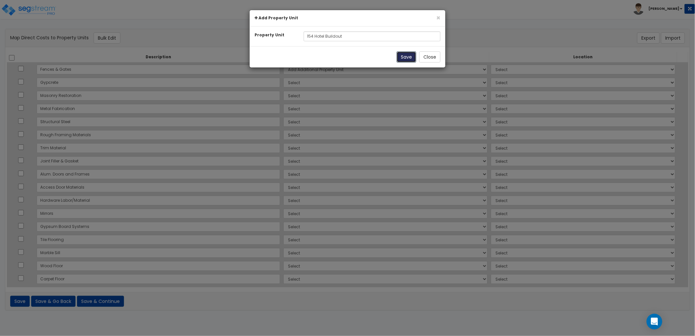
select select
select select "NEW-154 Hotel Buildout"
select select
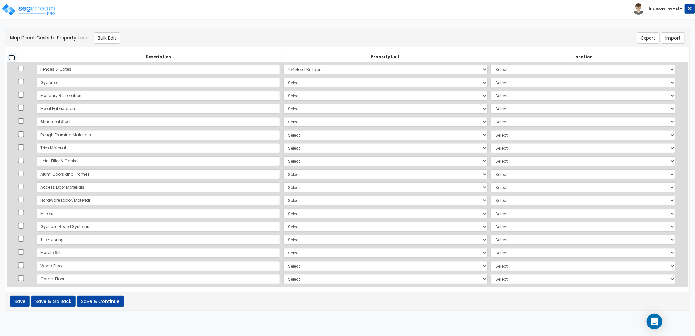
click at [12, 58] on input "checkbox" at bounding box center [12, 58] width 7 height 6
checkbox input "true"
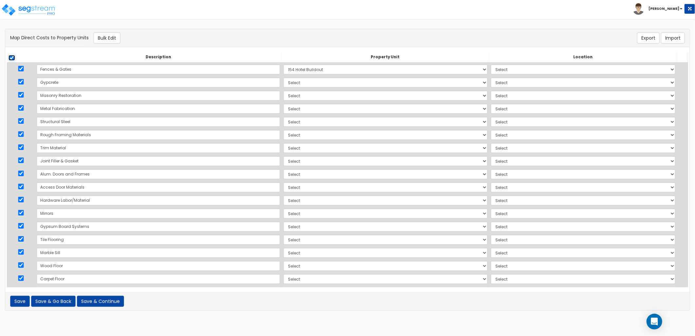
checkbox input "true"
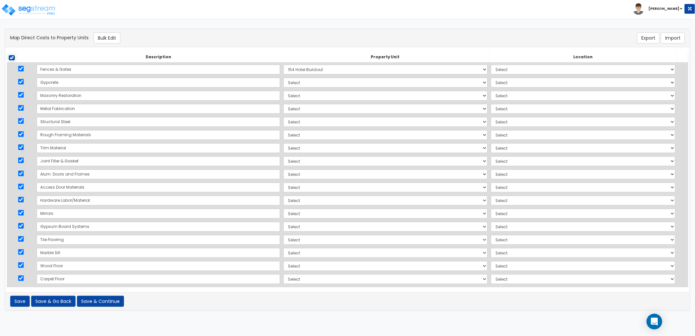
checkbox input "true"
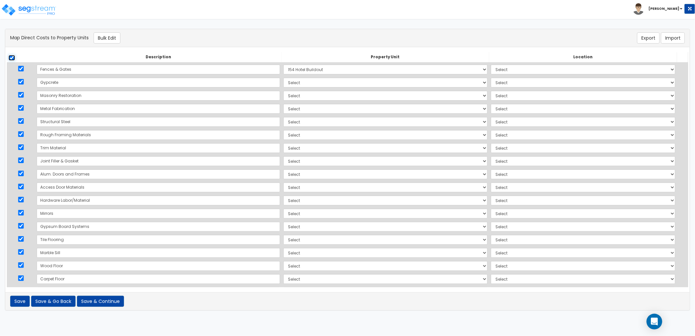
checkbox input "true"
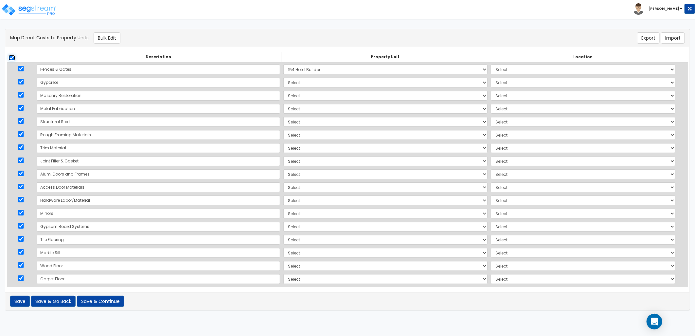
checkbox input "true"
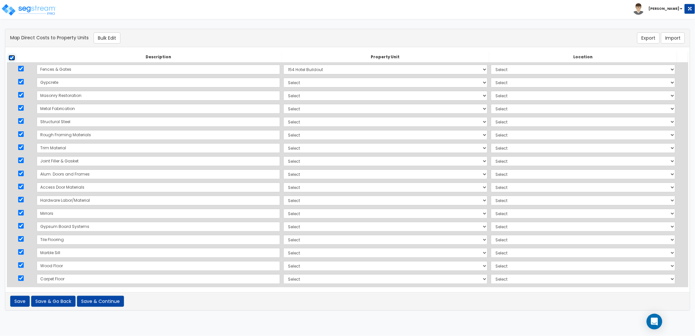
checkbox input "true"
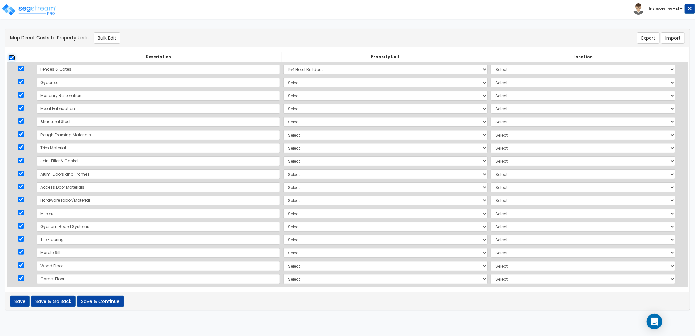
checkbox input "true"
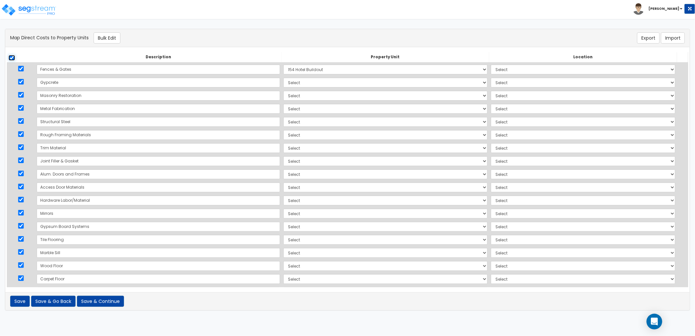
checkbox input "true"
click at [111, 40] on button "Bulk Edit" at bounding box center [107, 37] width 27 height 11
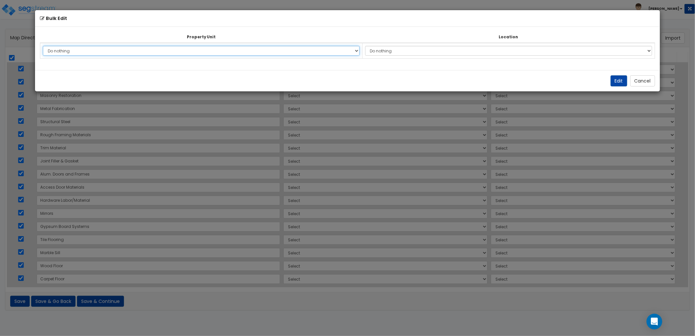
click at [306, 51] on select "Do nothing Add Additional Property Unit 154 Hotel Buildout" at bounding box center [201, 51] width 316 height 10
select select "NEW-154 Hotel Buildout"
click at [43, 46] on select "Do nothing Add Additional Property Unit 154 Hotel Buildout" at bounding box center [201, 51] width 316 height 10
click at [616, 82] on button "Edit" at bounding box center [618, 80] width 17 height 11
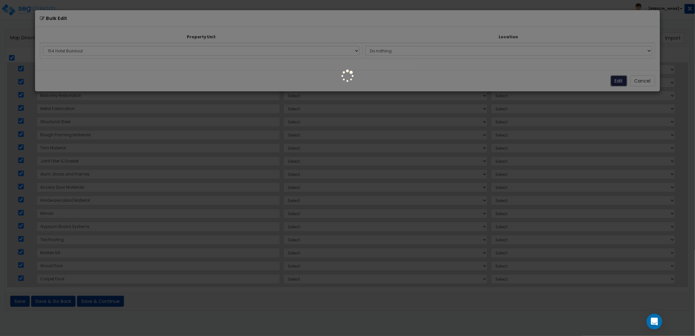
select select "NEW-154 Hotel Buildout"
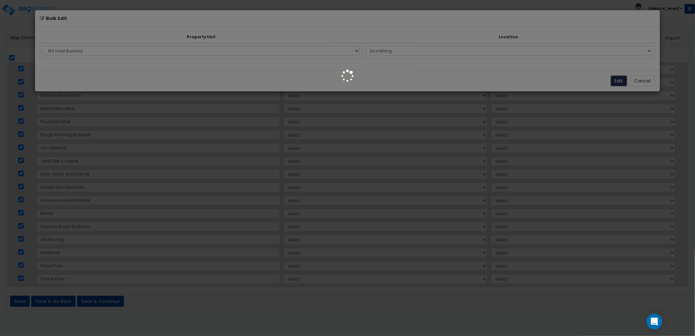
select select "NEW-154 Hotel Buildout"
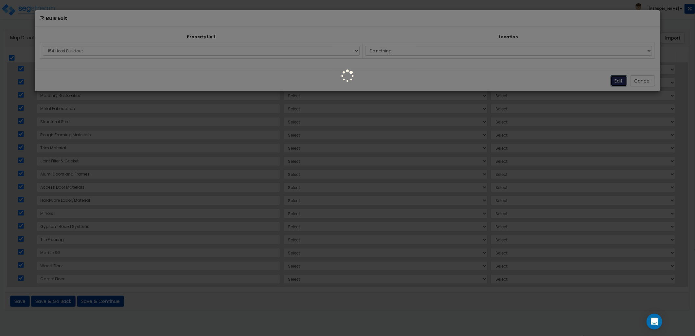
select select "NEW-154 Hotel Buildout"
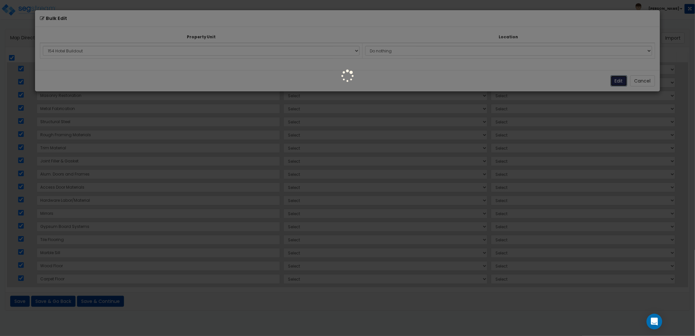
select select "NEW-154 Hotel Buildout"
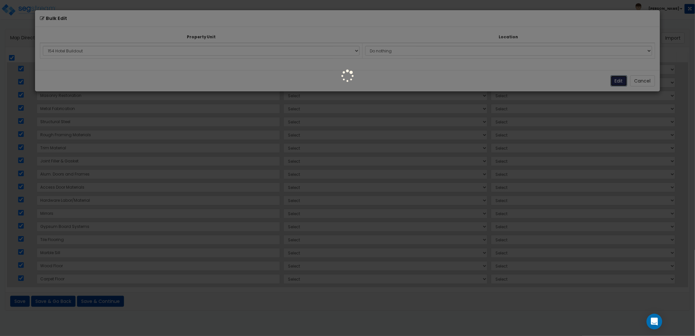
select select "NEW-154 Hotel Buildout"
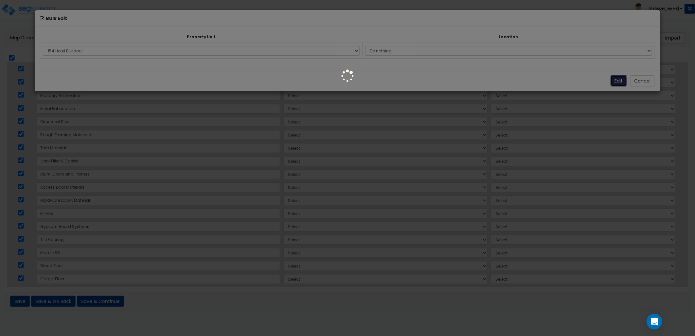
select select "NEW-154 Hotel Buildout"
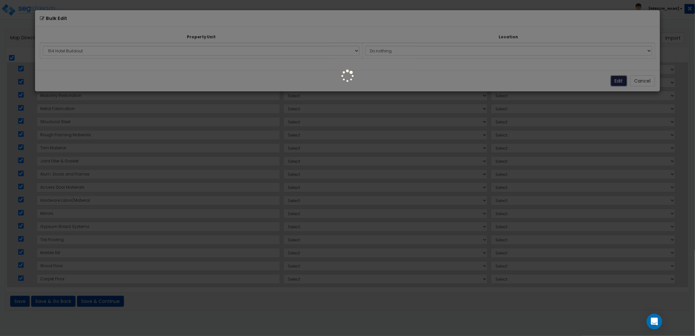
select select "NEW-154 Hotel Buildout"
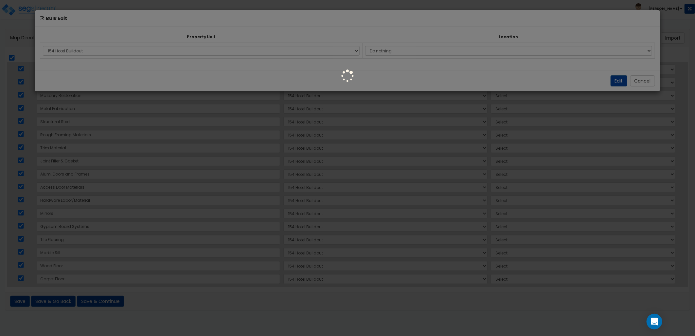
select select
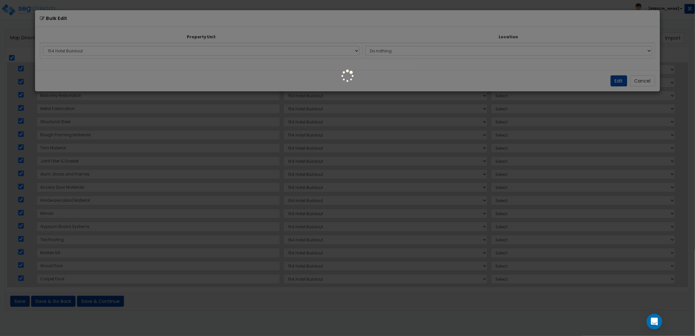
select select
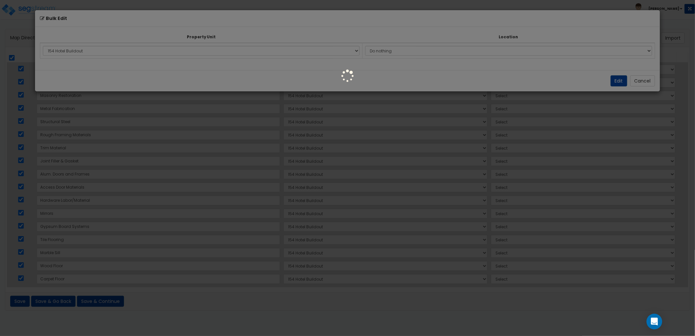
select select
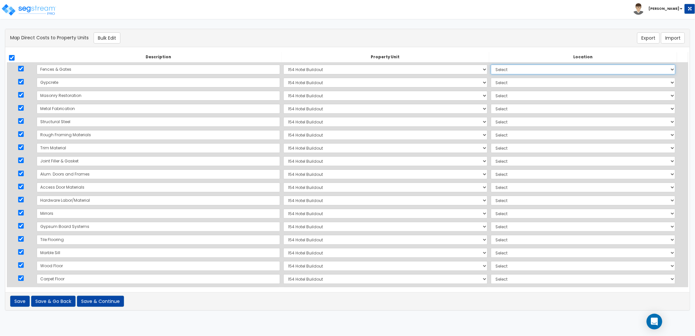
click at [499, 70] on select "Select Add Additional Location Building Building Interior Site Exterior" at bounding box center [583, 69] width 184 height 10
click at [491, 64] on select "Select Add Additional Location Building Building Interior Site Exterior" at bounding box center [583, 69] width 184 height 10
click at [491, 82] on select "Select Add Additional Location Building Building Interior Site Exterior" at bounding box center [583, 83] width 184 height 10
click at [491, 78] on select "Select Add Additional Location Building Building Interior Site Exterior" at bounding box center [583, 83] width 184 height 10
click at [491, 98] on select "Select Add Additional Location Building Building Interior Site Exterior" at bounding box center [583, 96] width 184 height 10
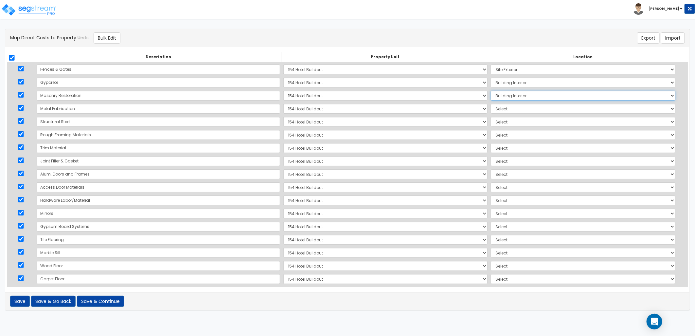
click at [491, 91] on select "Select Add Additional Location Building Building Interior Site Exterior" at bounding box center [583, 96] width 184 height 10
click at [493, 110] on select "Select Add Additional Location Building Building Interior Site Exterior" at bounding box center [583, 109] width 184 height 10
click at [491, 104] on select "Select Add Additional Location Building Building Interior Site Exterior" at bounding box center [583, 109] width 184 height 10
click at [491, 110] on select "Select Add Additional Location Building Building Interior Site Exterior" at bounding box center [583, 109] width 184 height 10
click at [491, 104] on select "Select Add Additional Location Building Building Interior Site Exterior" at bounding box center [583, 109] width 184 height 10
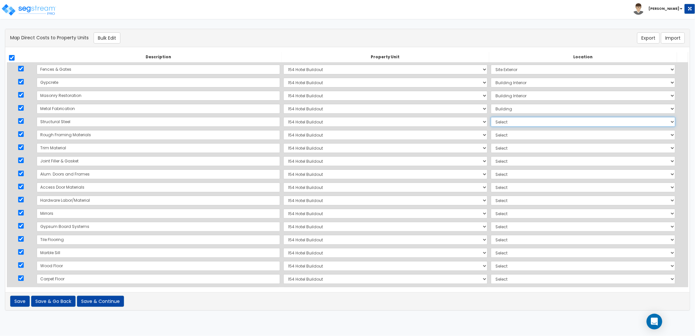
click at [491, 122] on select "Select Add Additional Location Building Building Interior Site Exterior" at bounding box center [583, 122] width 184 height 10
click at [491, 117] on select "Select Add Additional Location Building Building Interior Site Exterior" at bounding box center [583, 122] width 184 height 10
drag, startPoint x: 487, startPoint y: 134, endPoint x: 492, endPoint y: 139, distance: 6.7
click at [491, 135] on select "Select Add Additional Location Building Building Interior Site Exterior" at bounding box center [583, 135] width 184 height 10
click at [491, 130] on select "Select Add Additional Location Building Building Interior Site Exterior" at bounding box center [583, 135] width 184 height 10
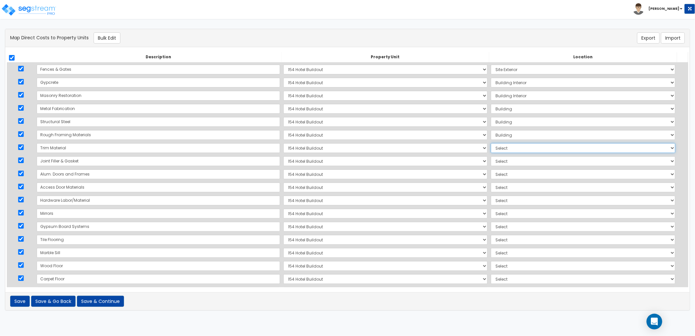
click at [491, 148] on select "Select Add Additional Location Building Building Interior Site Exterior" at bounding box center [583, 148] width 184 height 10
click at [491, 143] on select "Select Add Additional Location Building Building Interior Site Exterior" at bounding box center [583, 148] width 184 height 10
click at [491, 162] on select "Select Add Additional Location Building Building Interior Site Exterior" at bounding box center [583, 161] width 184 height 10
click at [491, 156] on select "Select Add Additional Location Building Building Interior Site Exterior" at bounding box center [583, 161] width 184 height 10
click at [491, 174] on select "Select Add Additional Location Building Building Interior Site Exterior" at bounding box center [583, 174] width 184 height 10
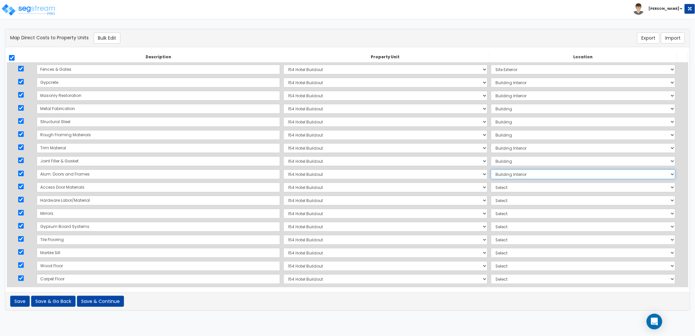
click at [491, 169] on select "Select Add Additional Location Building Building Interior Site Exterior" at bounding box center [583, 174] width 184 height 10
click at [491, 186] on select "Select Add Additional Location Building Building Interior Site Exterior" at bounding box center [583, 187] width 184 height 10
click at [491, 182] on select "Select Add Additional Location Building Building Interior Site Exterior" at bounding box center [583, 187] width 184 height 10
click at [491, 201] on select "Select Add Additional Location Building Building Interior Site Exterior" at bounding box center [583, 200] width 184 height 10
click at [491, 195] on select "Select Add Additional Location Building Building Interior Site Exterior" at bounding box center [583, 200] width 184 height 10
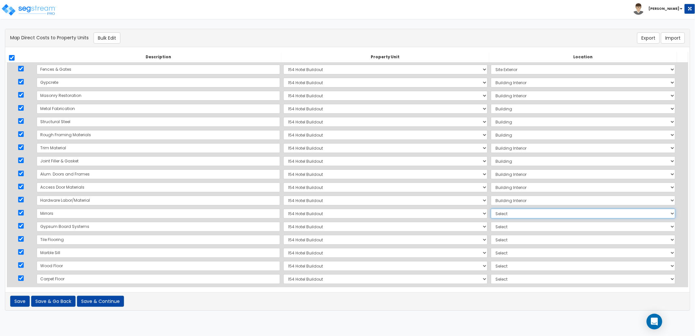
click at [491, 214] on select "Select Add Additional Location Building Building Interior Site Exterior" at bounding box center [583, 213] width 184 height 10
click at [491, 208] on select "Select Add Additional Location Building Building Interior Site Exterior" at bounding box center [583, 213] width 184 height 10
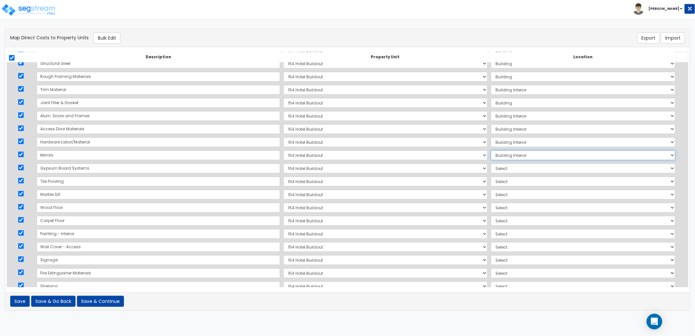
scroll to position [73, 0]
click at [491, 153] on select "Select Add Additional Location Building Building Interior Site Exterior" at bounding box center [583, 154] width 184 height 10
click at [491, 149] on select "Select Add Additional Location Building Building Interior Site Exterior" at bounding box center [583, 154] width 184 height 10
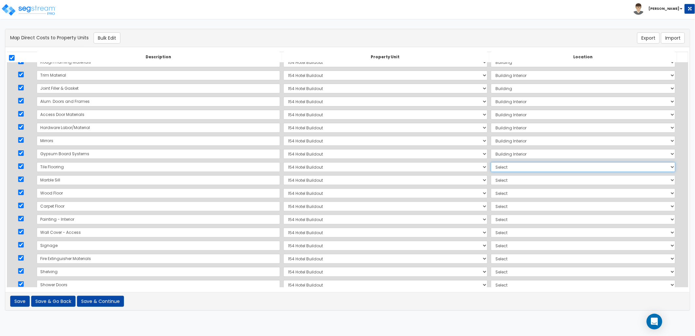
click at [491, 168] on select "Select Add Additional Location Building Building Interior Site Exterior" at bounding box center [583, 167] width 184 height 10
click at [491, 162] on select "Select Add Additional Location Building Building Interior Site Exterior" at bounding box center [583, 167] width 184 height 10
click at [491, 181] on select "Select Add Additional Location Building Building Interior Site Exterior" at bounding box center [583, 180] width 184 height 10
click at [491, 175] on select "Select Add Additional Location Building Building Interior Site Exterior" at bounding box center [583, 180] width 184 height 10
drag, startPoint x: 485, startPoint y: 193, endPoint x: 486, endPoint y: 197, distance: 3.3
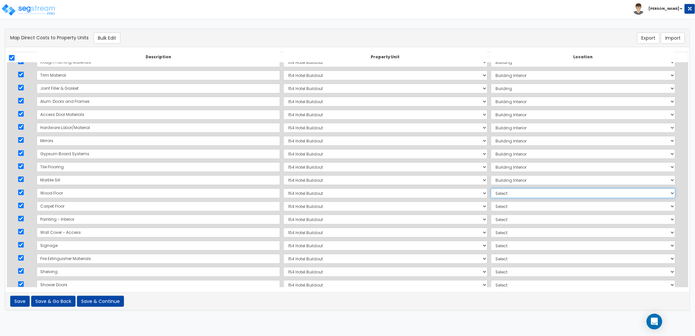
click at [491, 193] on select "Select Add Additional Location Building Building Interior Site Exterior" at bounding box center [583, 193] width 184 height 10
click at [491, 188] on select "Select Add Additional Location Building Building Interior Site Exterior" at bounding box center [583, 193] width 184 height 10
click at [491, 205] on select "Select Add Additional Location Building Building Interior Site Exterior" at bounding box center [583, 206] width 184 height 10
click at [491, 201] on select "Select Add Additional Location Building Building Interior Site Exterior" at bounding box center [583, 206] width 184 height 10
click at [491, 219] on select "Select Add Additional Location Building Building Interior Site Exterior" at bounding box center [583, 219] width 184 height 10
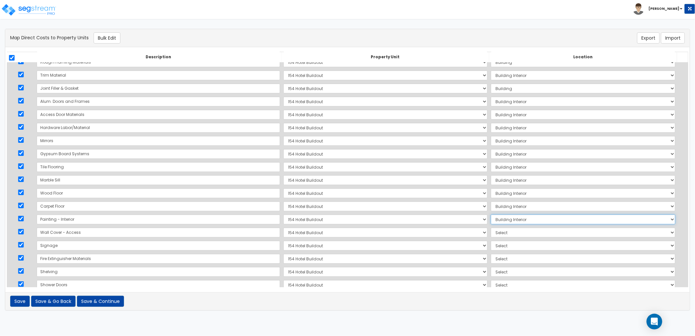
click at [491, 214] on select "Select Add Additional Location Building Building Interior Site Exterior" at bounding box center [583, 219] width 184 height 10
click at [491, 233] on select "Select Add Additional Location Building Building Interior Site Exterior" at bounding box center [583, 232] width 184 height 10
click at [491, 227] on select "Select Add Additional Location Building Building Interior Site Exterior" at bounding box center [583, 232] width 184 height 10
click at [491, 247] on select "Select Add Additional Location Building Building Interior Site Exterior" at bounding box center [583, 245] width 184 height 10
click at [491, 240] on select "Select Add Additional Location Building Building Interior Site Exterior" at bounding box center [583, 245] width 184 height 10
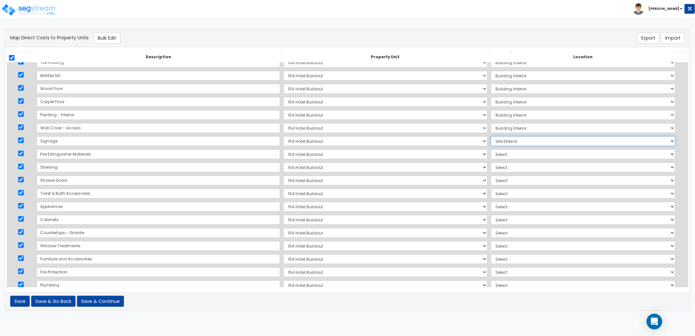
scroll to position [218, 0]
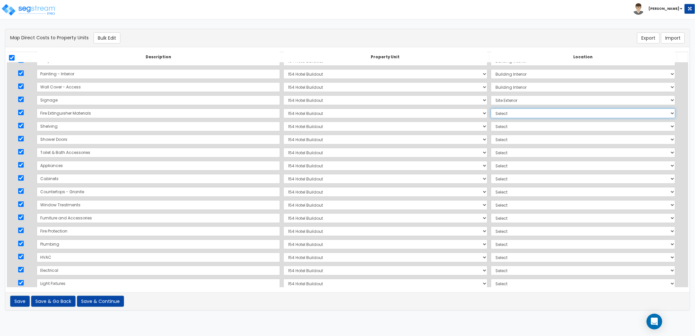
click at [491, 113] on select "Select Add Additional Location Building Building Interior Site Exterior" at bounding box center [583, 113] width 184 height 10
click at [491, 108] on select "Select Add Additional Location Building Building Interior Site Exterior" at bounding box center [583, 113] width 184 height 10
click at [491, 128] on select "Select Add Additional Location Building Building Interior Site Exterior" at bounding box center [583, 126] width 184 height 10
click at [491, 121] on select "Select Add Additional Location Building Building Interior Site Exterior" at bounding box center [583, 126] width 184 height 10
click at [491, 139] on select "Select Add Additional Location Building Building Interior Site Exterior" at bounding box center [583, 139] width 184 height 10
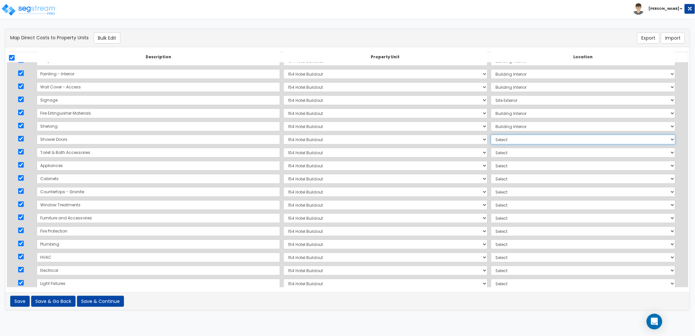
click at [491, 134] on select "Select Add Additional Location Building Building Interior Site Exterior" at bounding box center [583, 139] width 184 height 10
drag, startPoint x: 489, startPoint y: 151, endPoint x: 492, endPoint y: 155, distance: 4.6
click at [491, 151] on select "Select Add Additional Location Building Building Interior Site Exterior" at bounding box center [583, 153] width 184 height 10
click at [491, 148] on select "Select Add Additional Location Building Building Interior Site Exterior" at bounding box center [583, 153] width 184 height 10
click at [491, 166] on select "Select Add Additional Location Building Building Interior Site Exterior" at bounding box center [583, 166] width 184 height 10
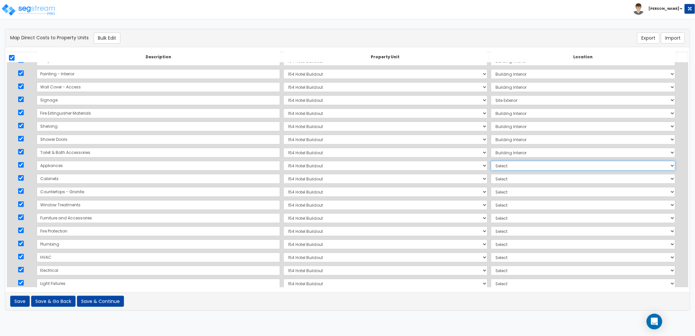
click at [491, 161] on select "Select Add Additional Location Building Building Interior Site Exterior" at bounding box center [583, 166] width 184 height 10
click at [491, 180] on select "Select Add Additional Location Building Building Interior Site Exterior" at bounding box center [583, 179] width 184 height 10
click at [491, 174] on select "Select Add Additional Location Building Building Interior Site Exterior" at bounding box center [583, 179] width 184 height 10
click at [491, 190] on select "Select Add Additional Location Building Building Interior Site Exterior" at bounding box center [583, 192] width 184 height 10
click at [491, 187] on select "Select Add Additional Location Building Building Interior Site Exterior" at bounding box center [583, 192] width 184 height 10
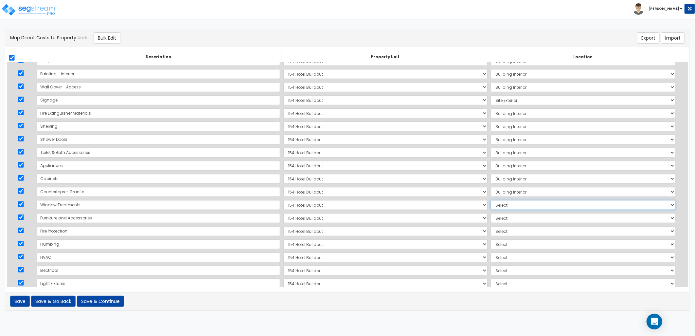
click at [491, 204] on select "Select Add Additional Location Building Building Interior Site Exterior" at bounding box center [583, 205] width 184 height 10
click at [491, 200] on select "Select Add Additional Location Building Building Interior Site Exterior" at bounding box center [583, 205] width 184 height 10
click at [491, 218] on select "Select Add Additional Location Building Building Interior Site Exterior" at bounding box center [583, 218] width 184 height 10
click at [491, 213] on select "Select Add Additional Location Building Building Interior Site Exterior" at bounding box center [583, 218] width 184 height 10
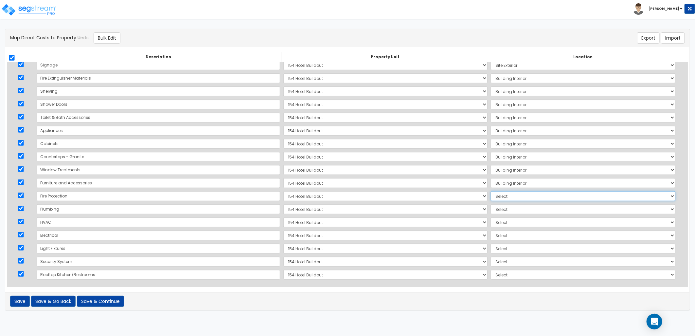
click at [491, 195] on select "Select Add Additional Location Building Building Interior Site Exterior" at bounding box center [583, 196] width 184 height 10
click at [491, 191] on select "Select Add Additional Location Building Building Interior Site Exterior" at bounding box center [583, 196] width 184 height 10
click at [491, 260] on select "Select Add Additional Location Building Building Interior Site Exterior" at bounding box center [583, 261] width 184 height 10
click at [491, 256] on select "Select Add Additional Location Building Building Interior Site Exterior" at bounding box center [583, 261] width 184 height 10
click at [491, 274] on select "Select Add Additional Location Building Building Interior Site Exterior" at bounding box center [583, 274] width 184 height 10
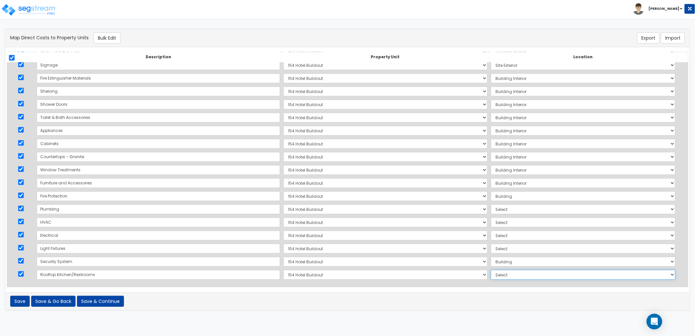
click at [491, 269] on select "Select Add Additional Location Building Building Interior Site Exterior" at bounding box center [583, 274] width 184 height 10
click at [491, 250] on select "Select Add Additional Location Building Building Interior Site Exterior" at bounding box center [583, 248] width 184 height 10
click at [491, 243] on select "Select Add Additional Location Building Building Interior Site Exterior" at bounding box center [583, 248] width 184 height 10
click at [491, 235] on select "Select Add Additional Location Building Building Interior Site Exterior" at bounding box center [583, 235] width 184 height 10
click at [491, 230] on select "Select Add Additional Location Building Building Interior Site Exterior" at bounding box center [583, 235] width 184 height 10
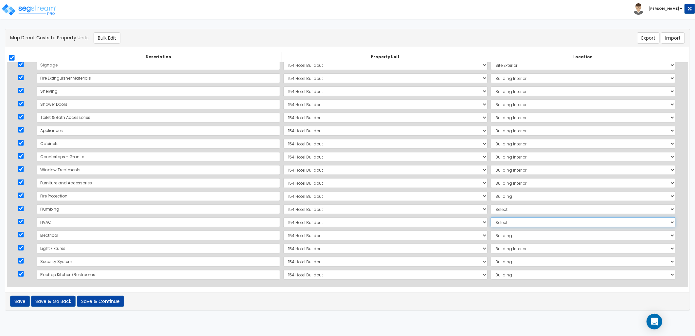
click at [491, 223] on select "Select Add Additional Location Building Building Interior Site Exterior" at bounding box center [583, 222] width 184 height 10
click at [491, 217] on select "Select Add Additional Location Building Building Interior Site Exterior" at bounding box center [583, 222] width 184 height 10
click at [491, 211] on select "Select Add Additional Location Building Building Interior Site Exterior" at bounding box center [583, 209] width 184 height 10
click at [491, 204] on select "Select Add Additional Location Building Building Interior Site Exterior" at bounding box center [583, 209] width 184 height 10
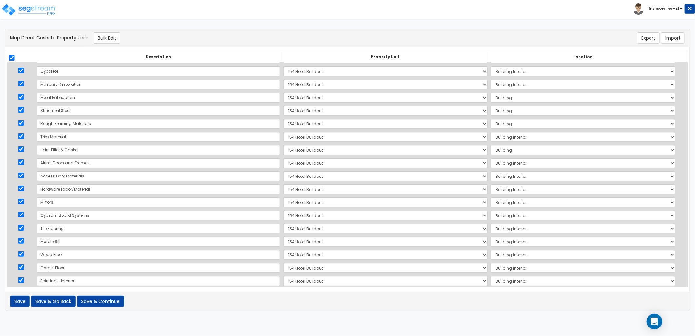
scroll to position [0, 0]
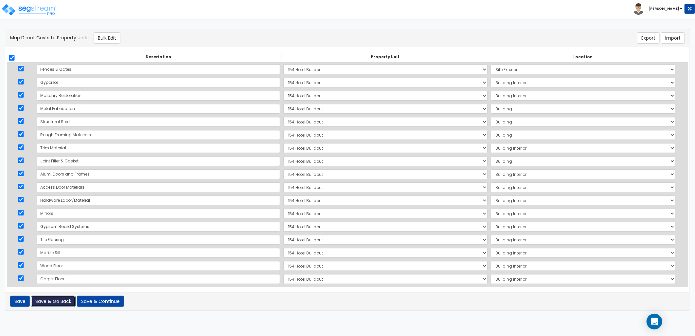
click at [56, 303] on button "Save & Go Back" at bounding box center [53, 300] width 44 height 11
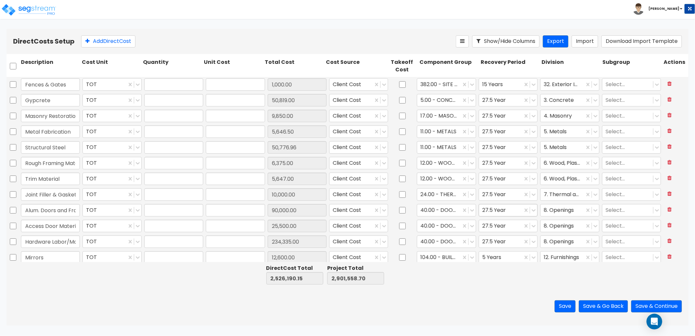
type input "1.00"
type input "1,000.00"
type input "1.00"
type input "50,819.00"
type input "1.00"
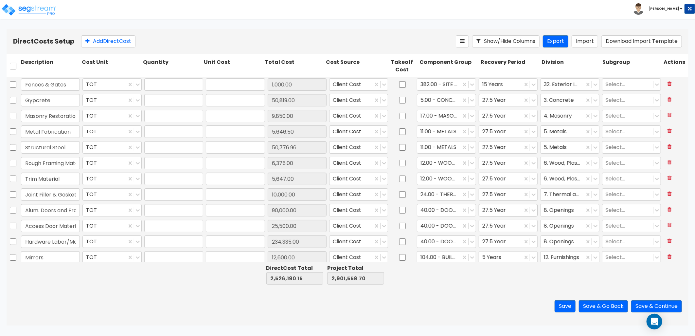
type input "9,850.00"
type input "1.00"
type input "5,646.50"
type input "1.00"
type input "50,776.96"
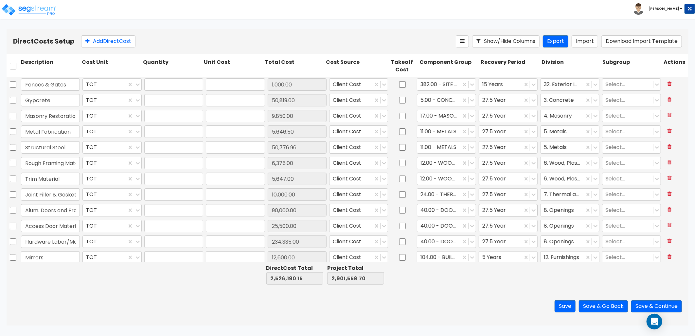
type input "1.00"
type input "6,375.00"
type input "1.00"
type input "5,647.00"
type input "1.00"
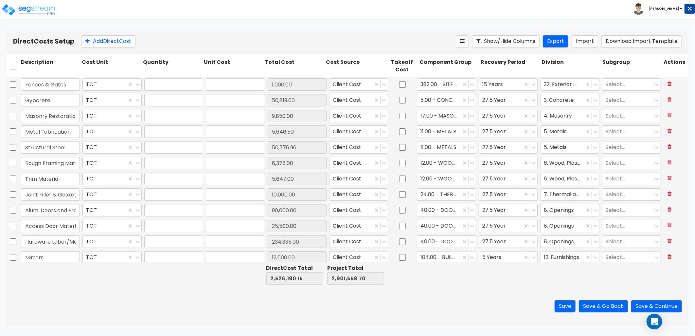
type input "10,000.00"
type input "1.00"
type input "90,000.00"
type input "1.00"
type input "25,500.00"
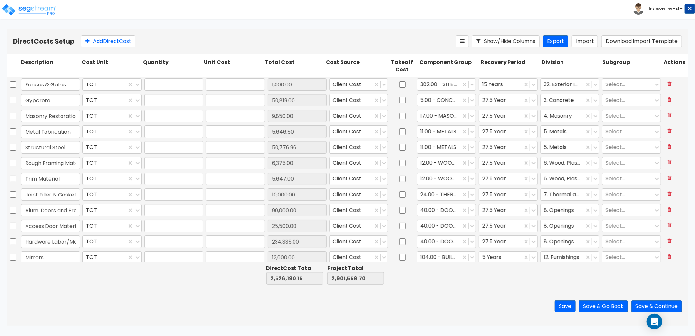
type input "1.00"
type input "234,335.00"
type input "1.00"
type input "12,600.00"
type input "1.00"
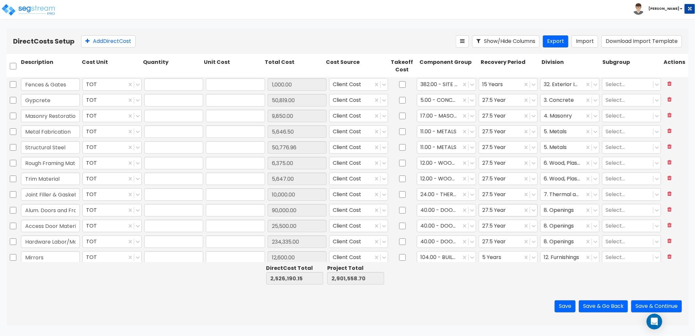
type input "180,516.00"
type input "1.00"
type input "87,688.00"
type input "1.00"
type input "9,100.00"
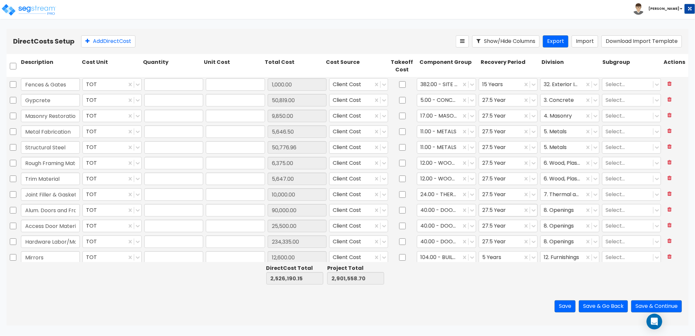
type input "1.00"
type input "58,174.00"
type input "1.00"
type input "16,044.00"
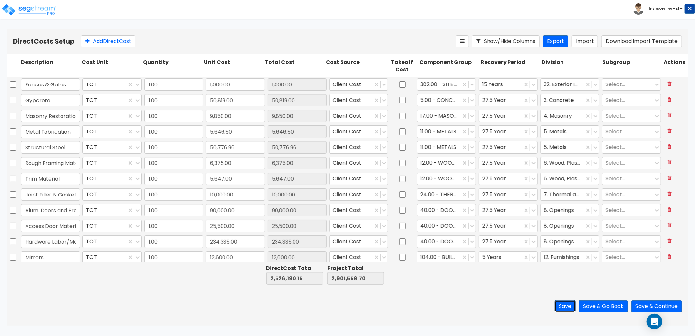
click at [559, 304] on button "Save" at bounding box center [564, 306] width 21 height 12
